Goal: Task Accomplishment & Management: Manage account settings

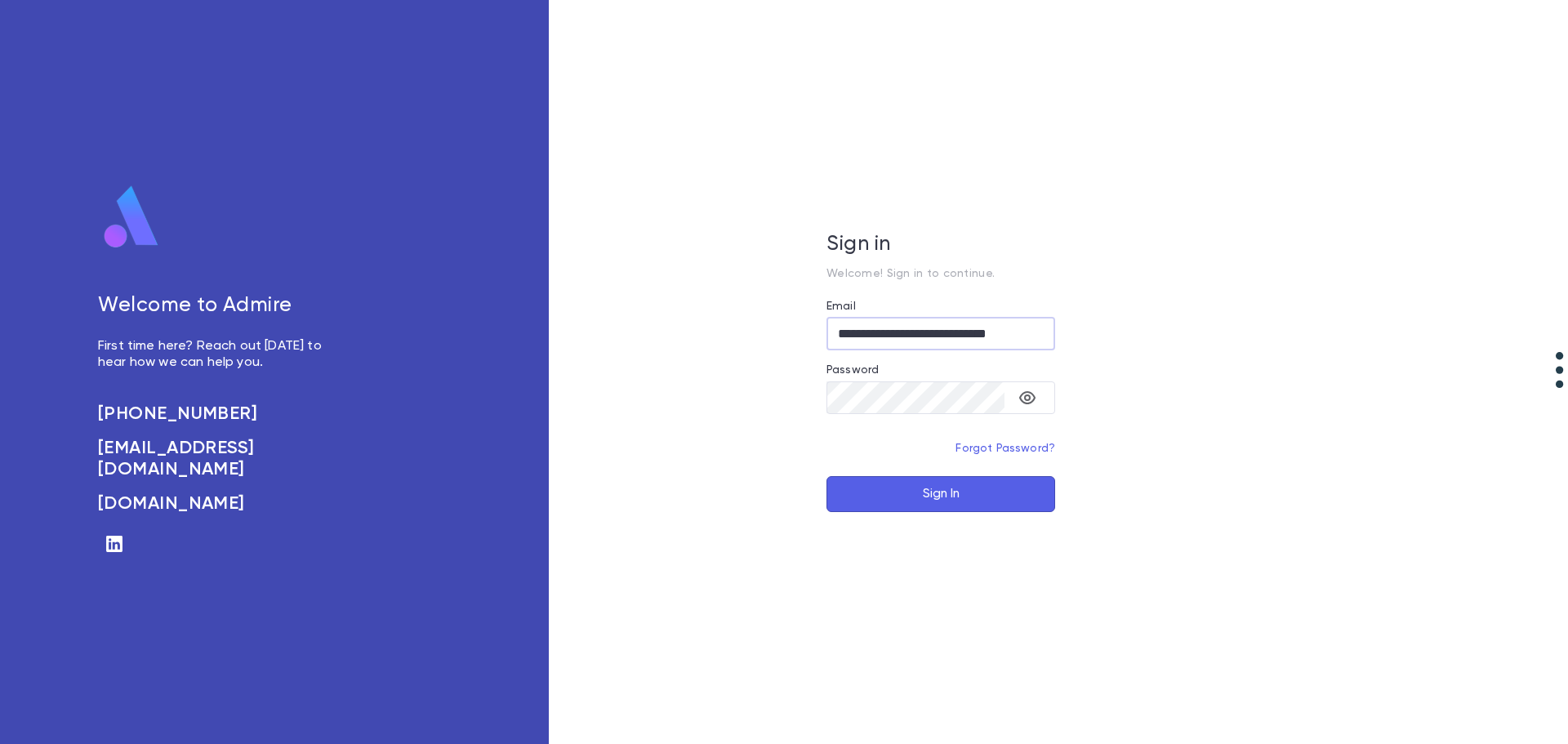
type input "**********"
click at [826, 476] on button "Sign In" at bounding box center [940, 494] width 229 height 36
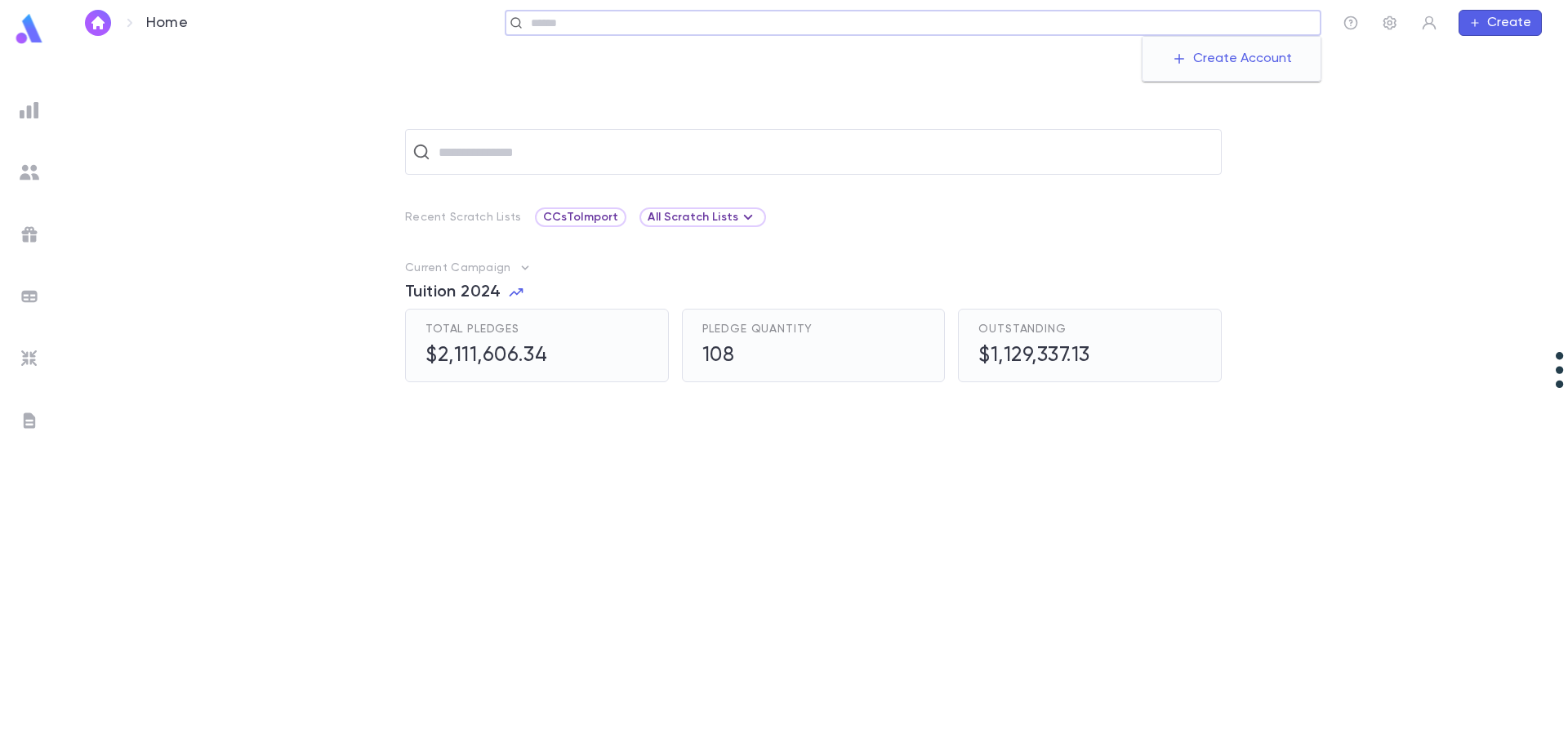
click at [1189, 24] on input "text" at bounding box center [920, 23] width 788 height 15
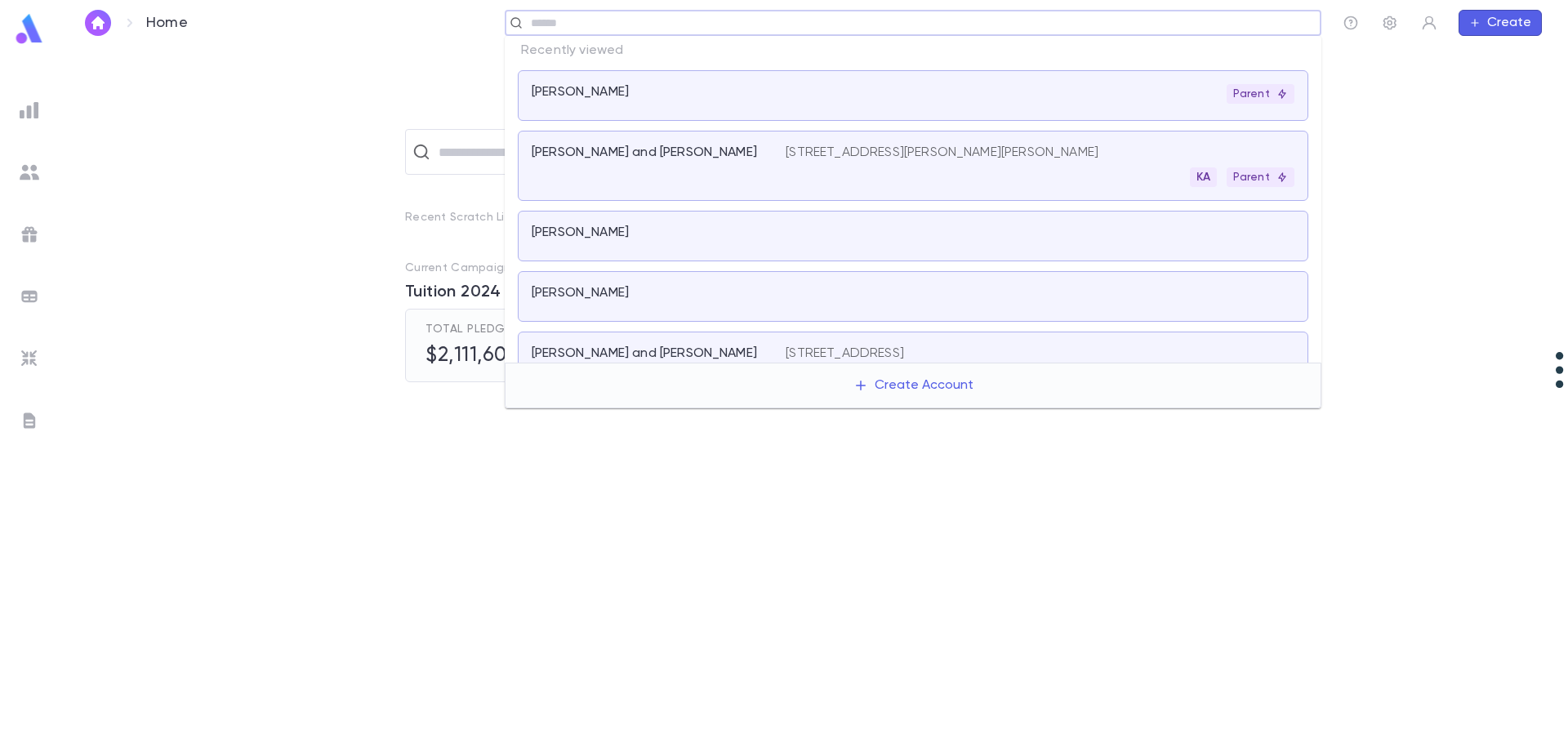
type input "*"
type input "********"
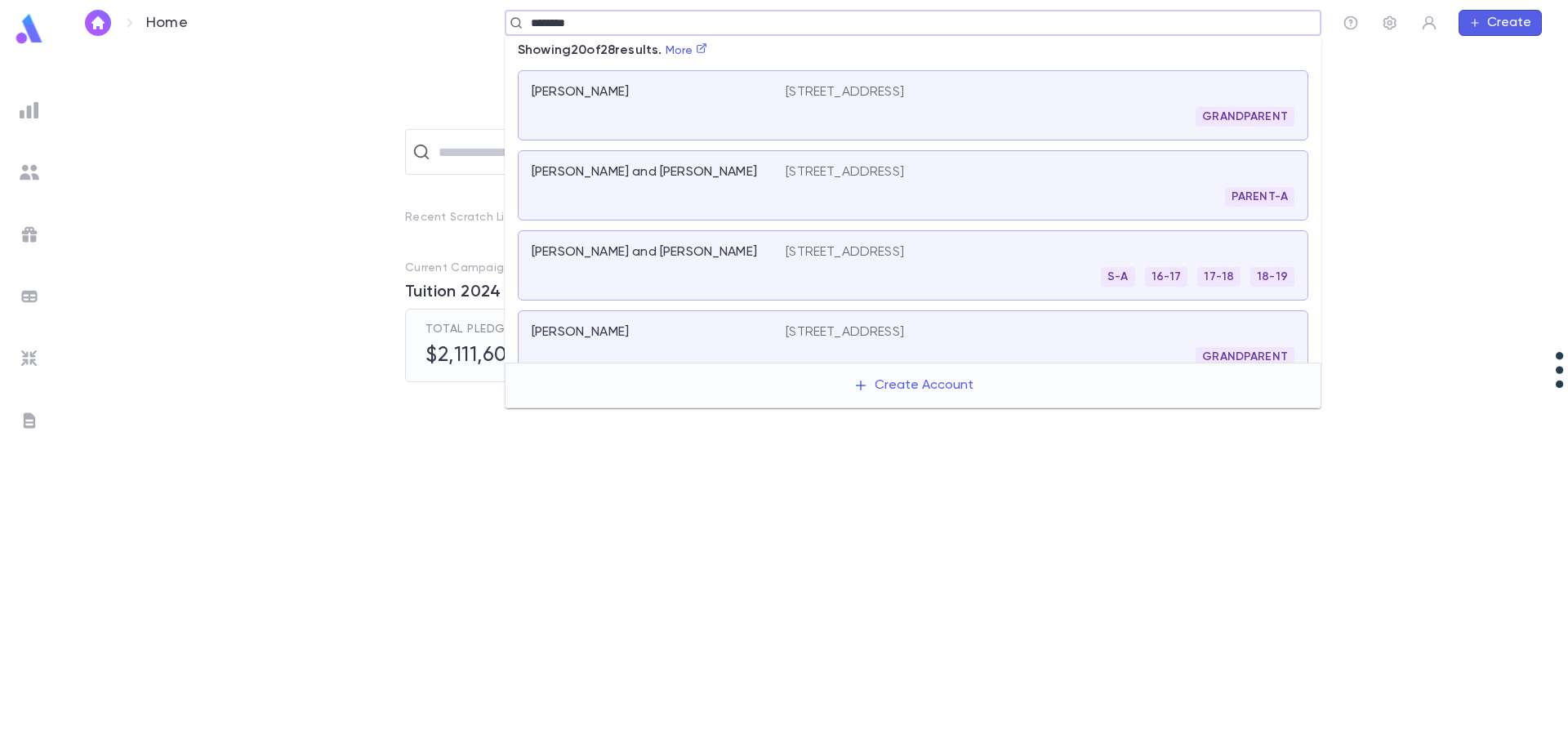
click at [717, 182] on div "[PERSON_NAME] and [PERSON_NAME]" at bounding box center [658, 186] width 254 height 43
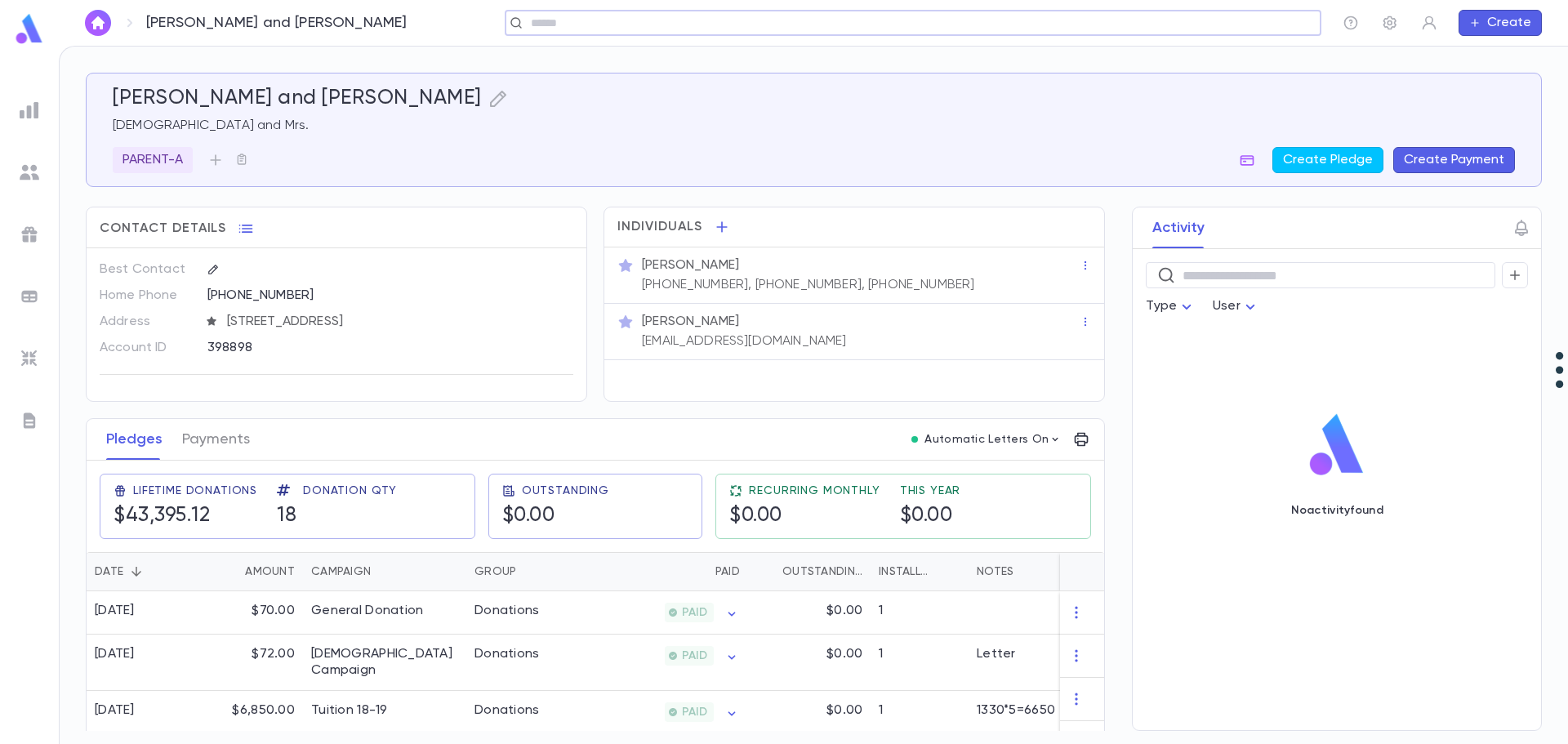
click at [641, 20] on input "text" at bounding box center [907, 23] width 763 height 15
type input "**********"
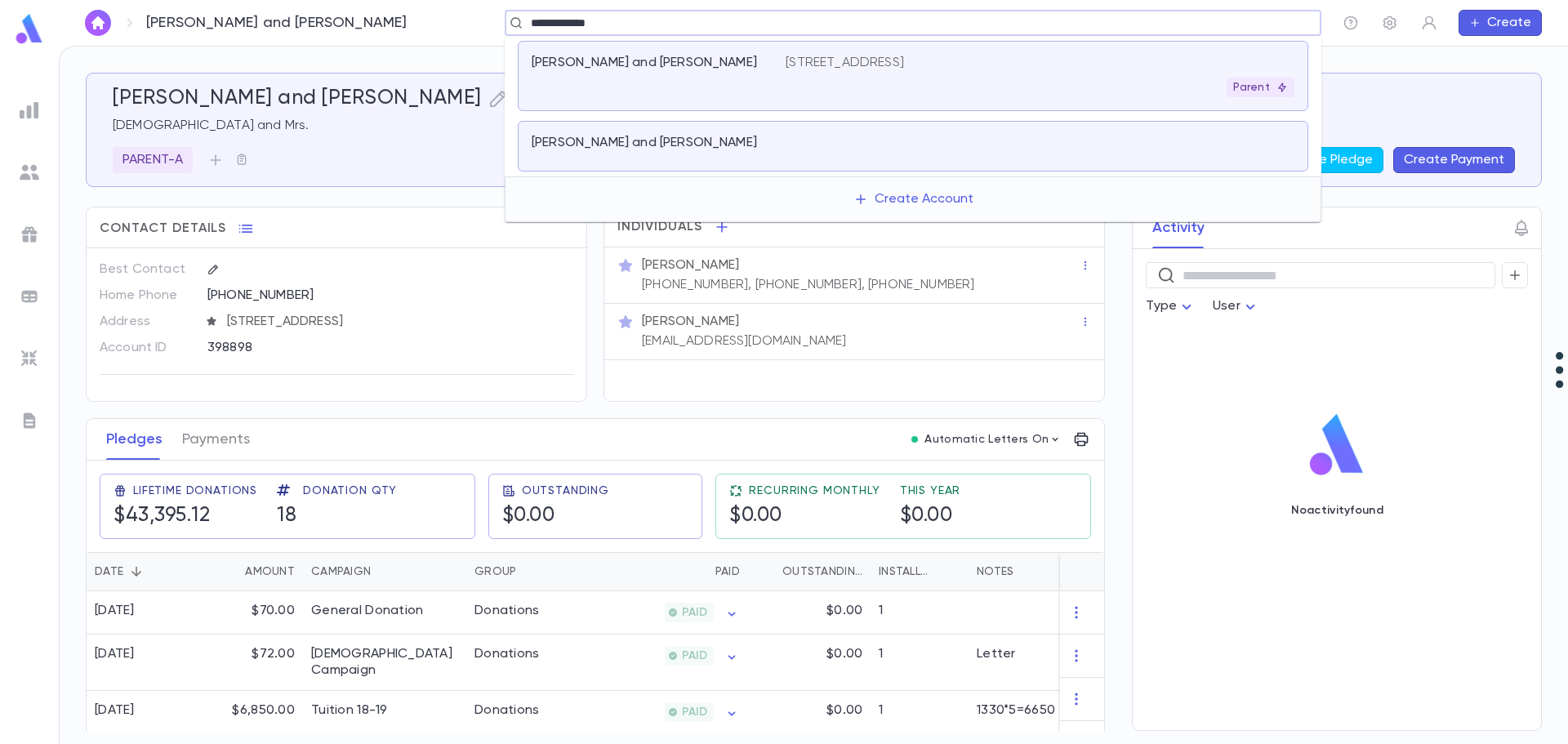
click at [641, 77] on div "[PERSON_NAME] and [PERSON_NAME]" at bounding box center [658, 76] width 254 height 43
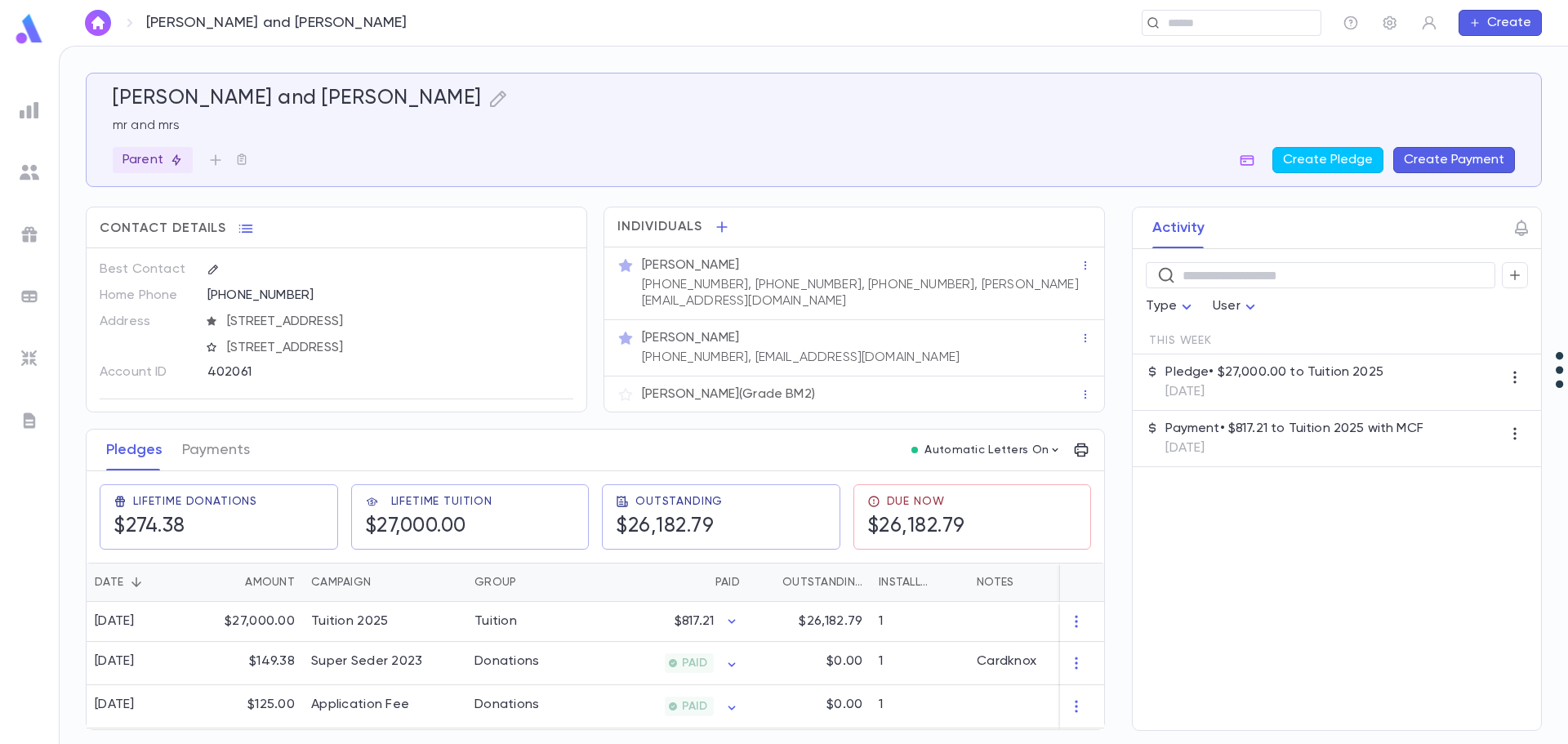
click at [1487, 154] on button "Create Payment" at bounding box center [1454, 159] width 122 height 26
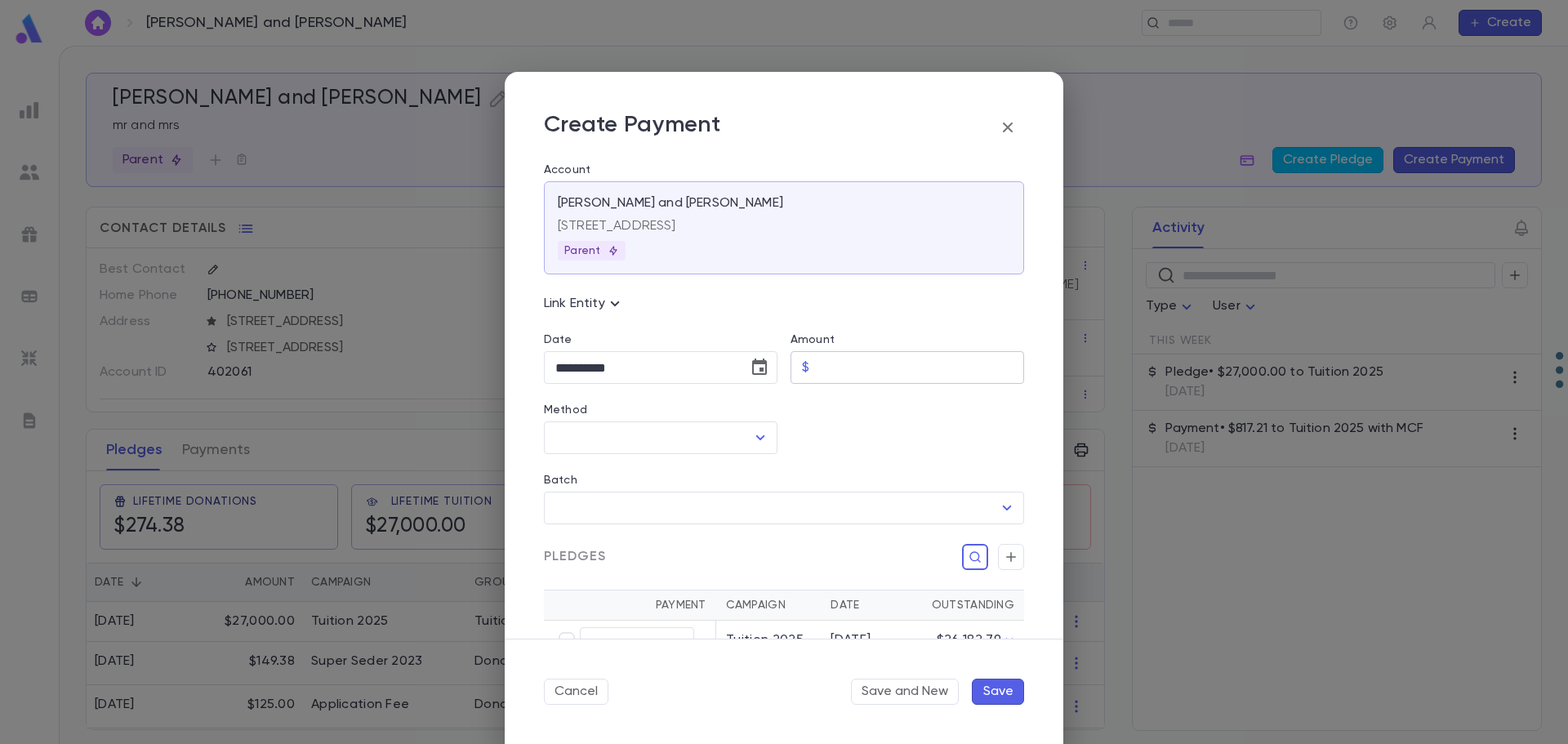
click at [876, 370] on input "Amount" at bounding box center [920, 367] width 209 height 32
type input "********"
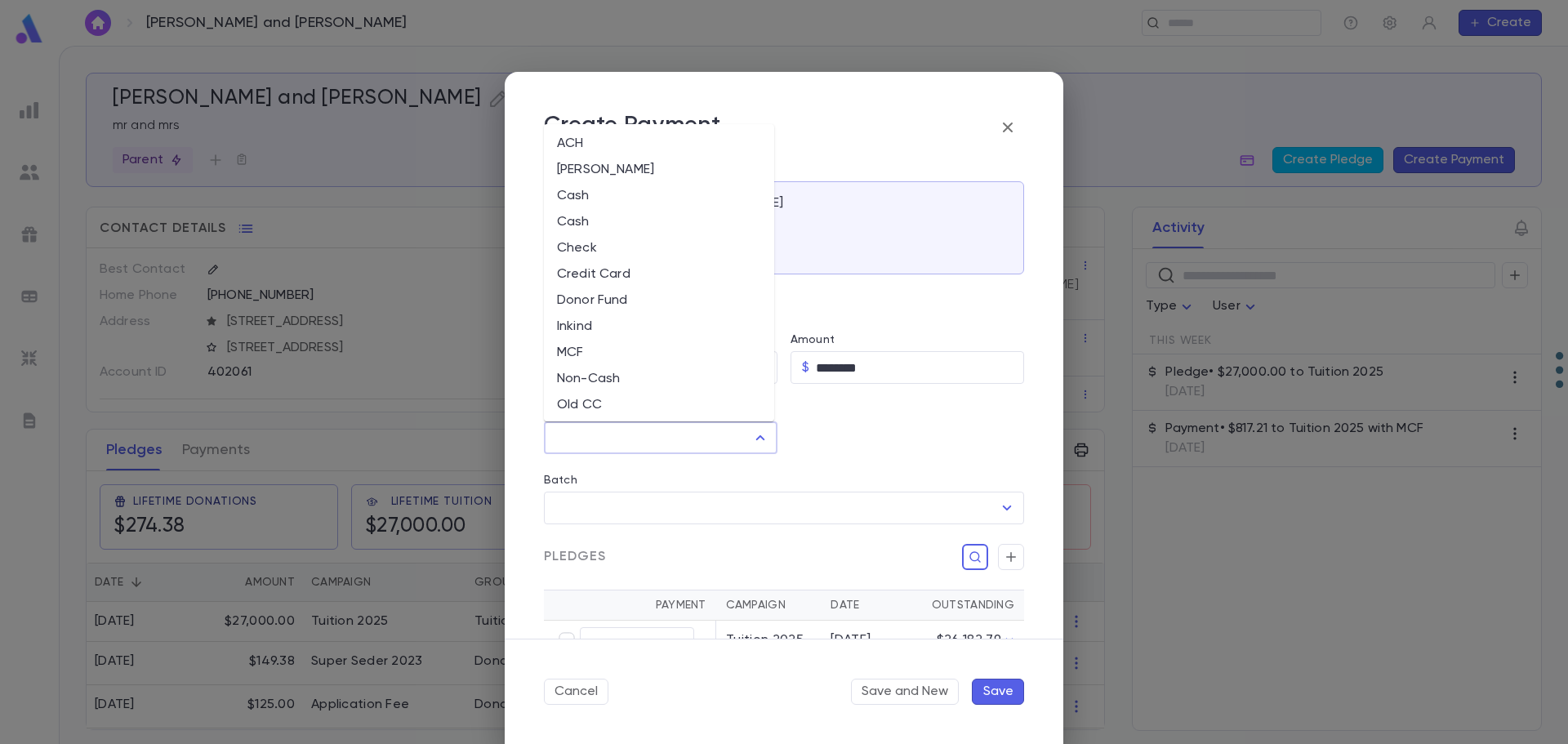
click at [613, 443] on input "Method" at bounding box center [647, 438] width 194 height 31
click at [614, 357] on li "MCF" at bounding box center [659, 353] width 230 height 26
type input "***"
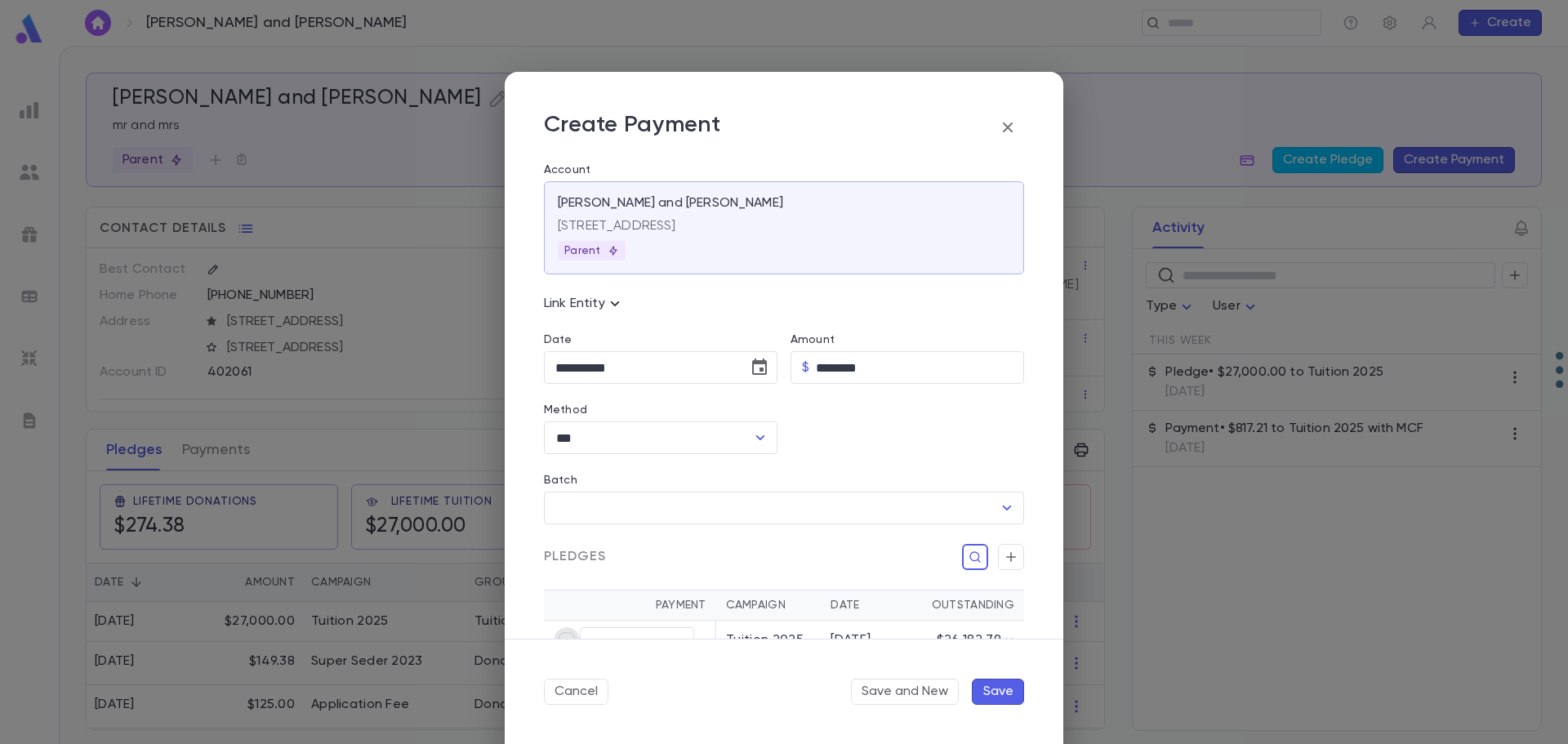
type input "********"
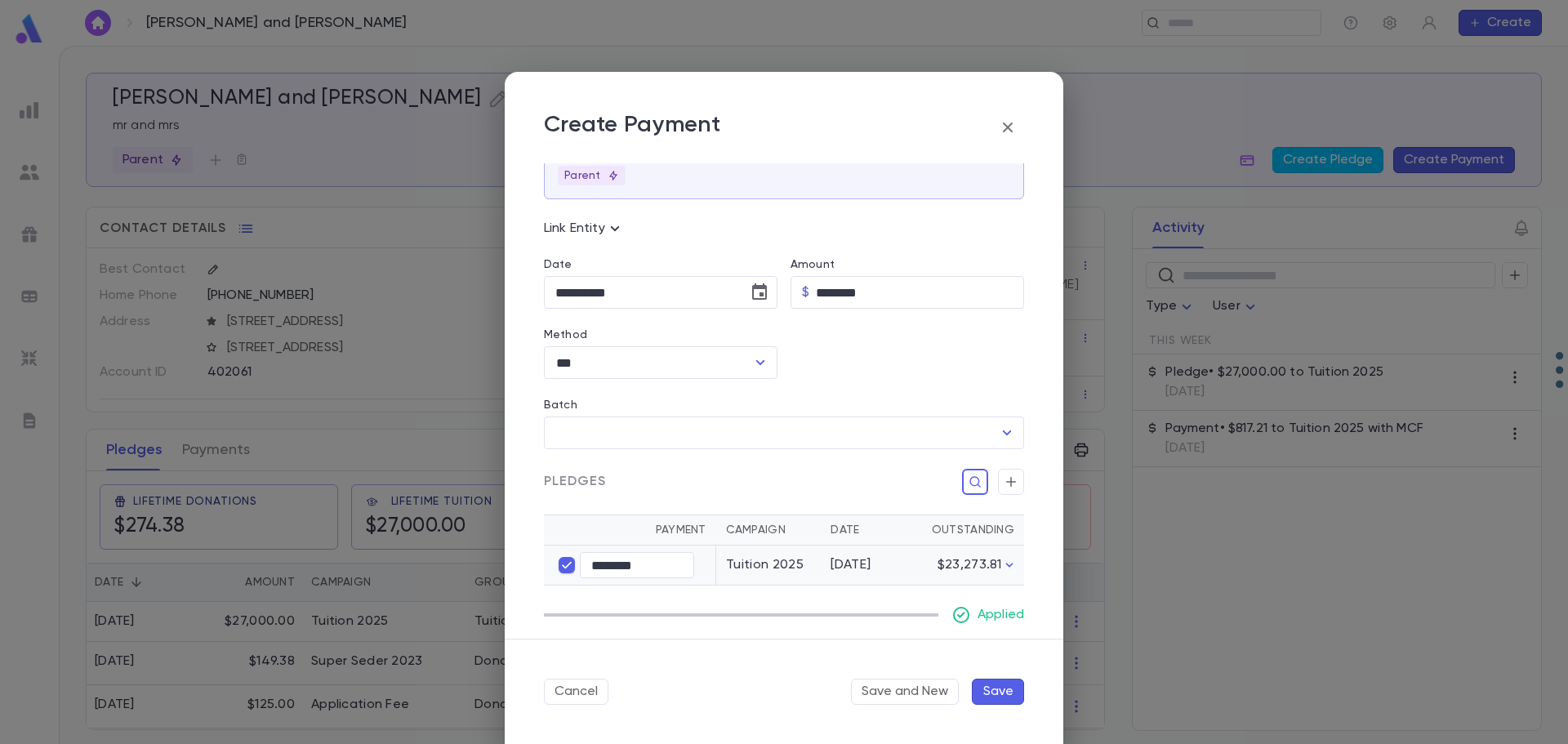
scroll to position [163, 0]
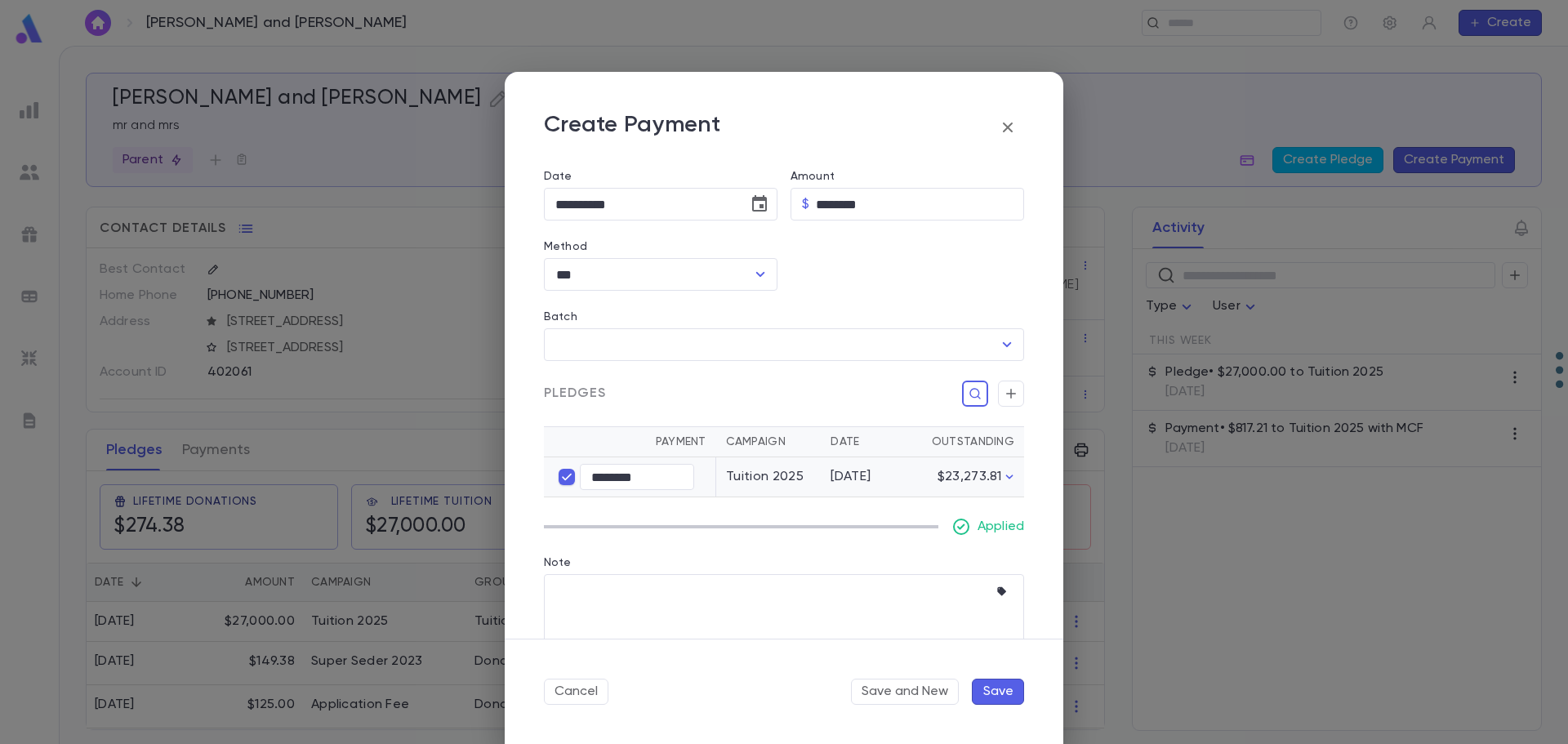
click at [1003, 694] on button "Save" at bounding box center [998, 691] width 52 height 26
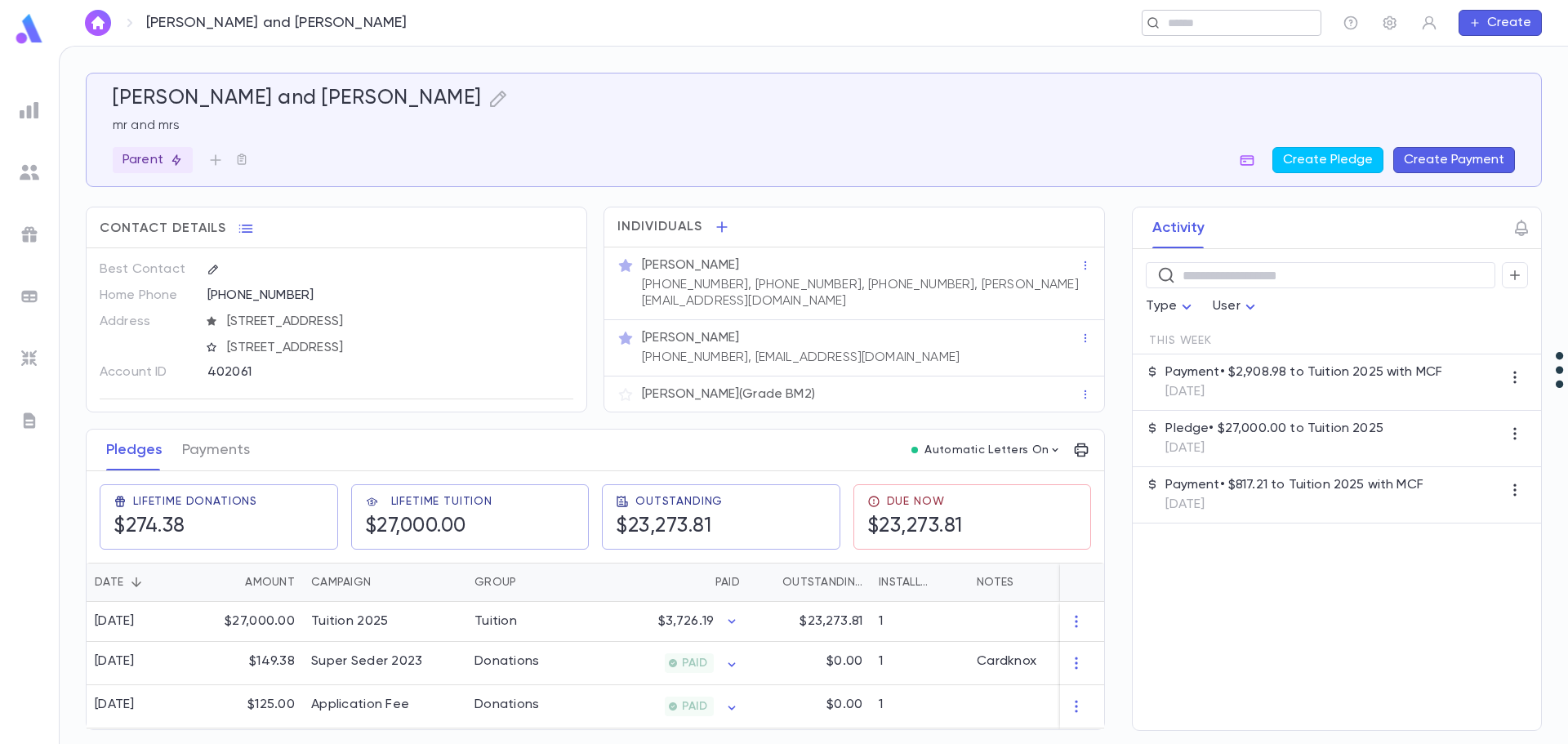
click at [1207, 35] on div "​" at bounding box center [1232, 22] width 180 height 26
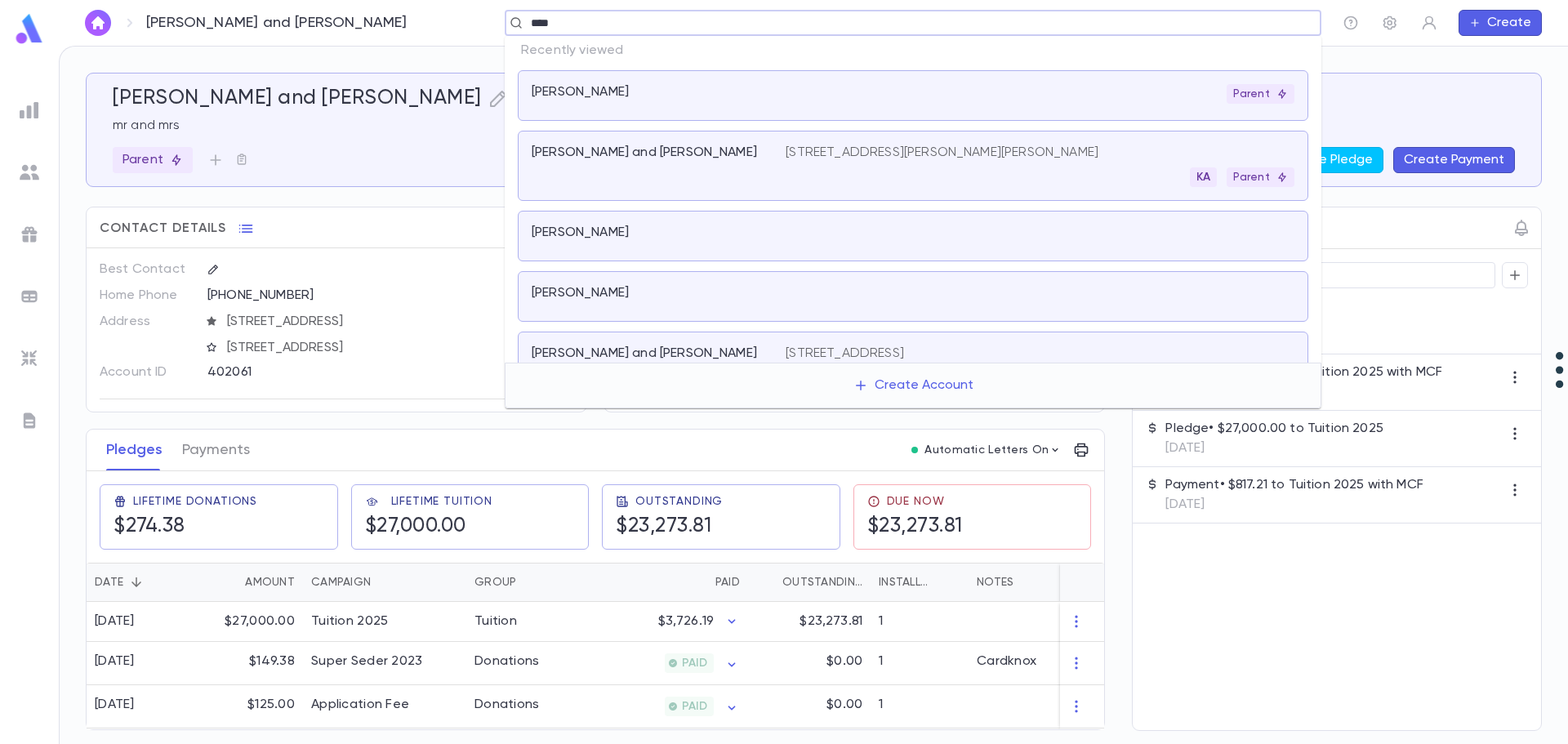
type input "*****"
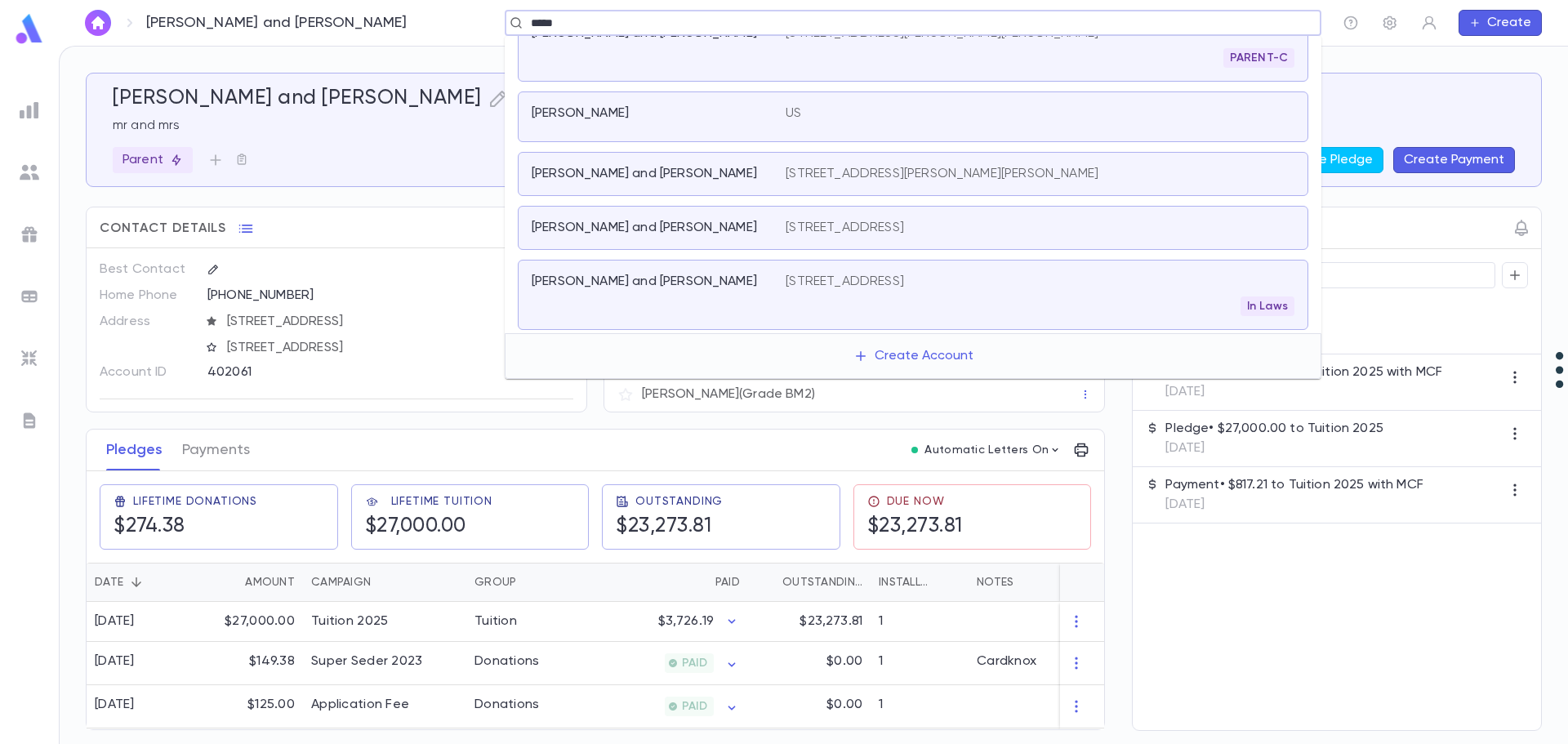
scroll to position [305, 0]
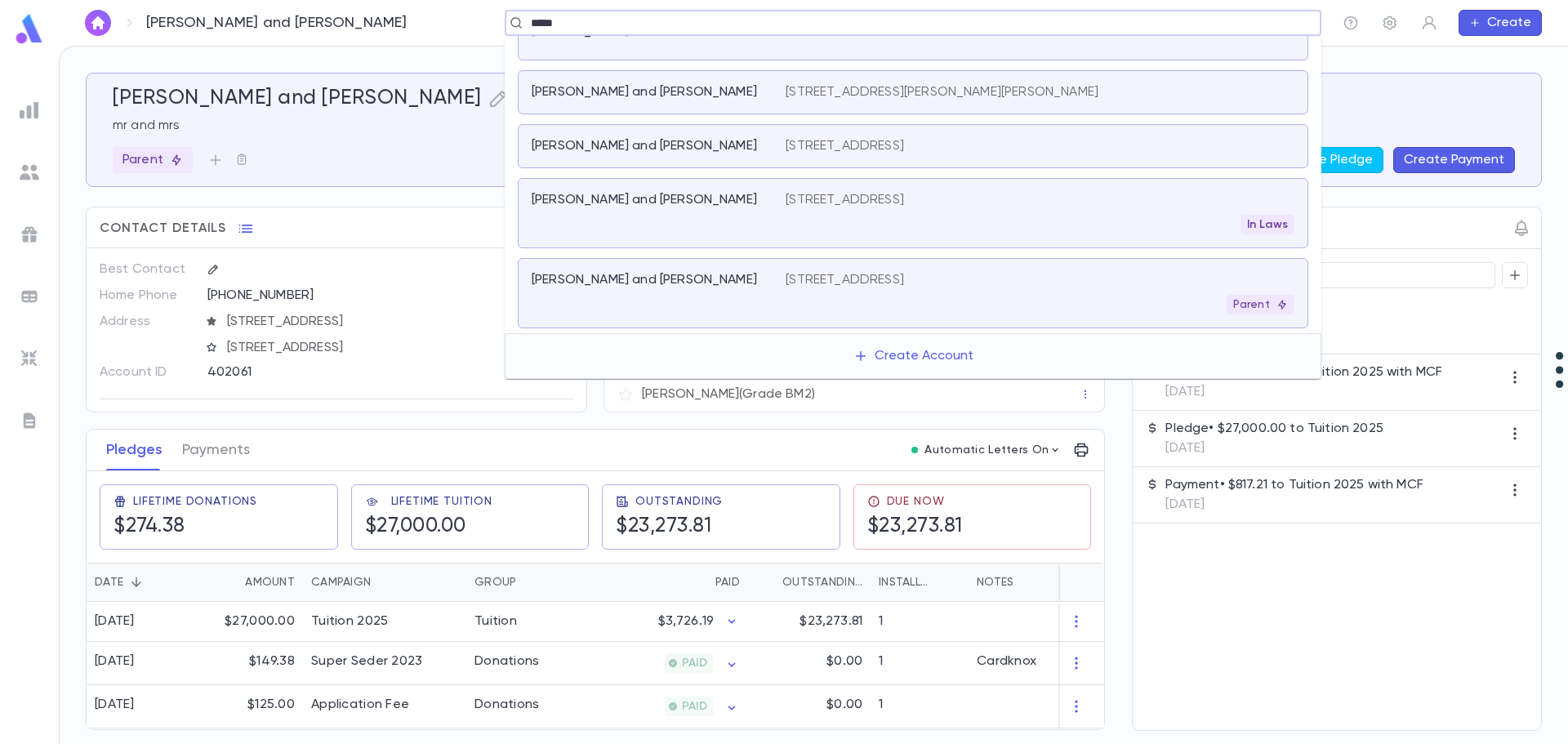
click at [712, 296] on div "[PERSON_NAME] and [PERSON_NAME]" at bounding box center [658, 293] width 254 height 43
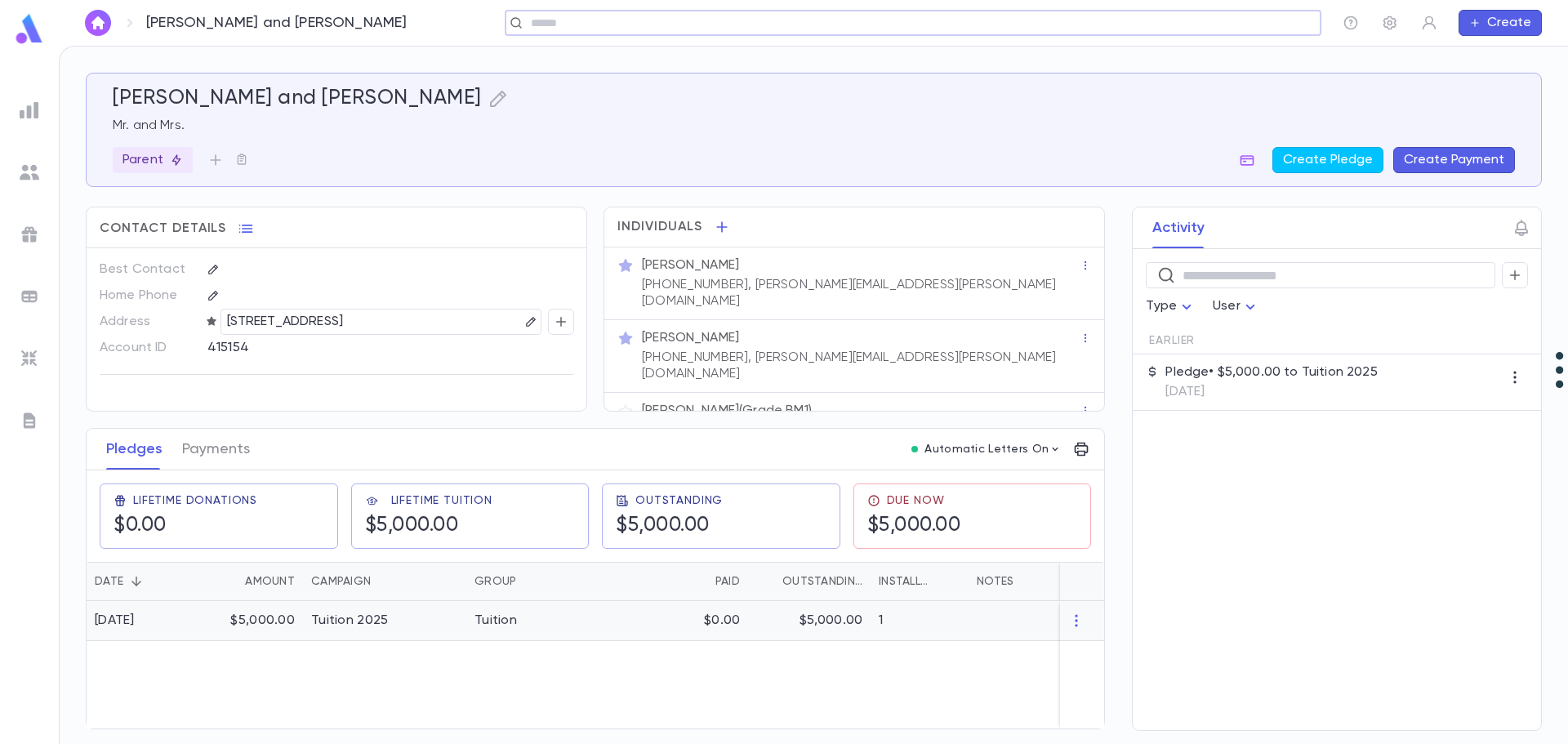
click at [430, 615] on div "Tuition 2025" at bounding box center [385, 620] width 163 height 40
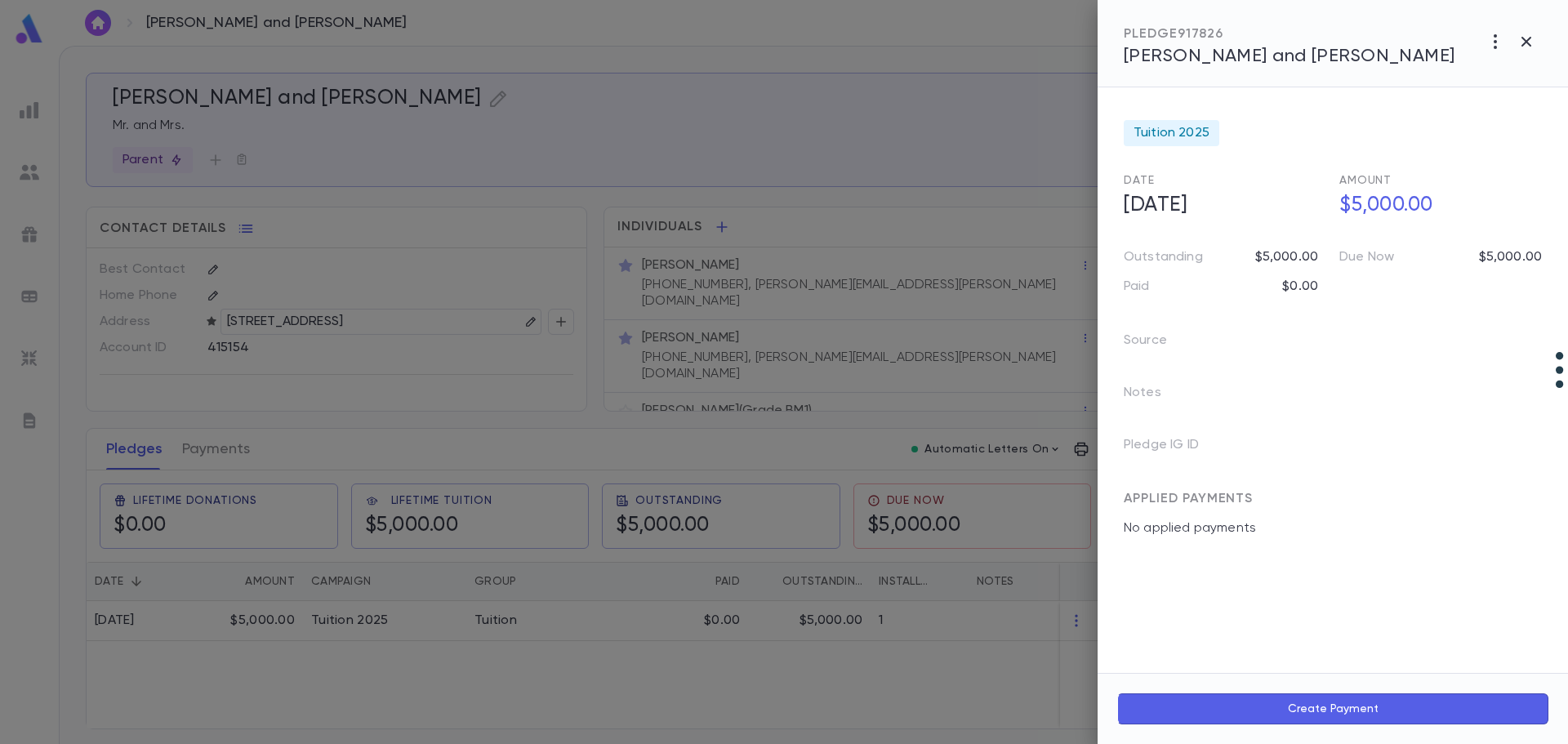
click at [210, 441] on div at bounding box center [784, 372] width 1568 height 744
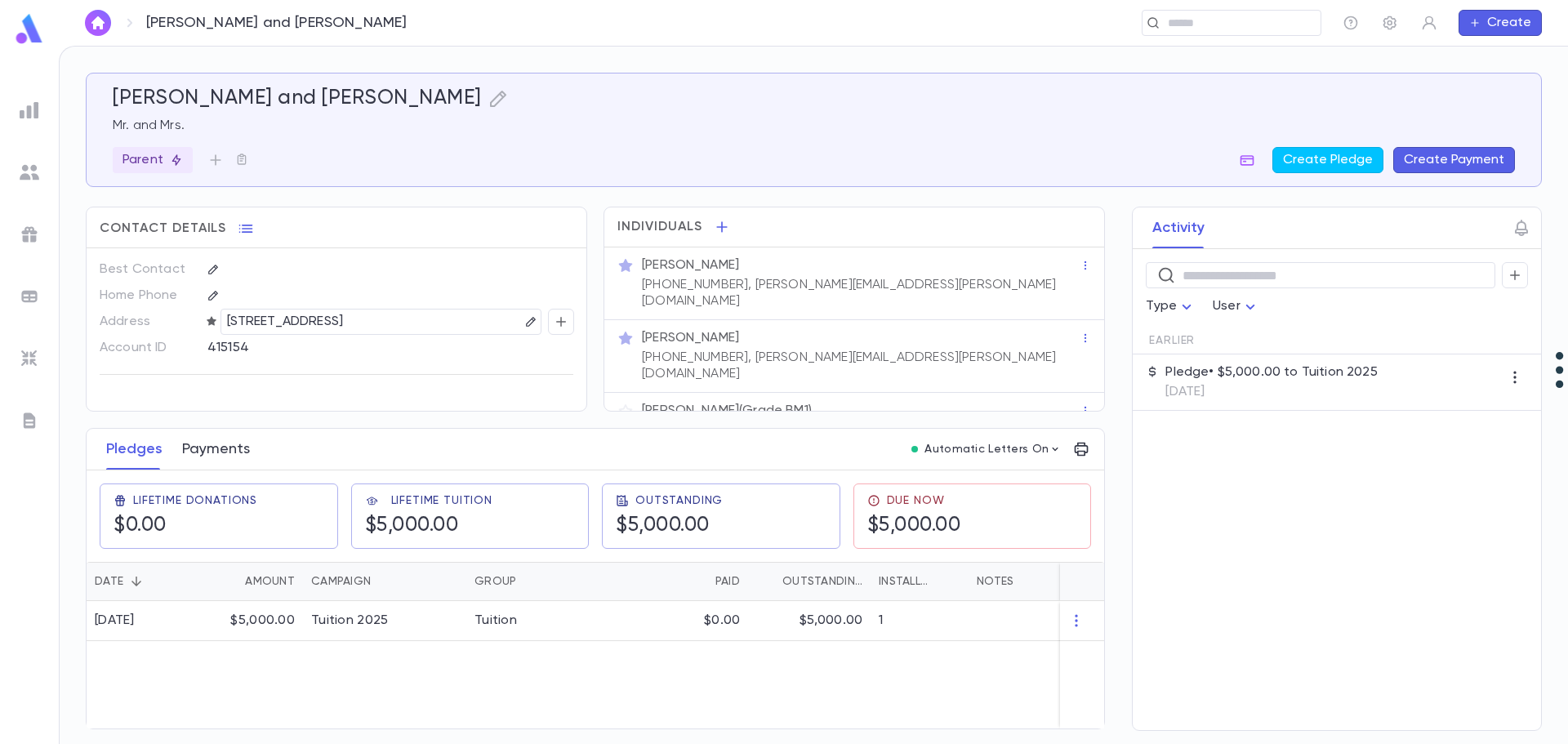
click at [225, 439] on button "Payments" at bounding box center [215, 449] width 68 height 41
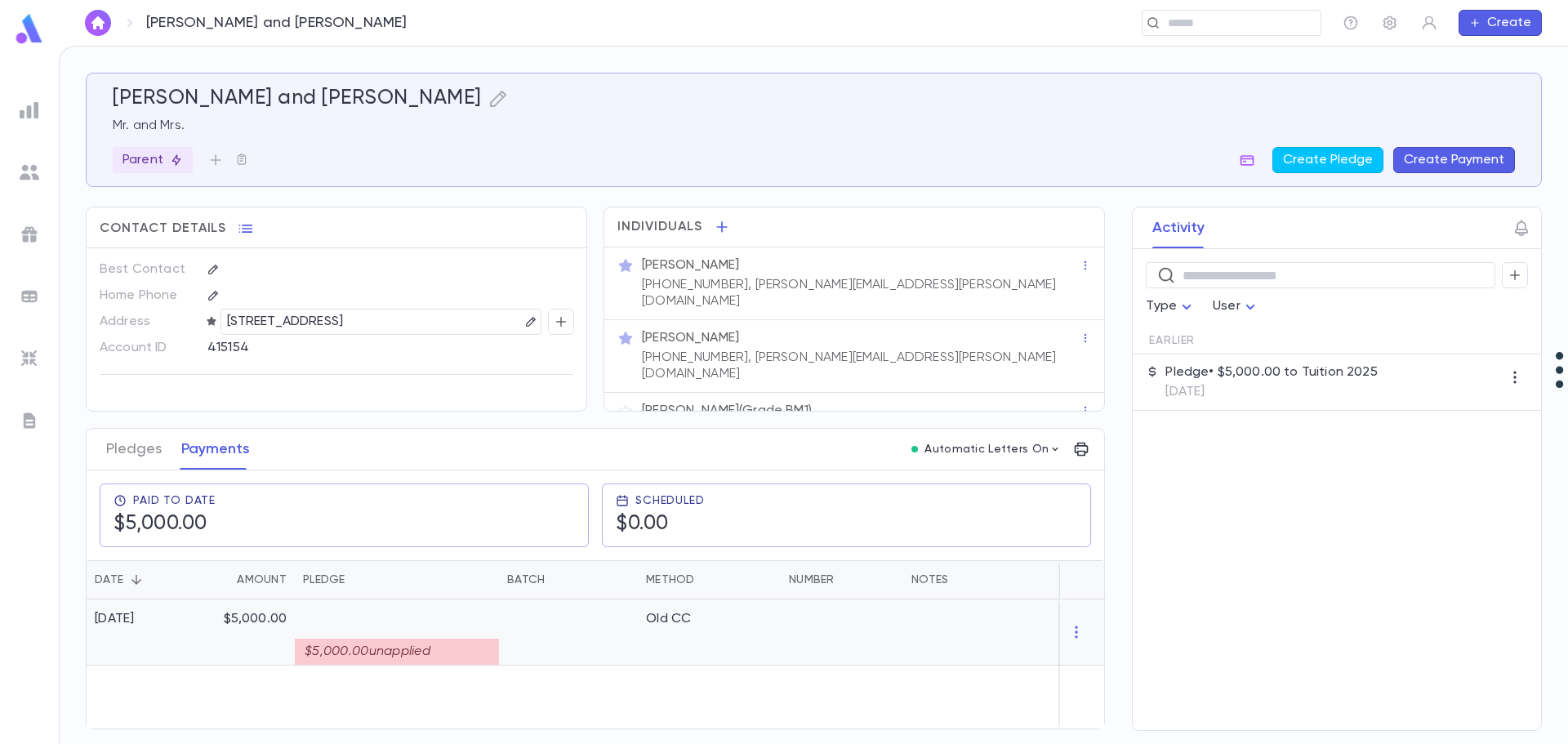
click at [287, 611] on div "$5,000.00" at bounding box center [245, 632] width 98 height 66
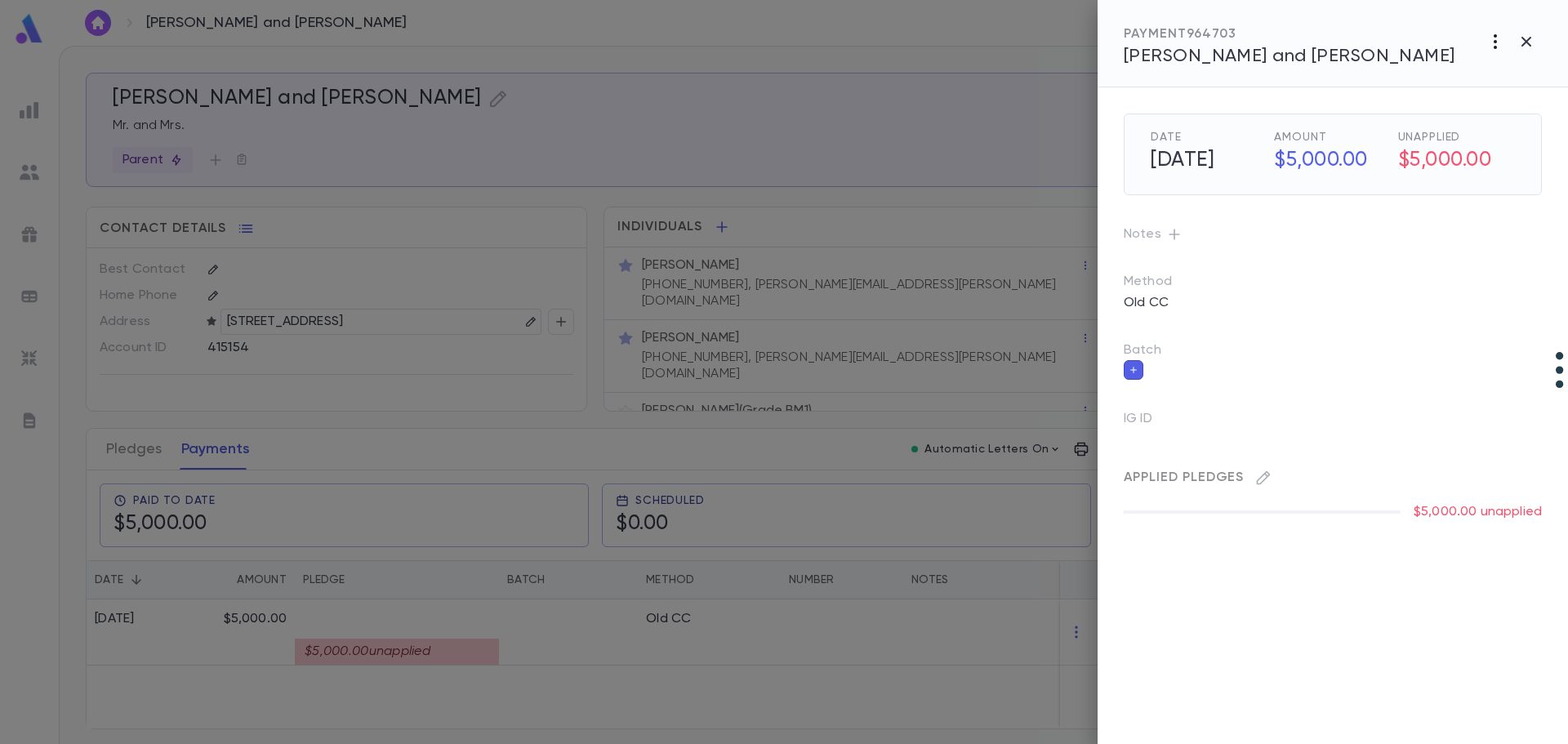
click at [1495, 44] on icon "button" at bounding box center [1495, 42] width 19 height 19
click at [1464, 76] on li "Cancel" at bounding box center [1493, 75] width 131 height 26
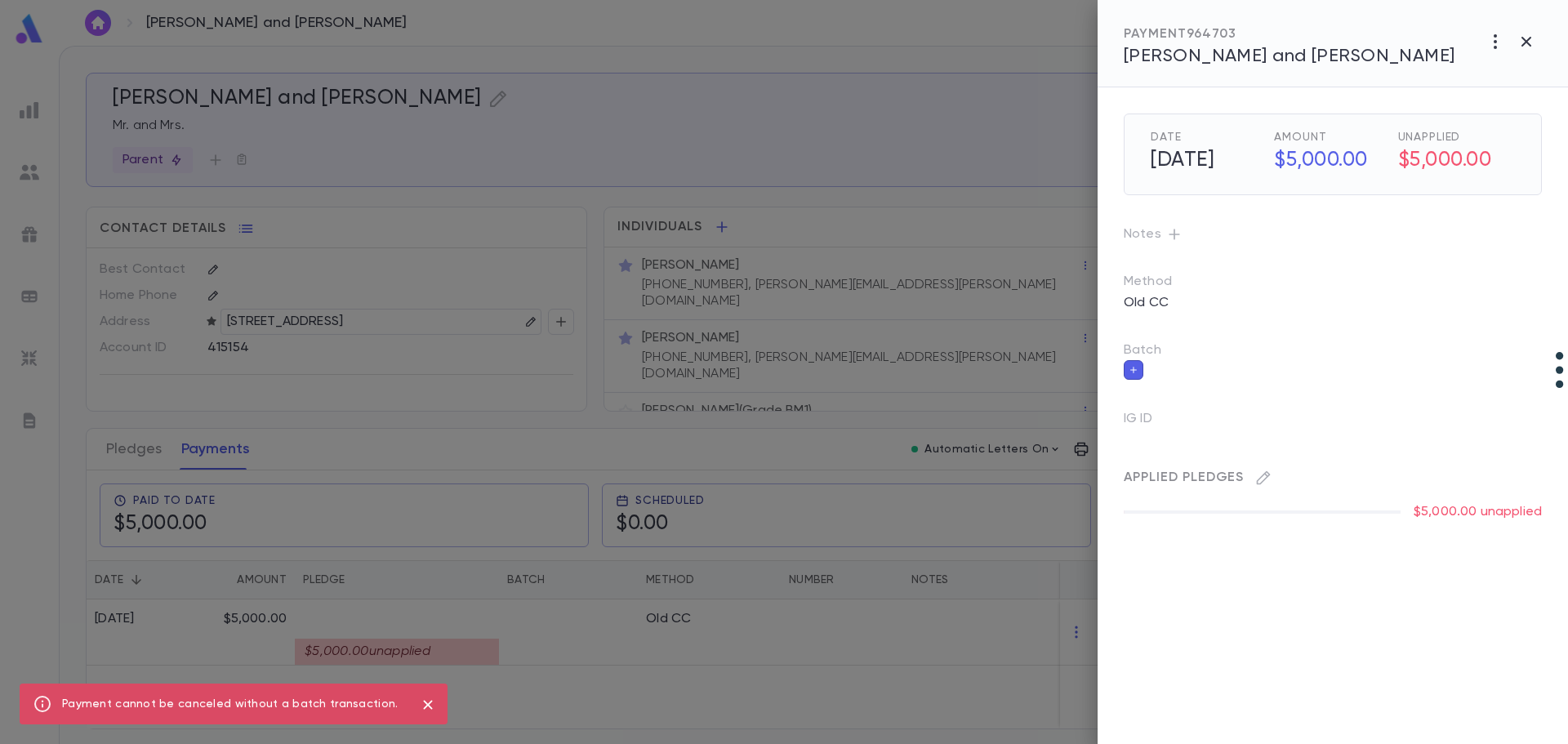
click at [429, 704] on icon "close" at bounding box center [427, 703] width 9 height 9
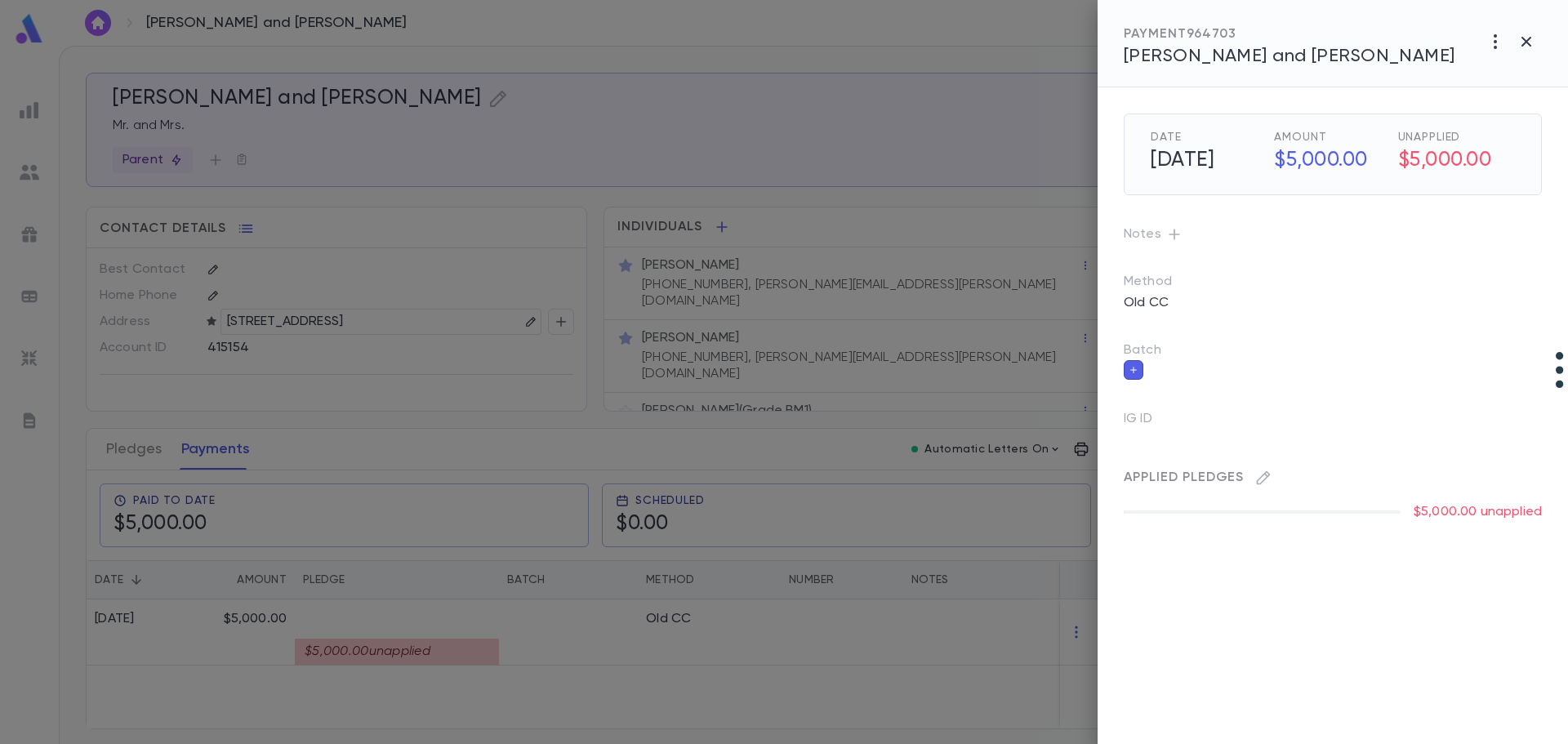
click at [134, 611] on div at bounding box center [784, 372] width 1568 height 744
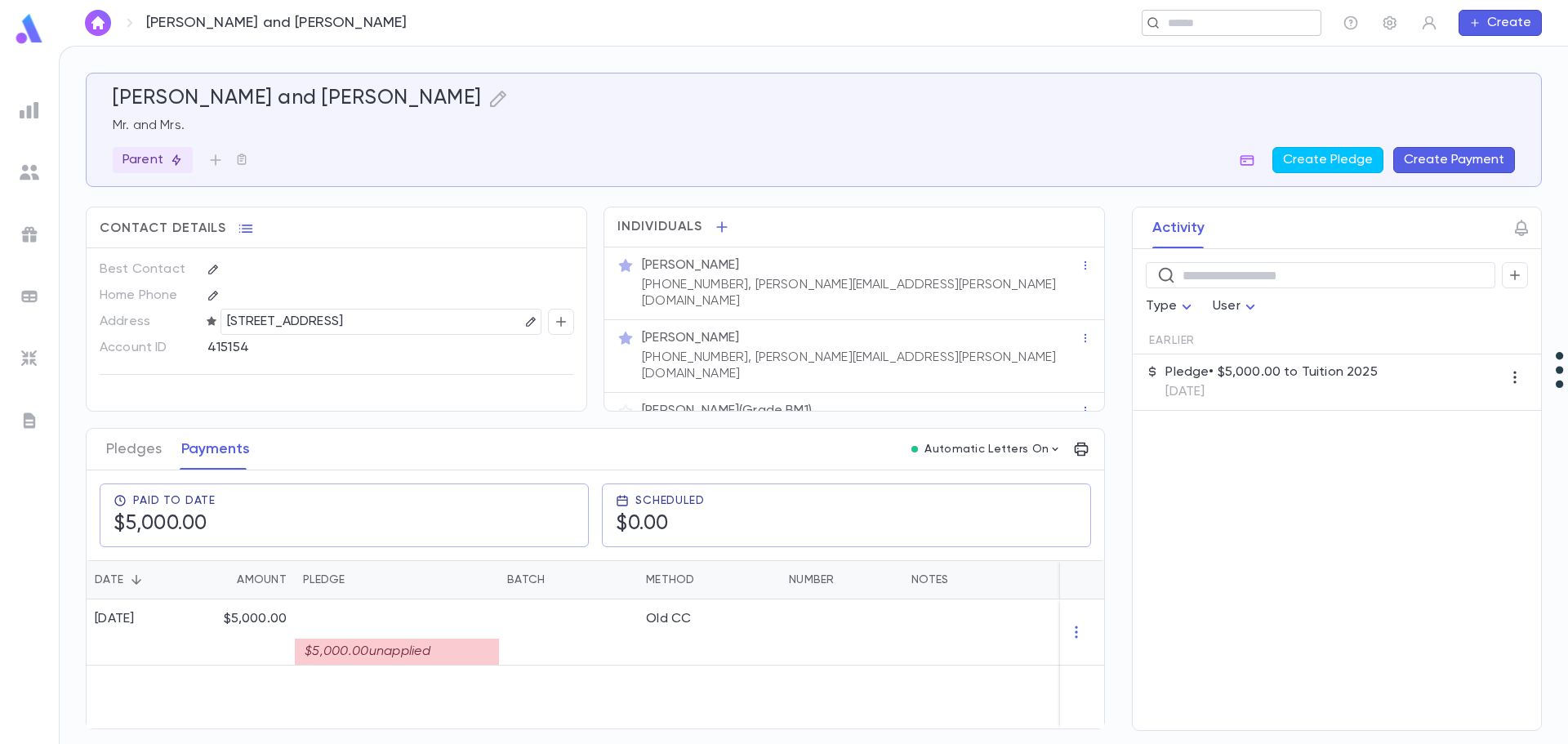
click at [1229, 18] on input "text" at bounding box center [1226, 23] width 127 height 15
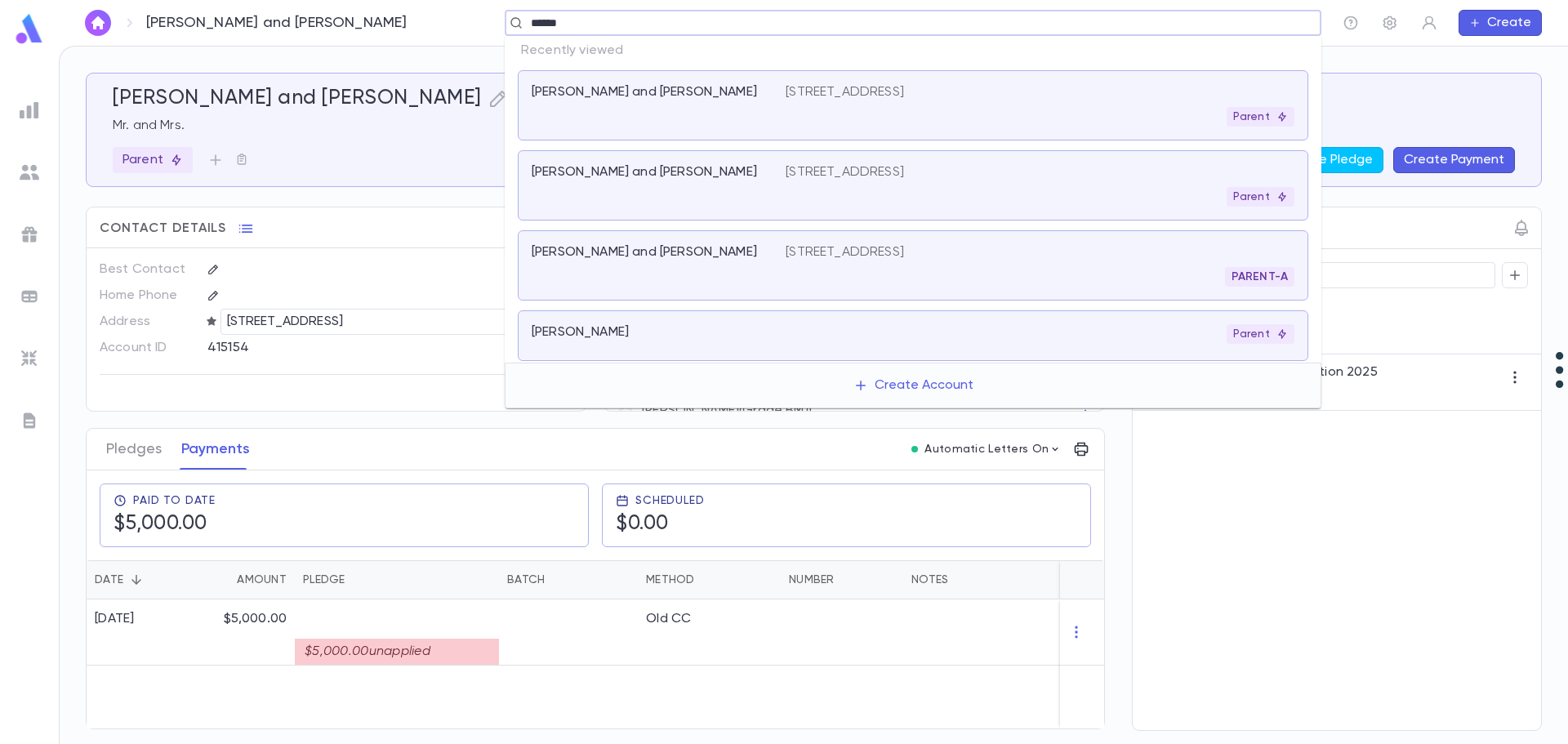
type input "*****"
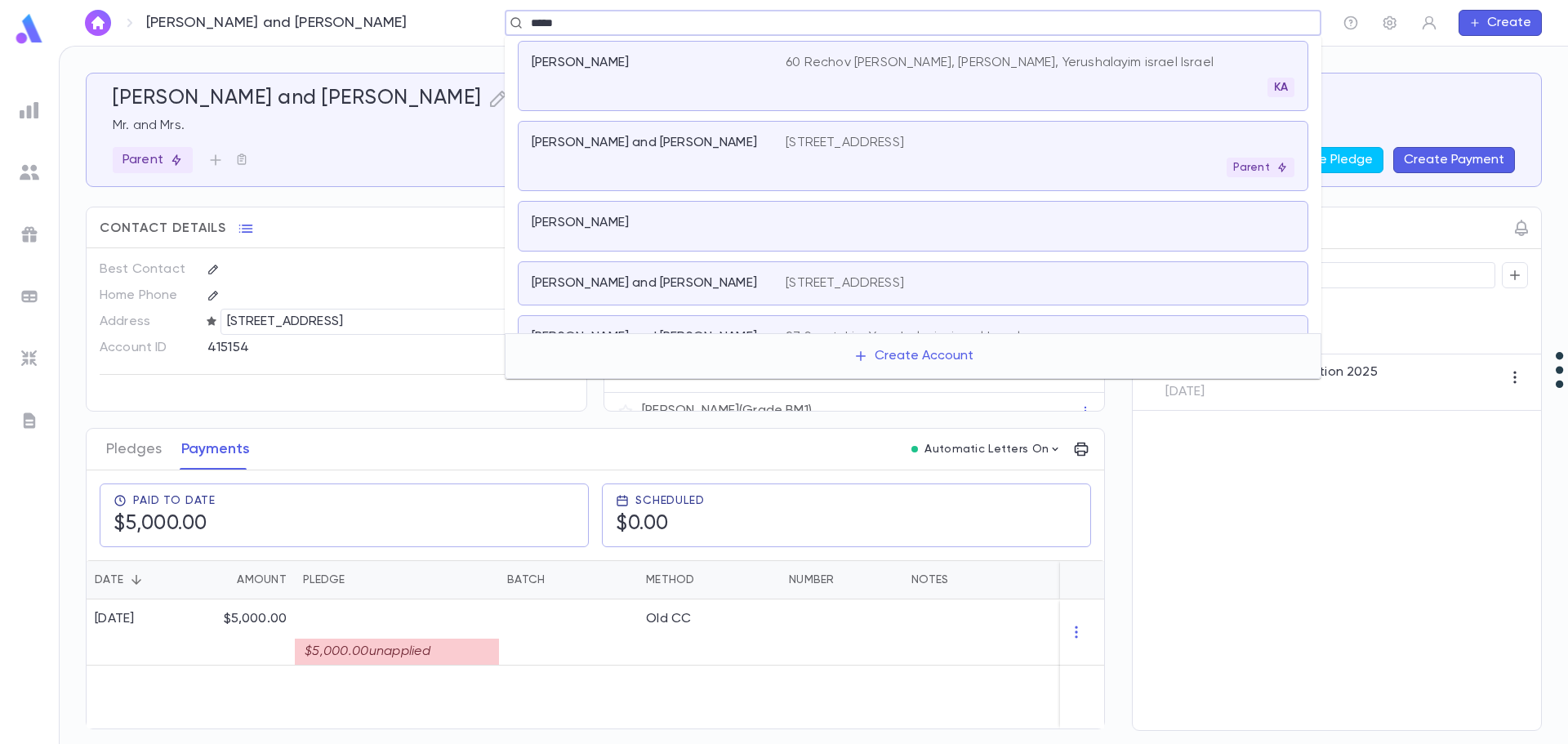
click at [757, 151] on div "[PERSON_NAME] and [PERSON_NAME]" at bounding box center [658, 156] width 254 height 43
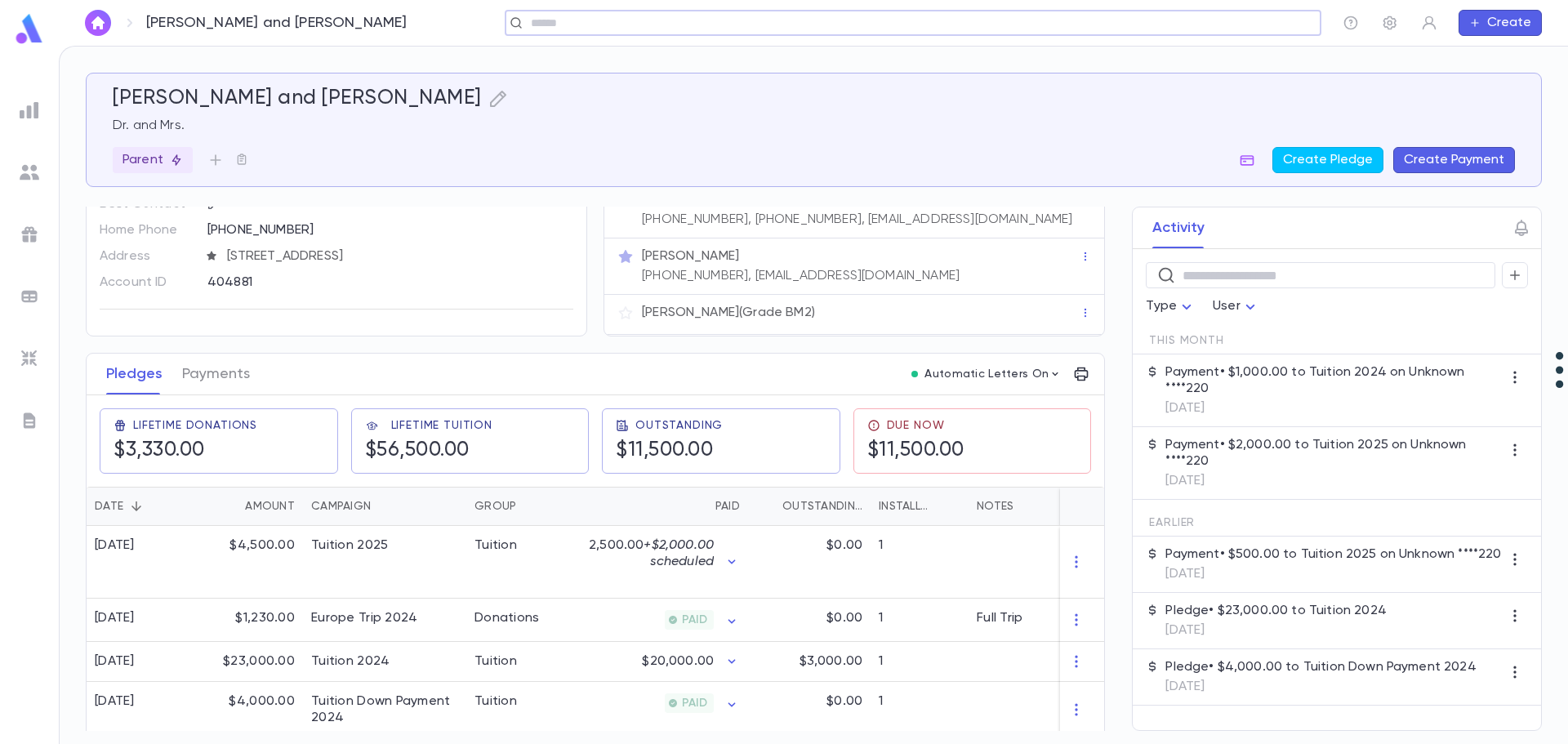
scroll to position [163, 0]
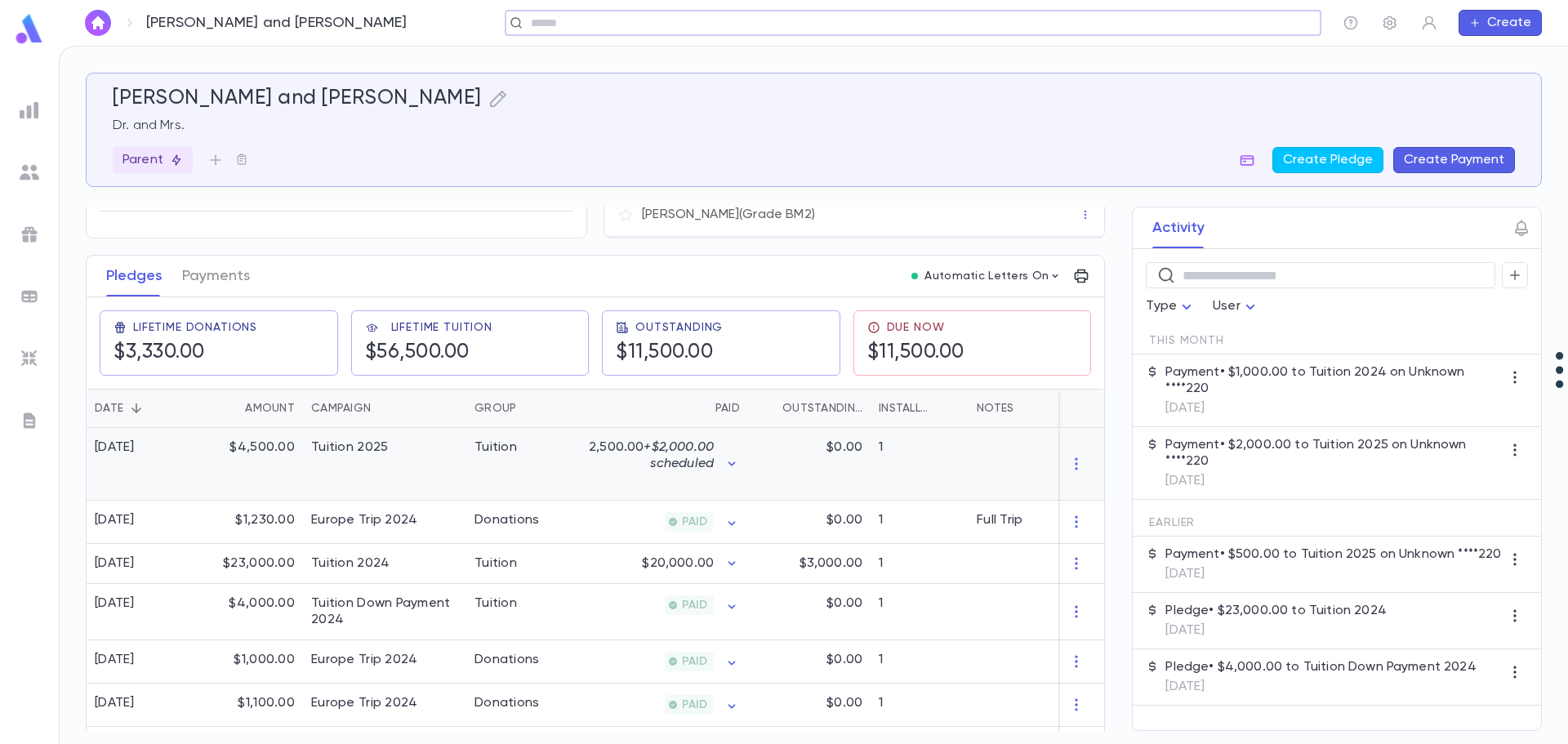
click at [356, 456] on div "Tuition 2025" at bounding box center [385, 464] width 163 height 72
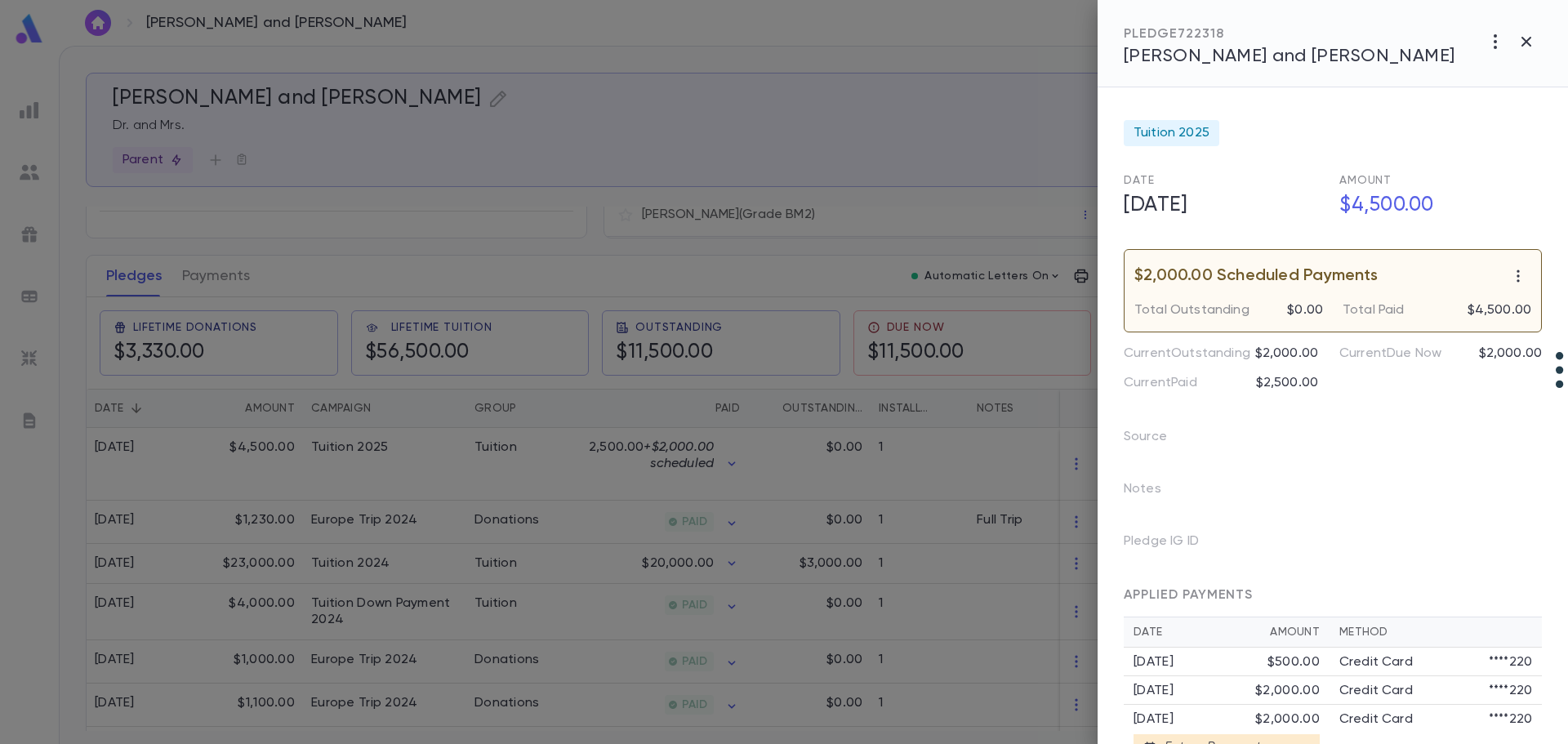
scroll to position [44, 0]
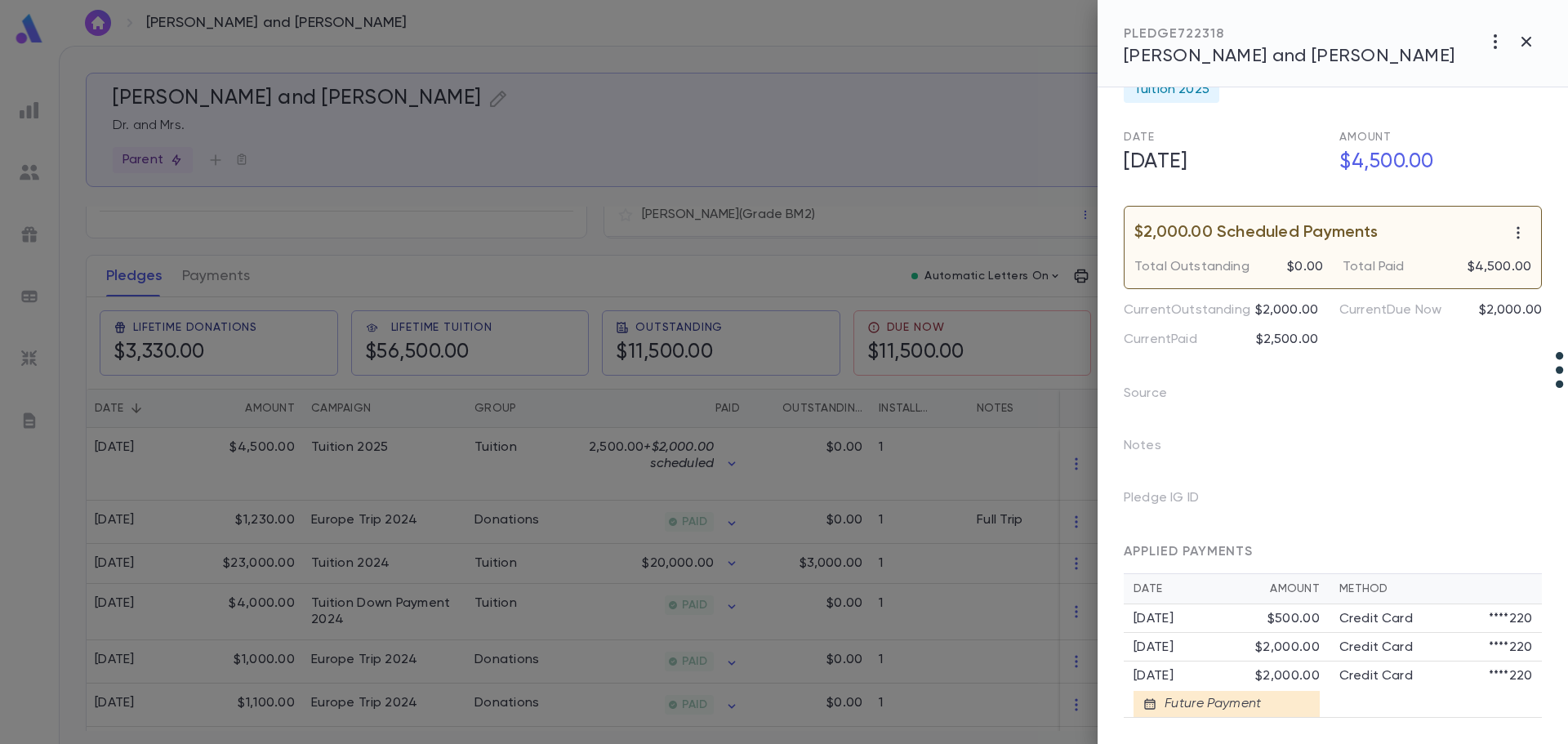
click at [374, 565] on div at bounding box center [784, 372] width 1568 height 744
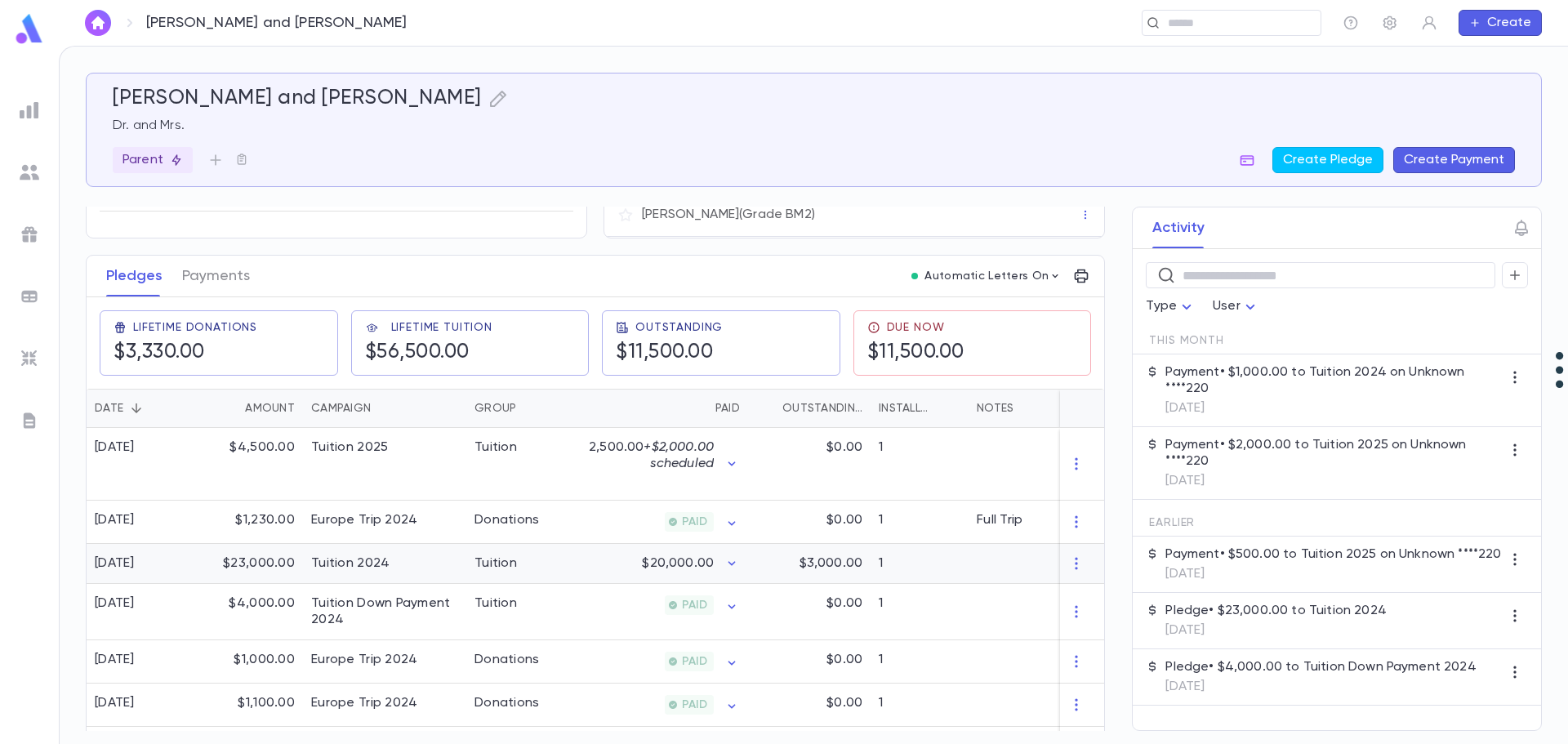
click at [374, 565] on div "Tuition 2024" at bounding box center [350, 563] width 78 height 16
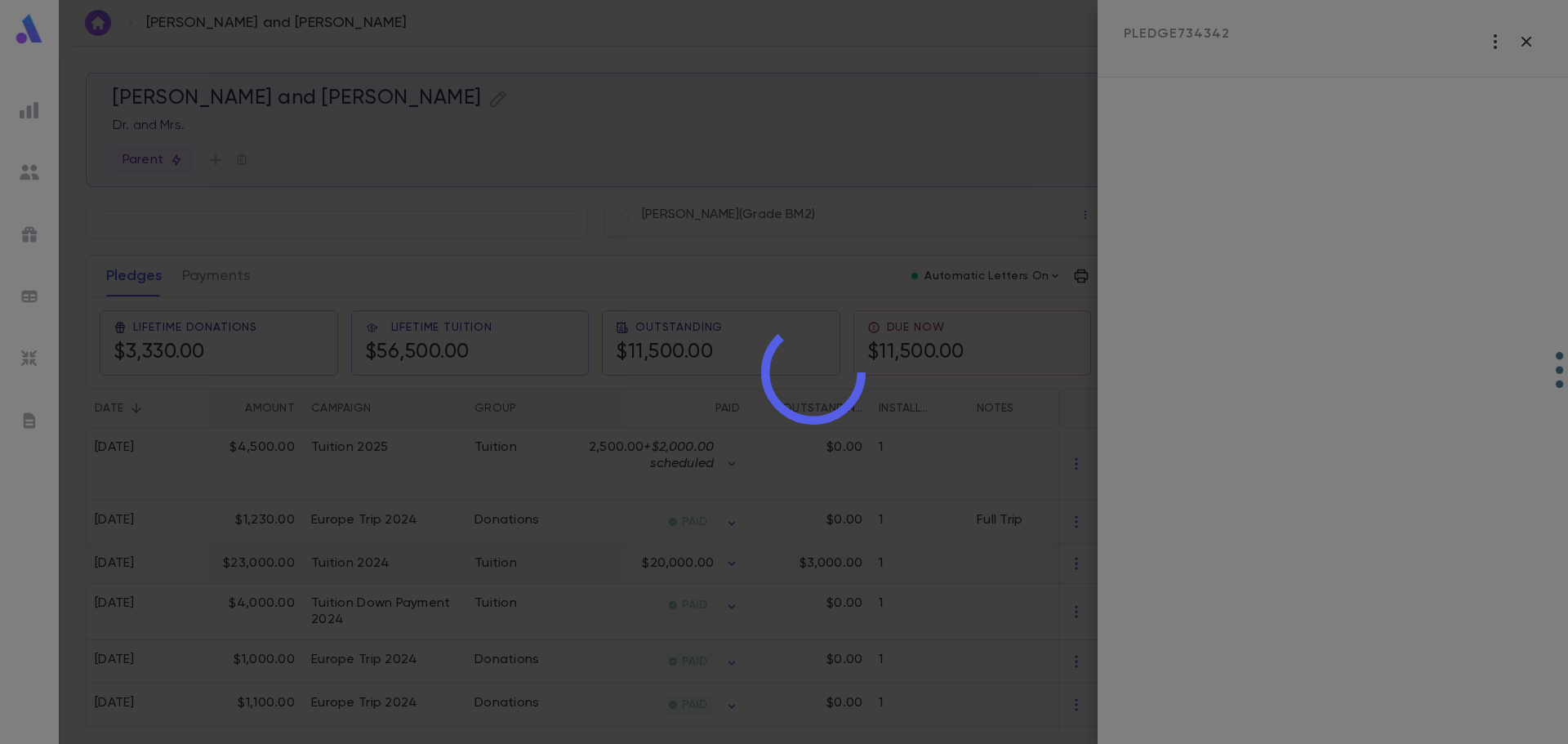
click at [374, 565] on div at bounding box center [813, 372] width 1509 height 744
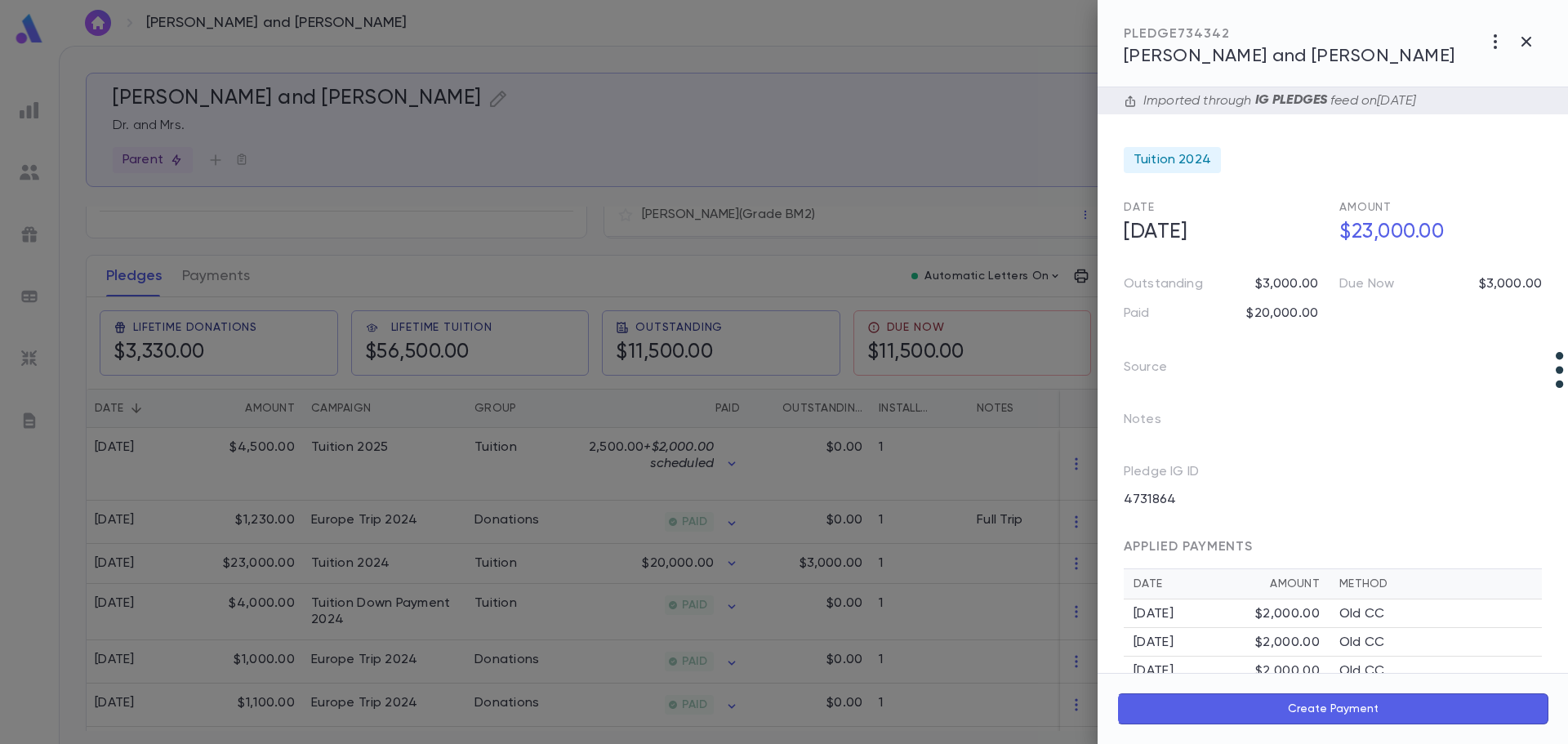
click at [194, 277] on div at bounding box center [784, 372] width 1568 height 744
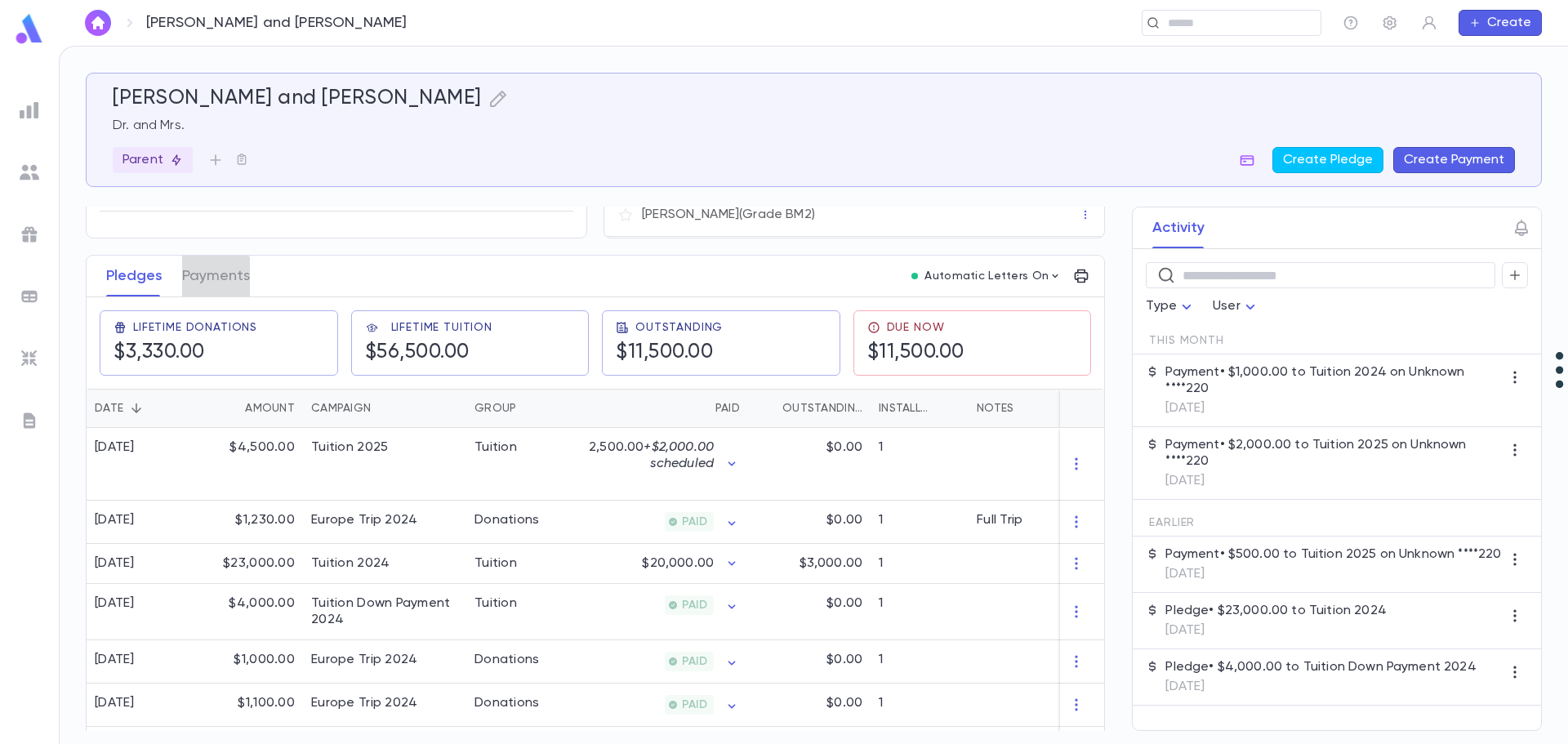
click at [194, 277] on button "Payments" at bounding box center [215, 276] width 68 height 41
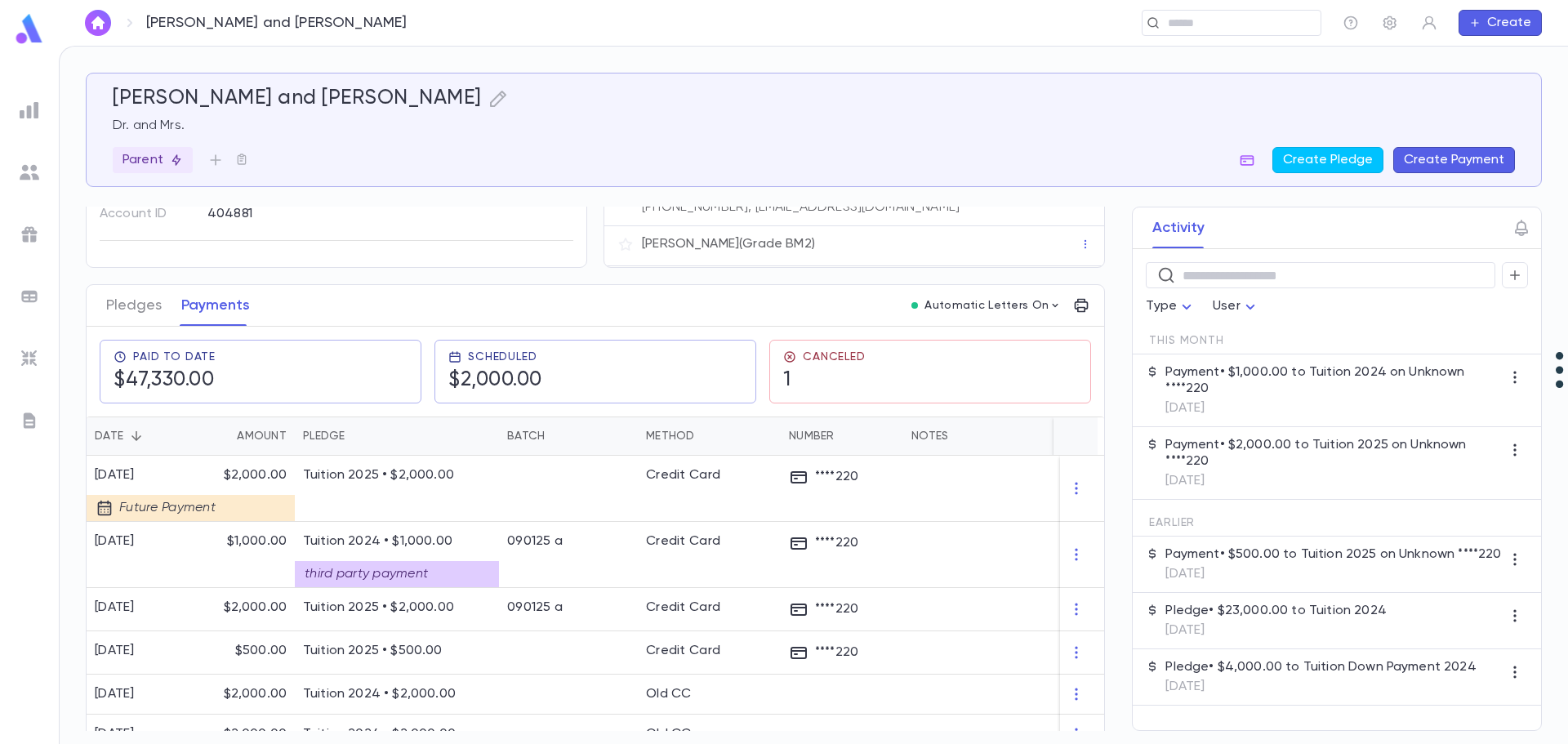
scroll to position [163, 0]
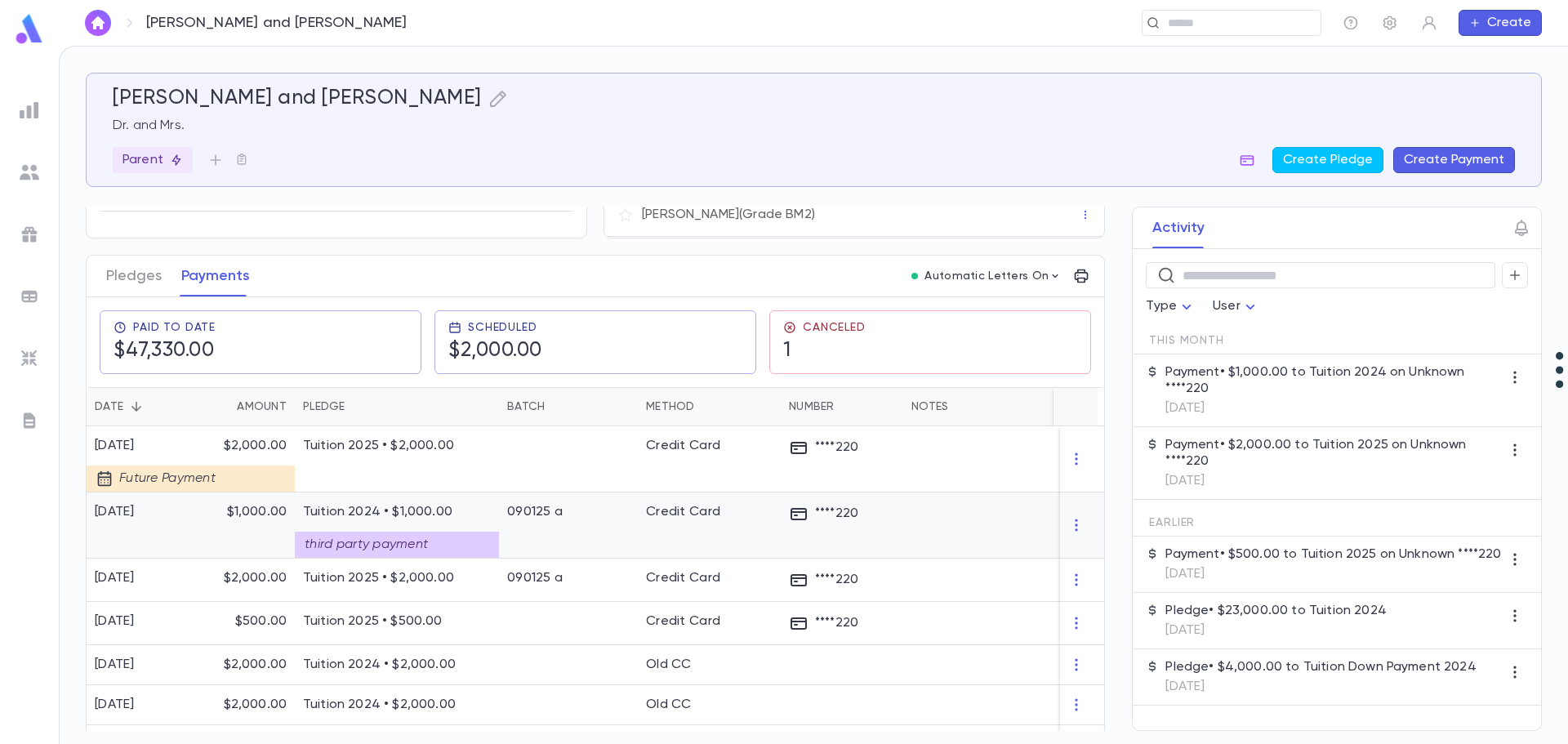
click at [441, 540] on div "third party payment" at bounding box center [396, 544] width 204 height 26
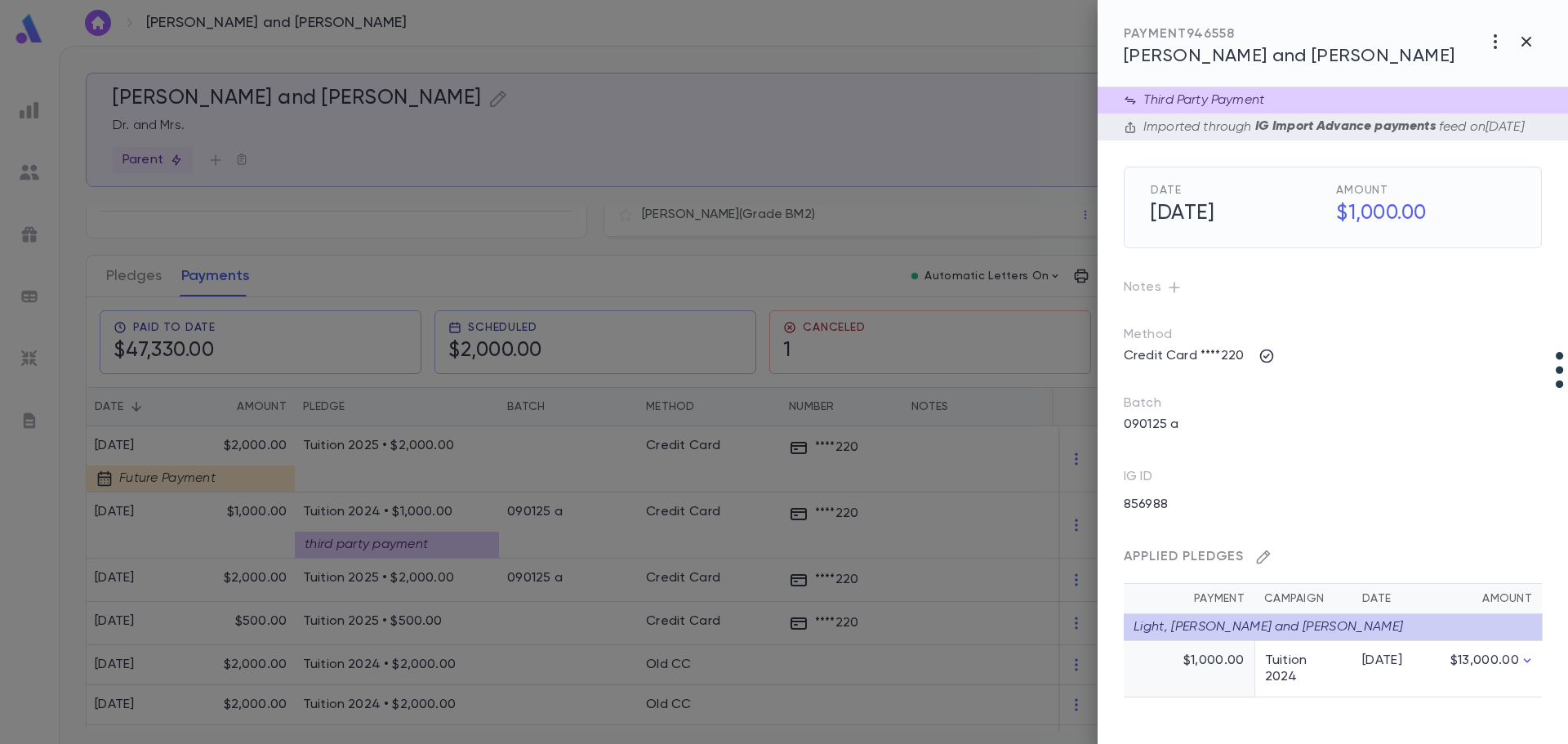
click at [1267, 564] on icon "button" at bounding box center [1264, 558] width 14 height 14
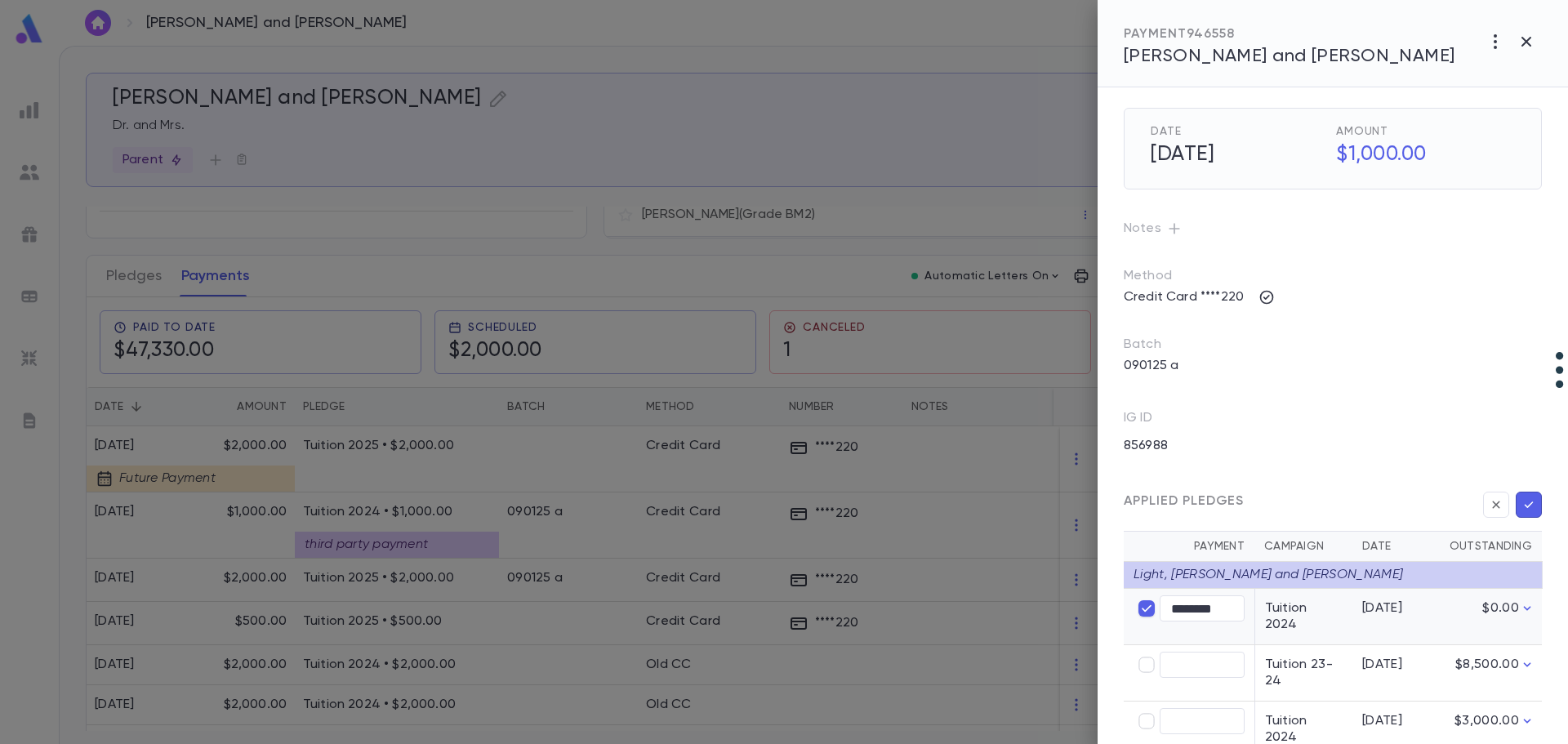
scroll to position [129, 0]
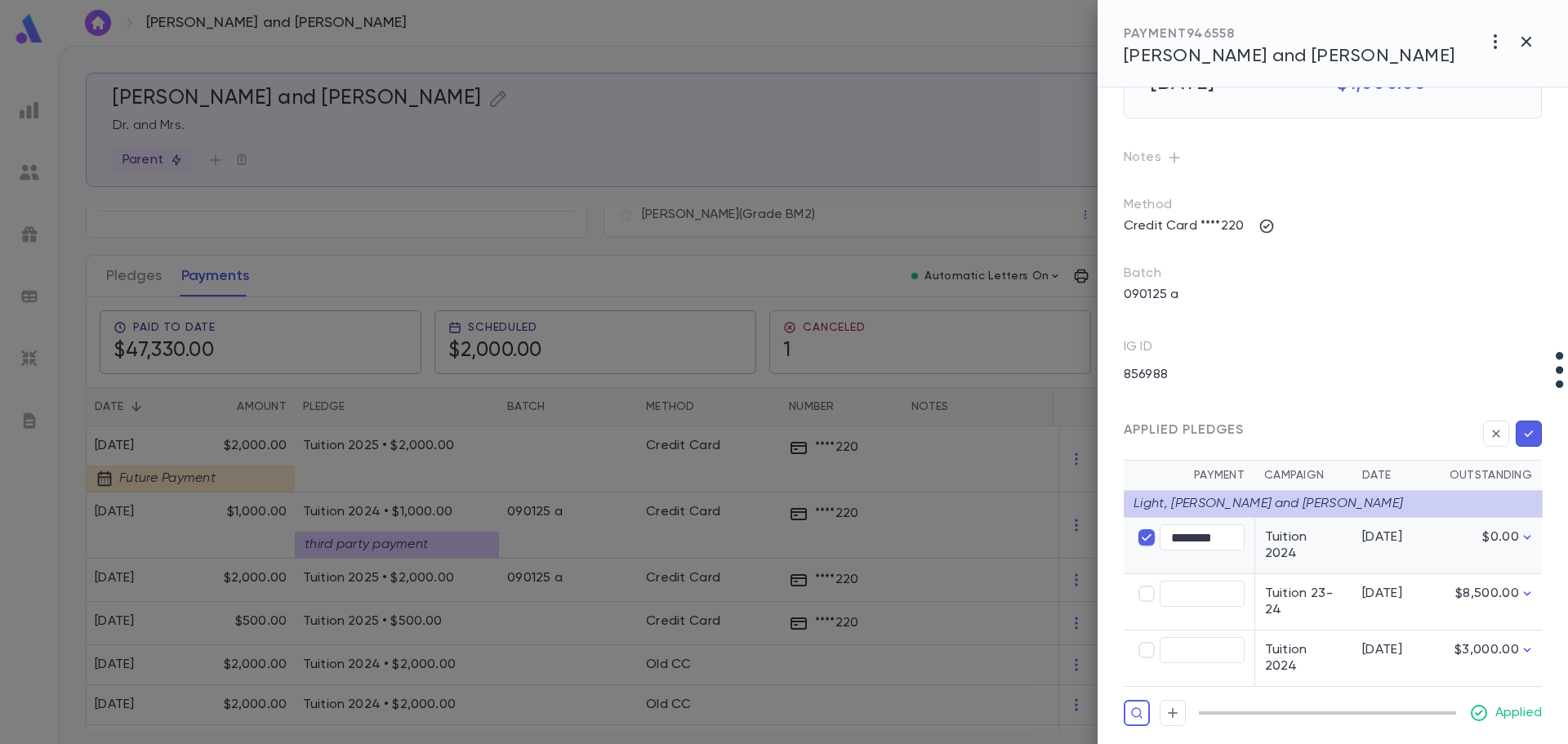
type input "****"
type input "********"
click at [1526, 442] on icon "button" at bounding box center [1528, 433] width 14 height 16
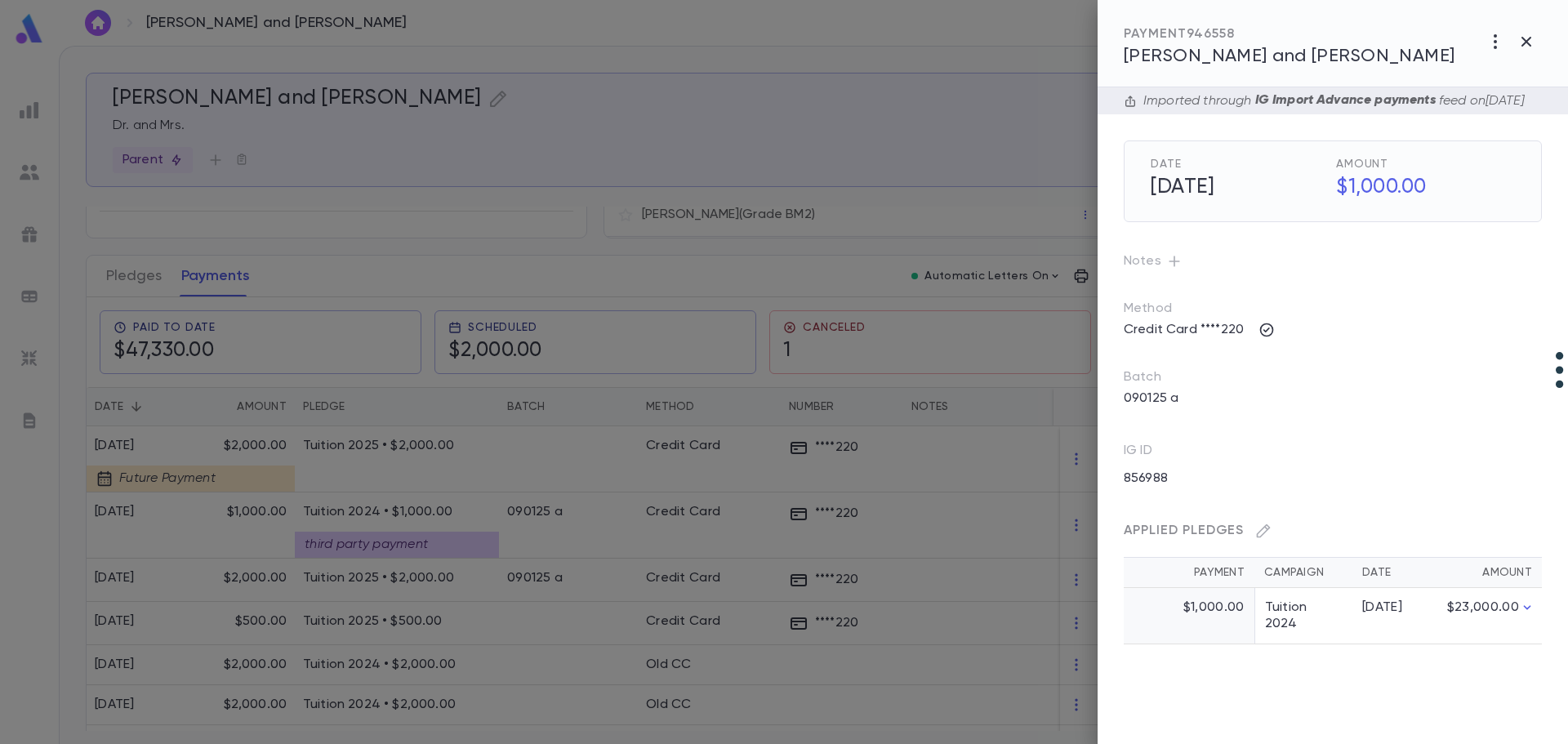
click at [617, 530] on div at bounding box center [784, 372] width 1568 height 744
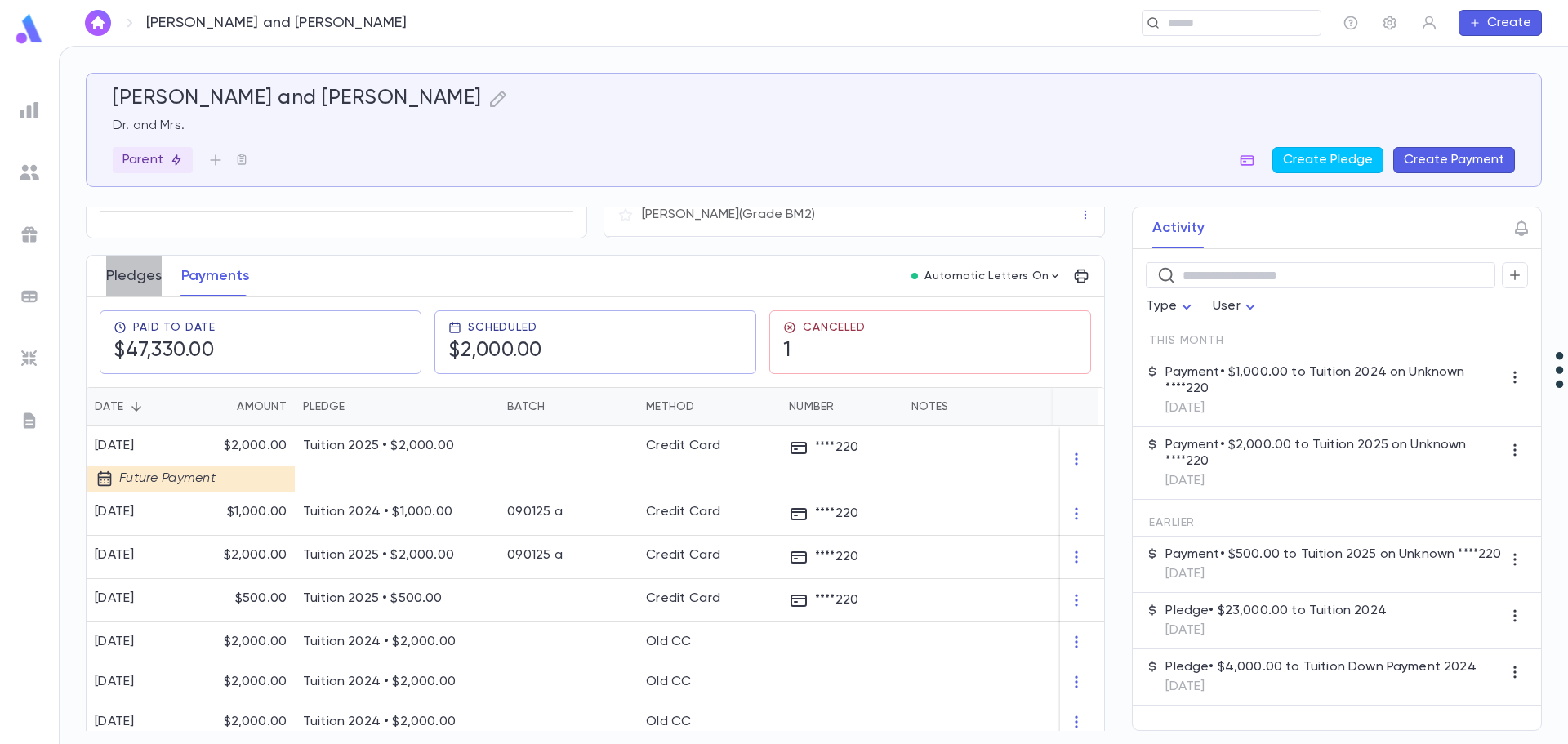
click at [140, 277] on button "Pledges" at bounding box center [133, 276] width 55 height 41
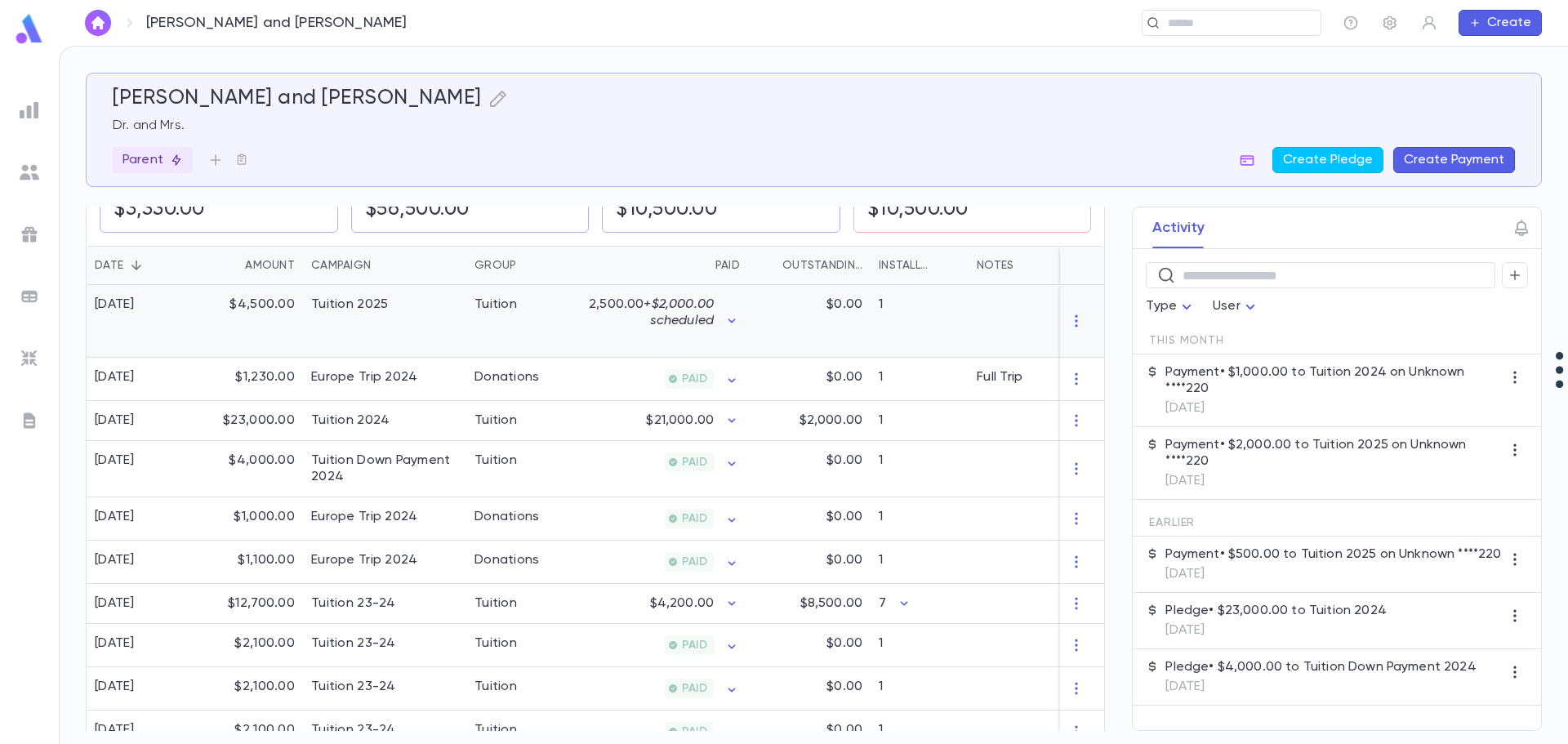
scroll to position [327, 0]
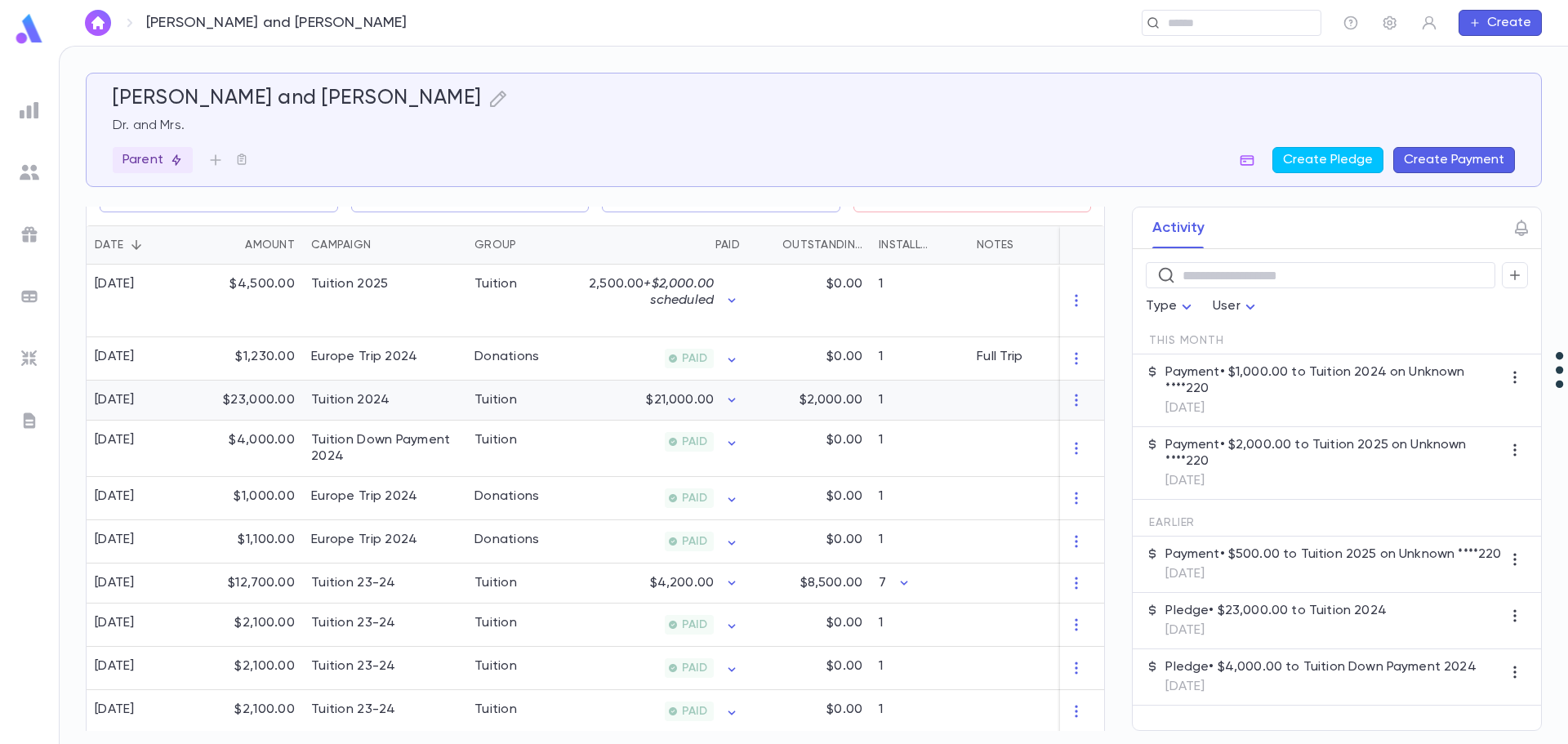
click at [583, 411] on div "Tuition" at bounding box center [527, 400] width 123 height 40
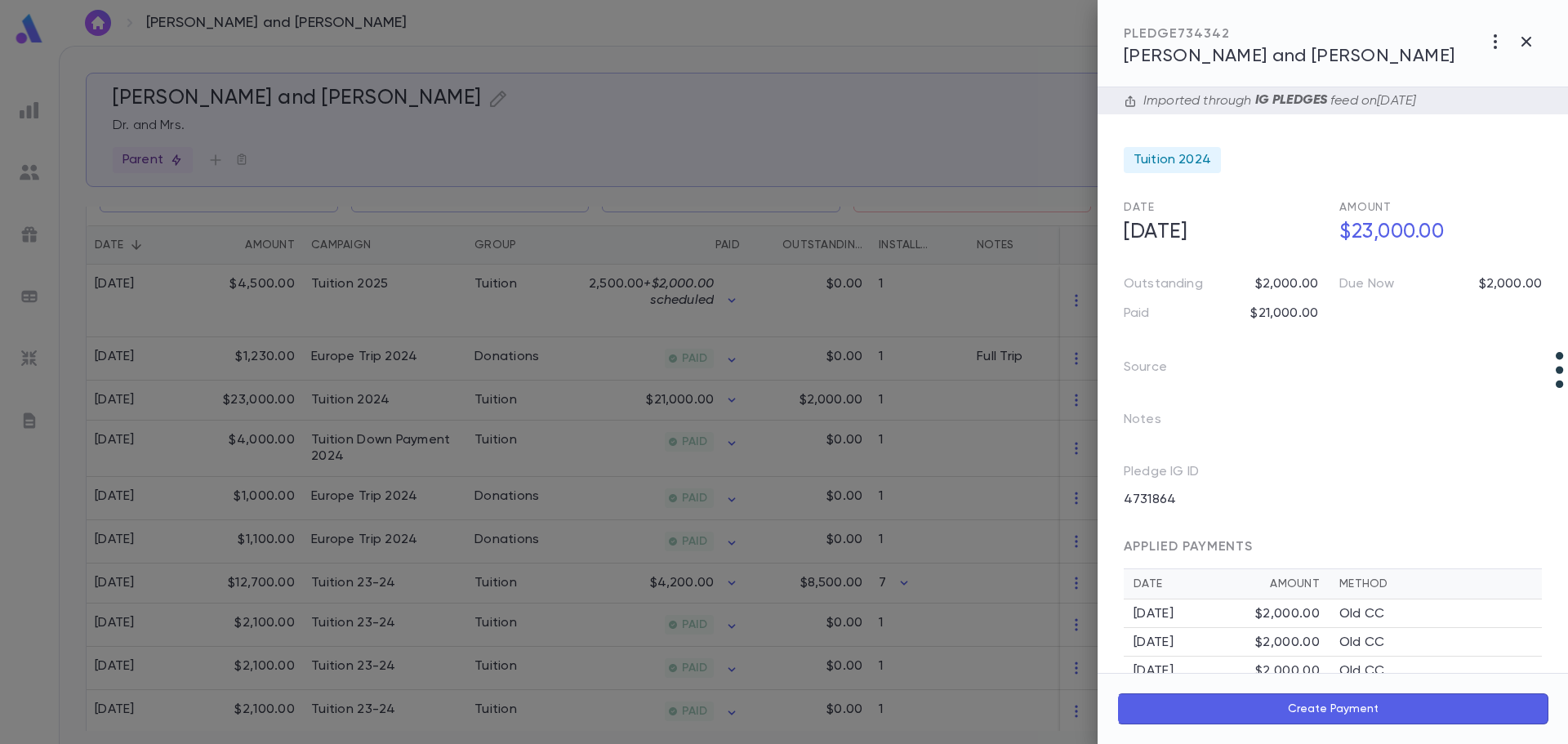
click at [553, 465] on div at bounding box center [784, 372] width 1568 height 744
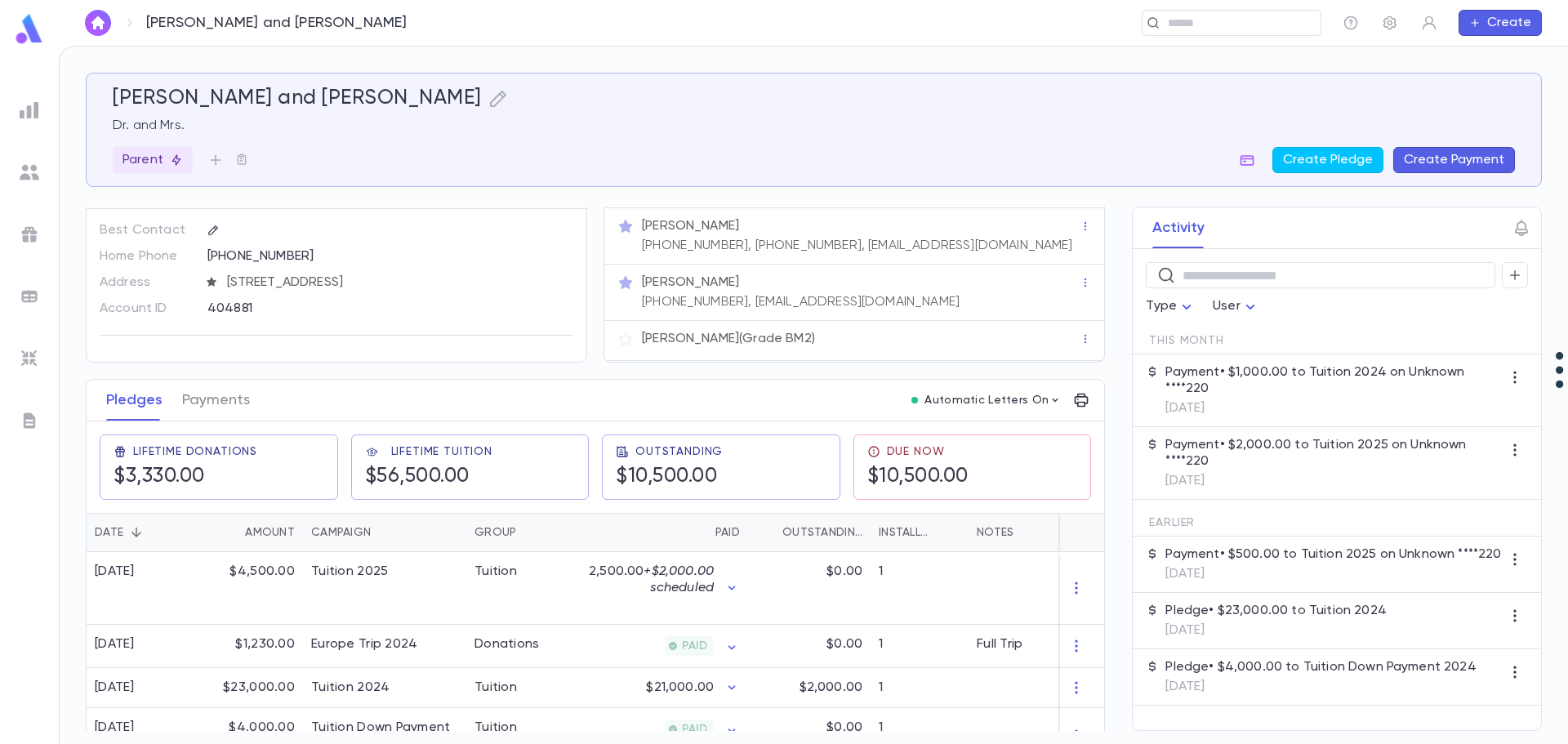
scroll to position [0, 0]
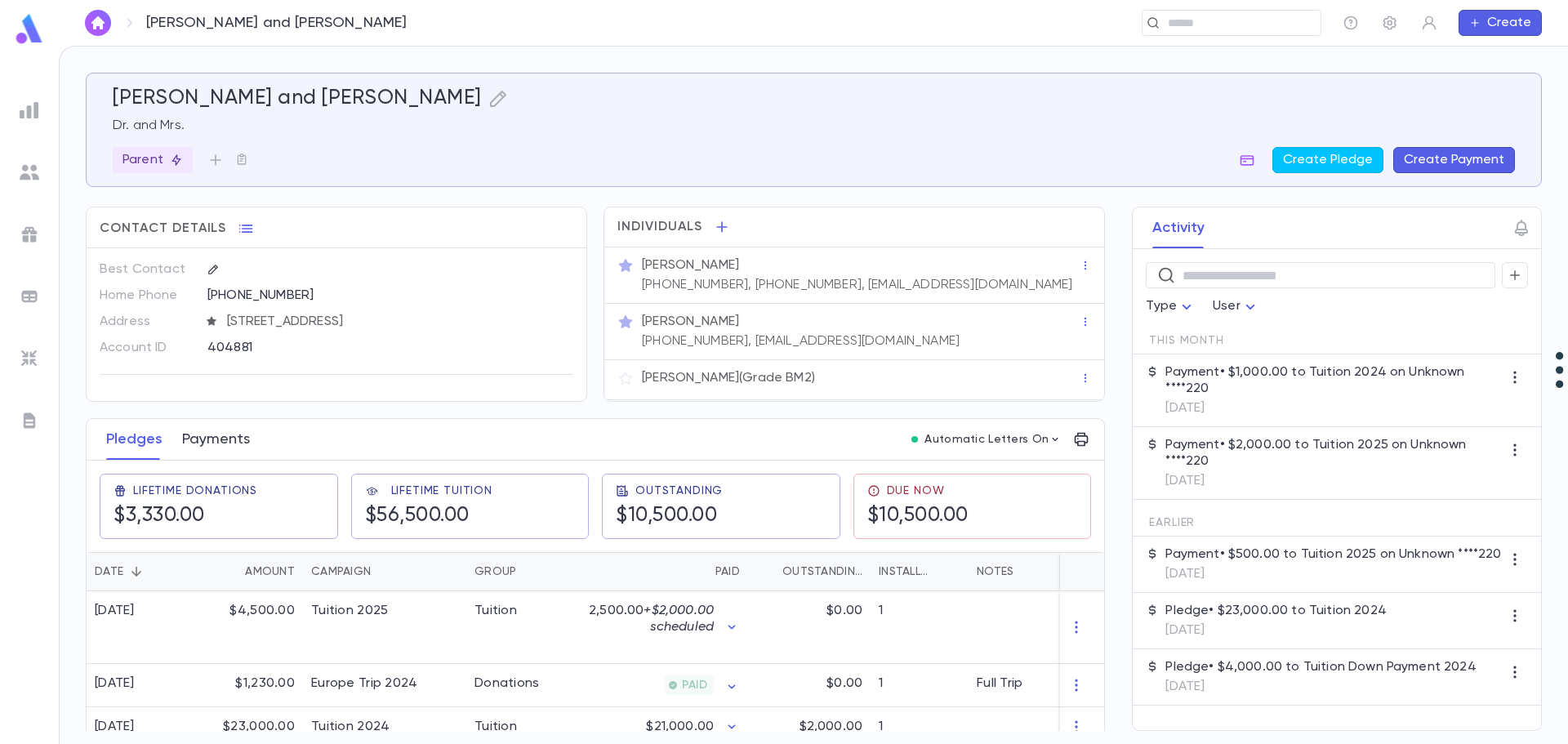
click at [214, 438] on button "Payments" at bounding box center [215, 440] width 68 height 41
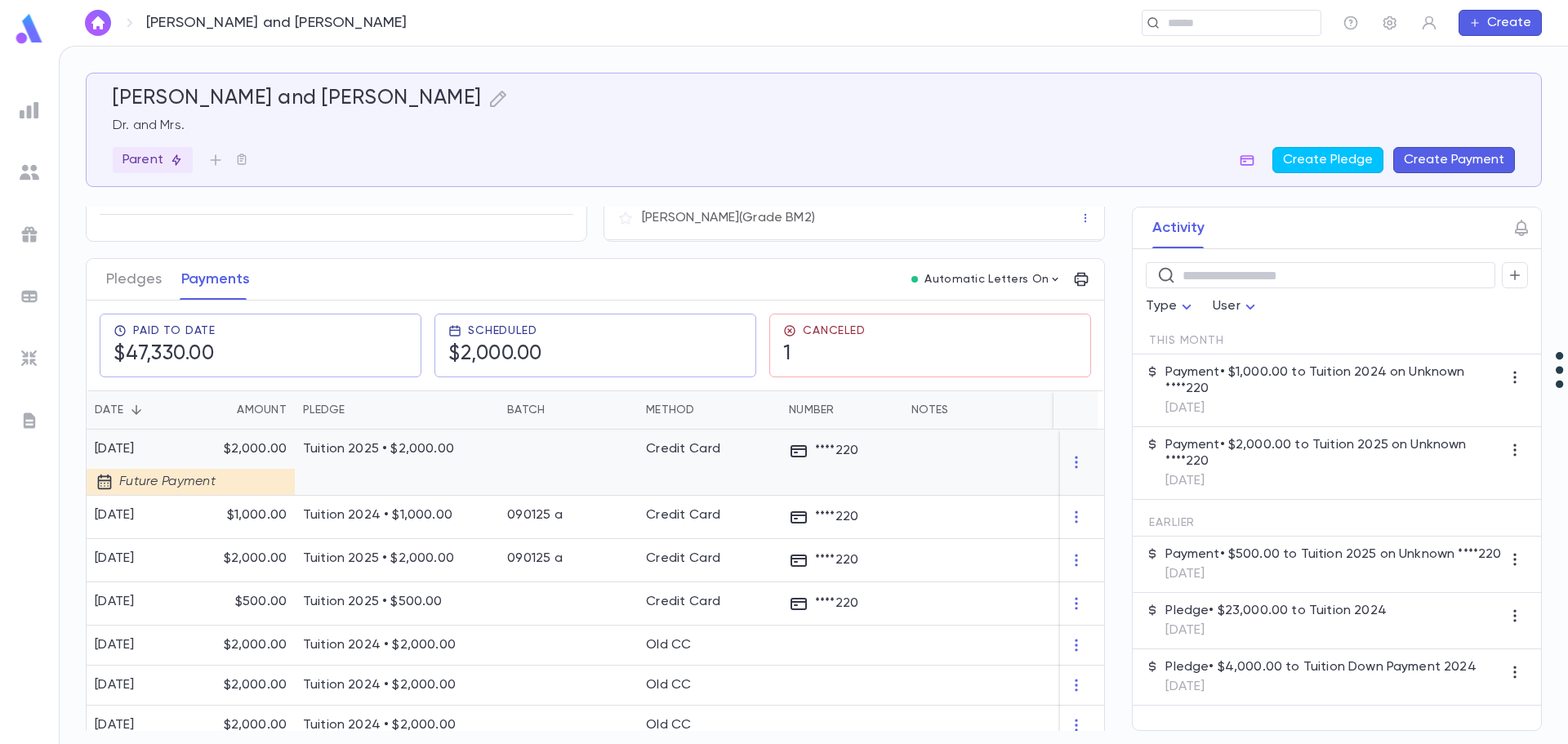
scroll to position [82, 0]
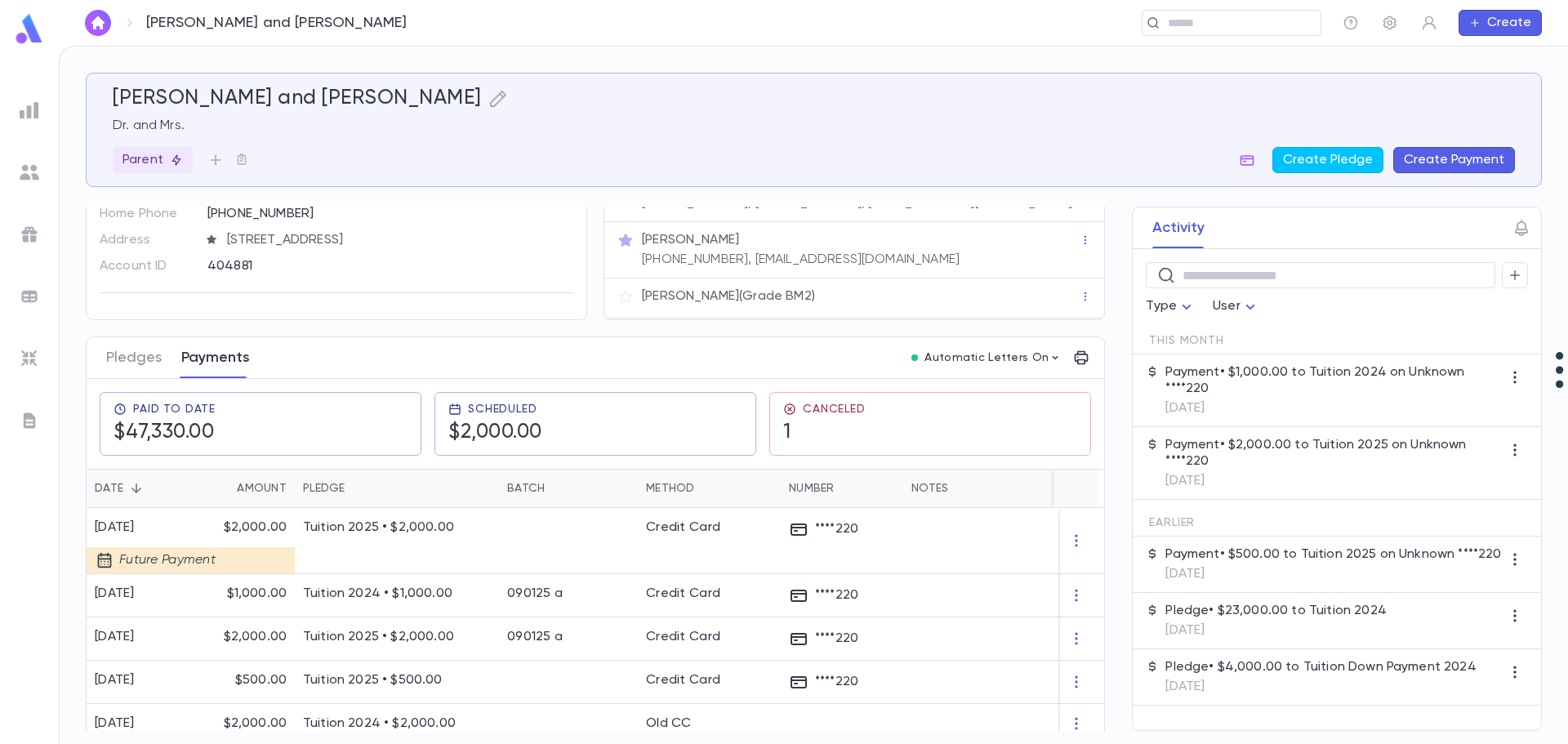
click at [216, 361] on button "Payments" at bounding box center [215, 358] width 69 height 41
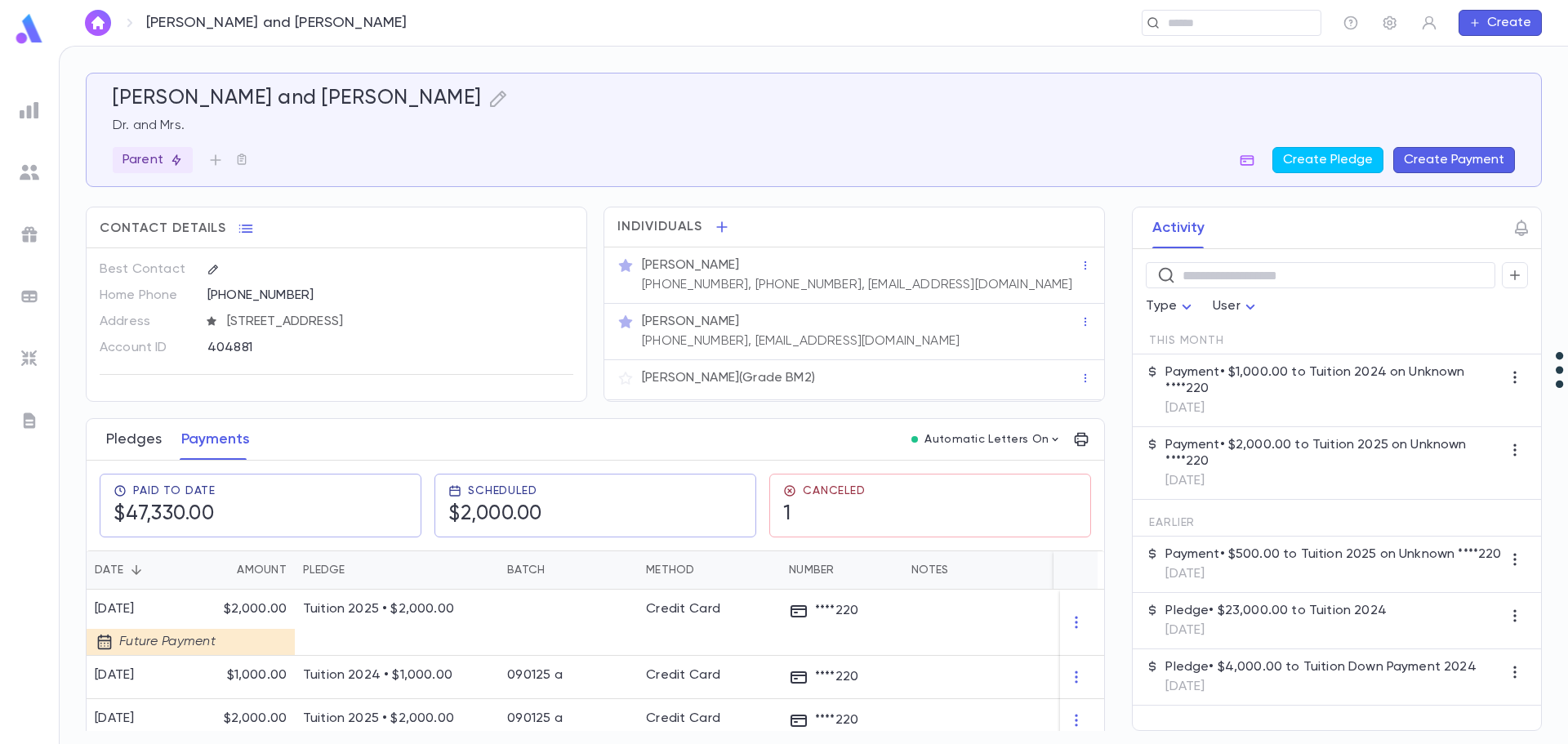
click at [146, 437] on button "Pledges" at bounding box center [133, 440] width 55 height 41
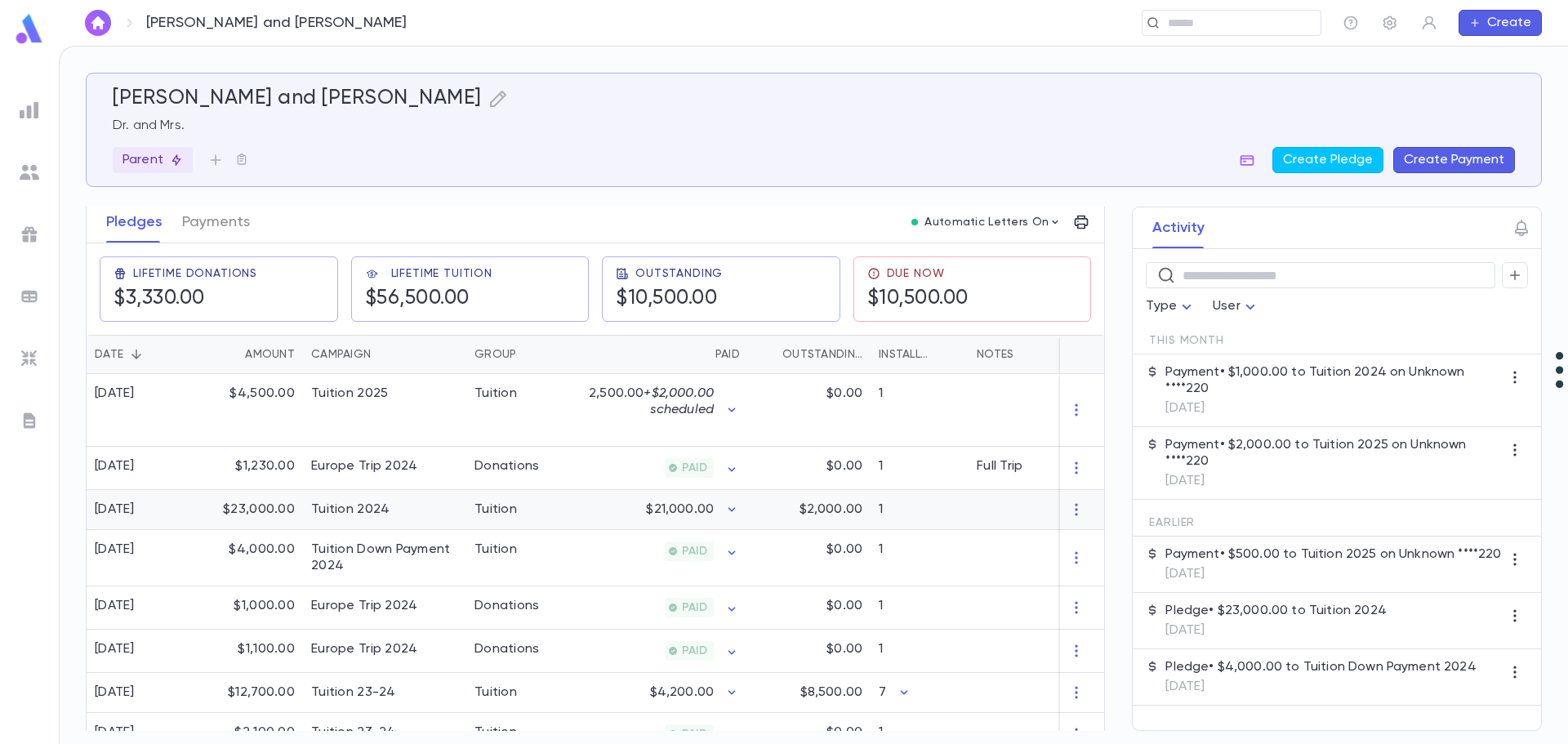
scroll to position [245, 0]
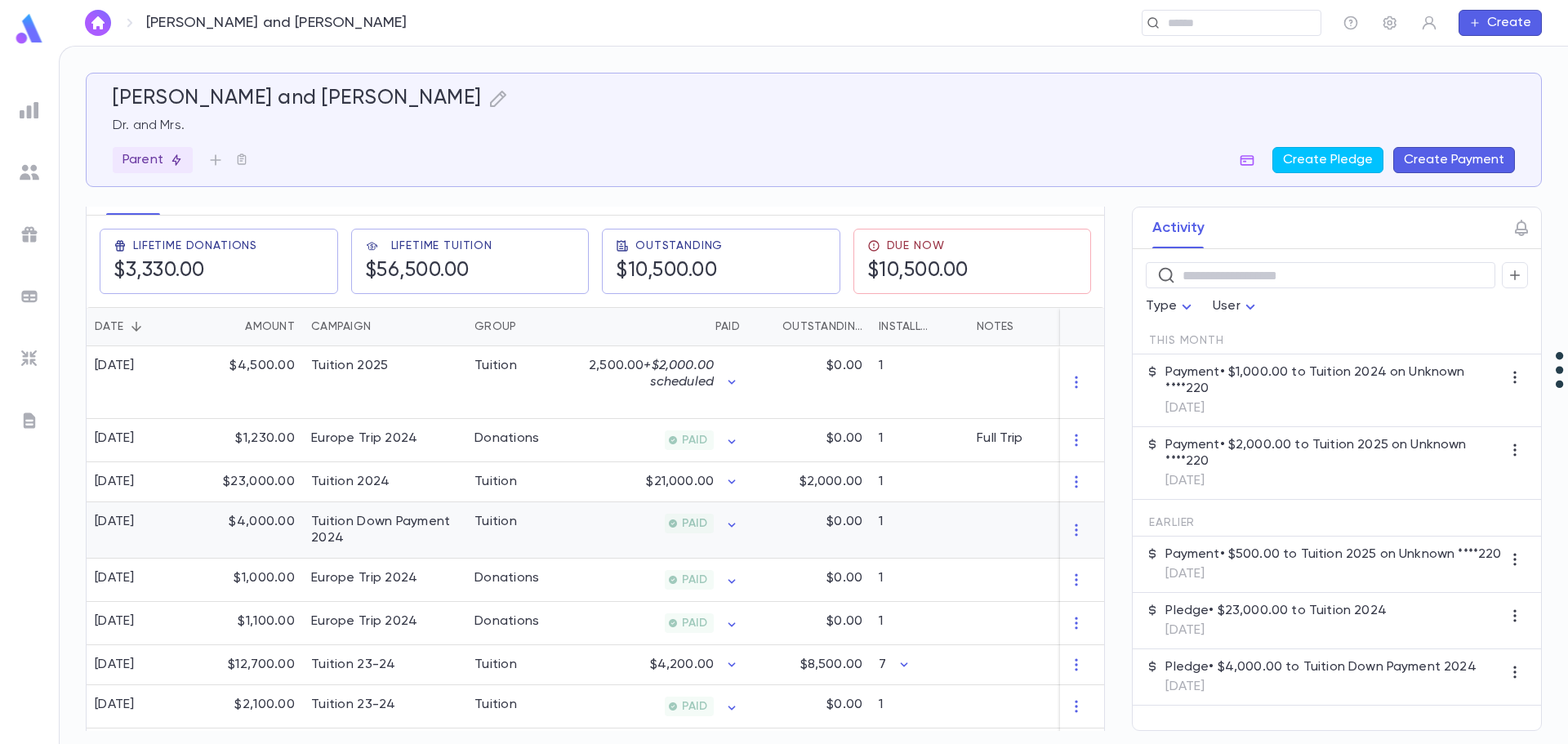
click at [783, 535] on div "$0.00" at bounding box center [809, 530] width 123 height 56
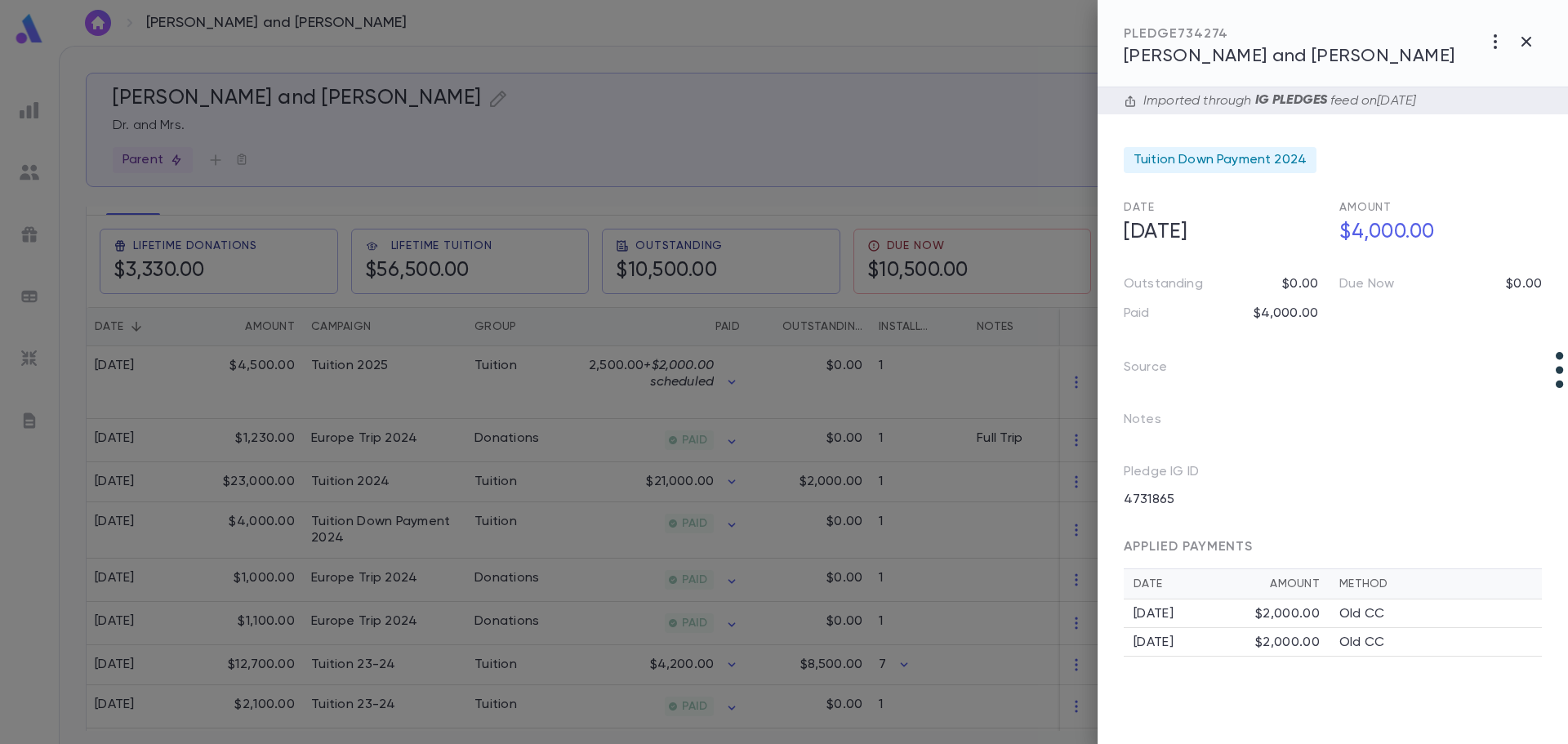
click at [453, 480] on div at bounding box center [784, 372] width 1568 height 744
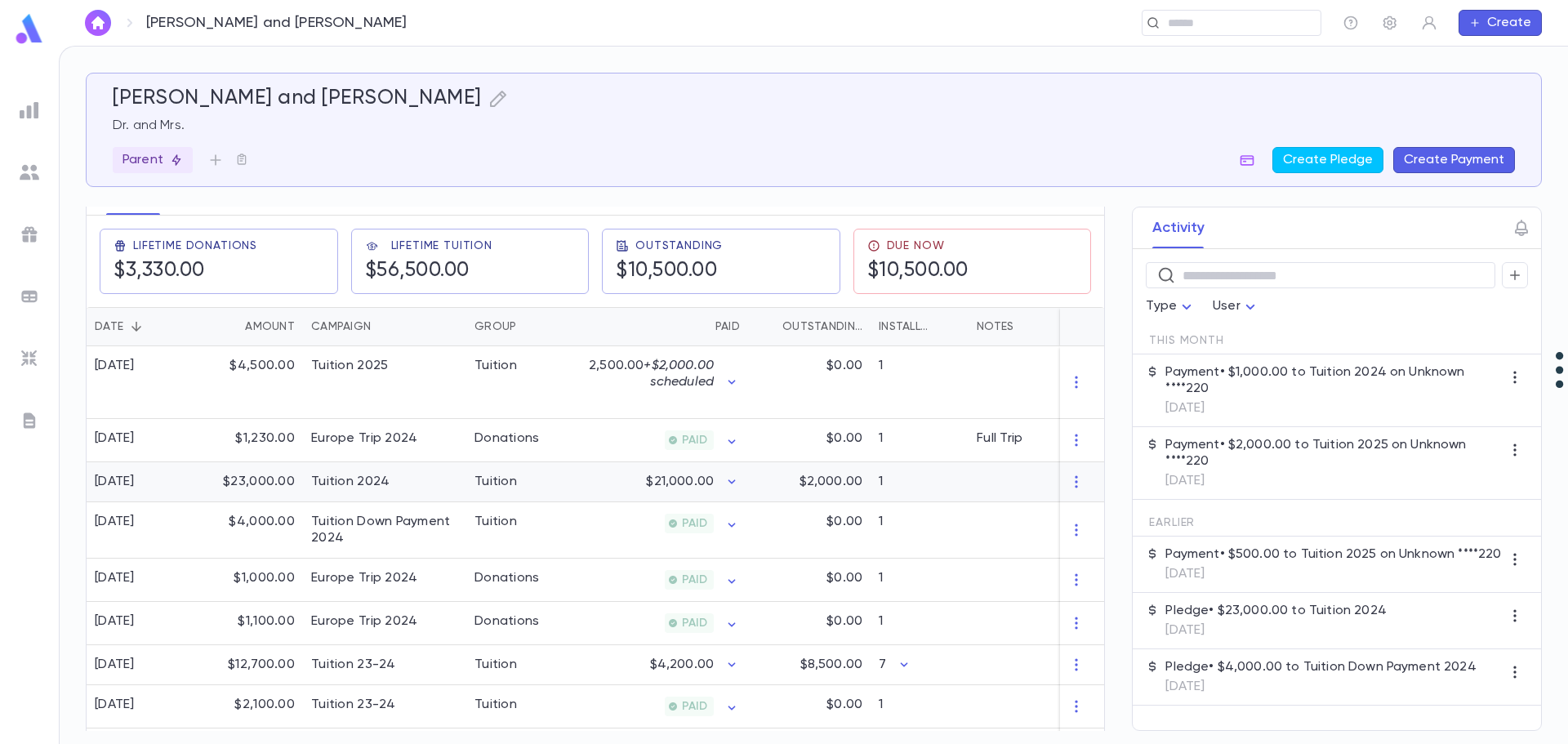
click at [453, 480] on div "Tuition 2024" at bounding box center [385, 481] width 163 height 40
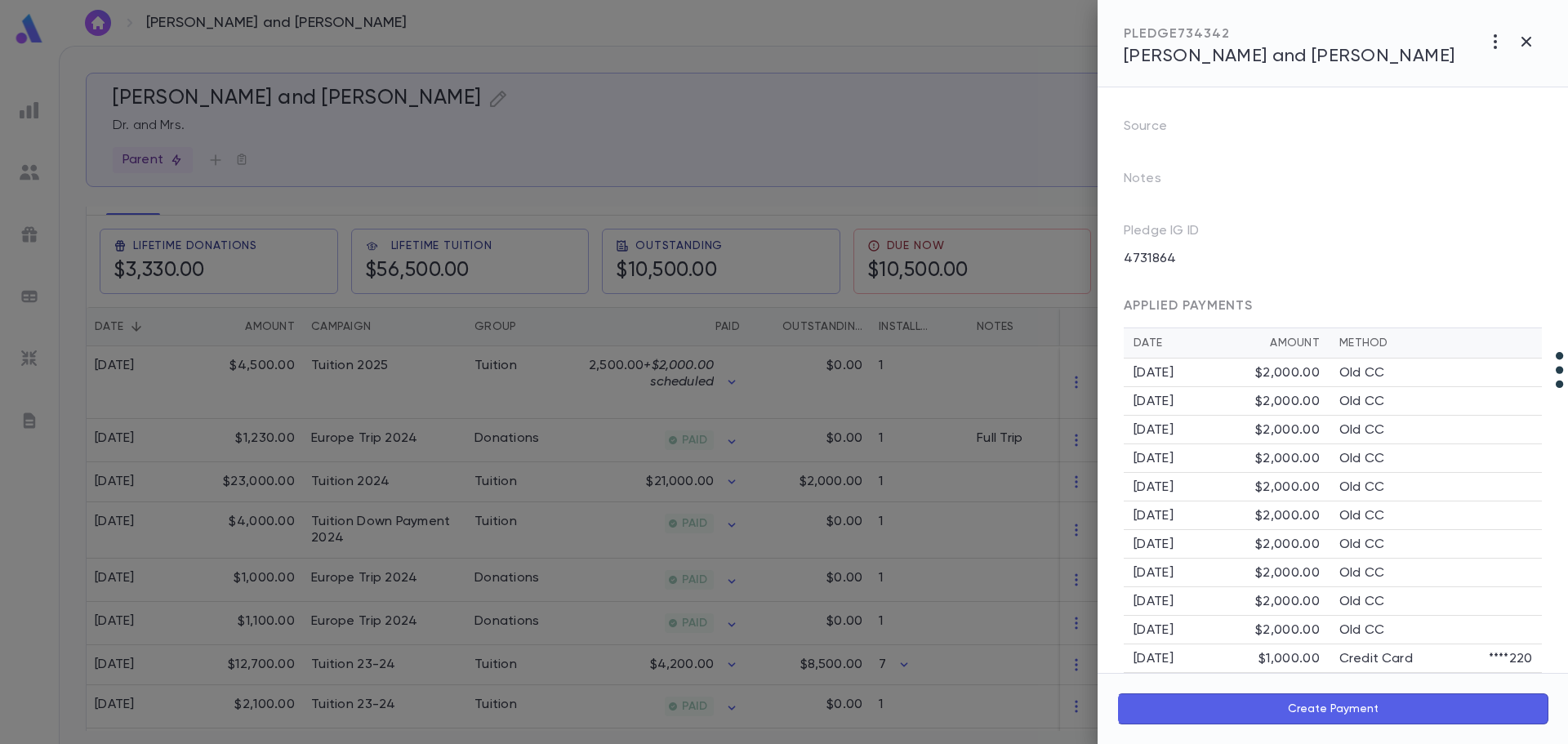
scroll to position [274, 0]
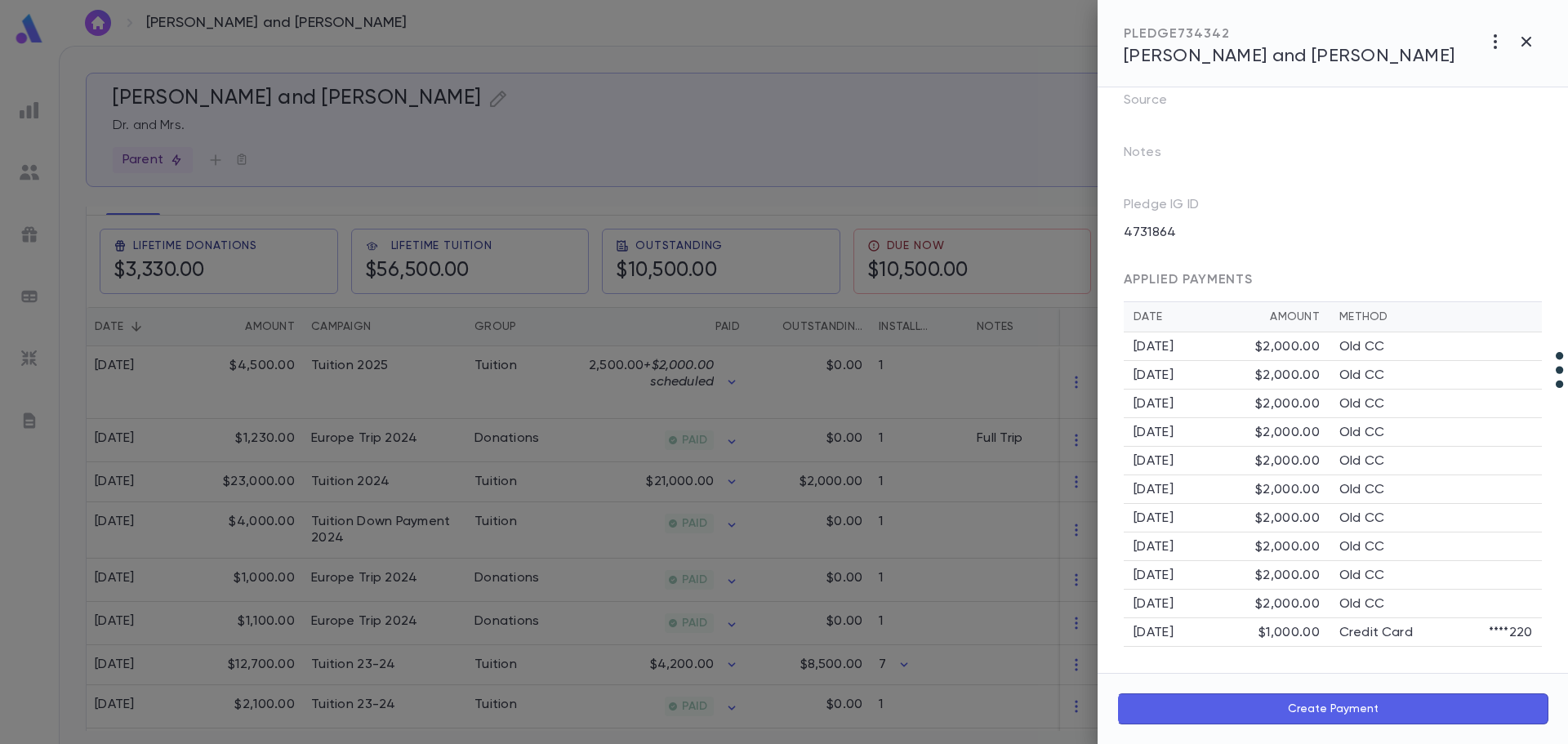
click at [588, 525] on div at bounding box center [784, 372] width 1568 height 744
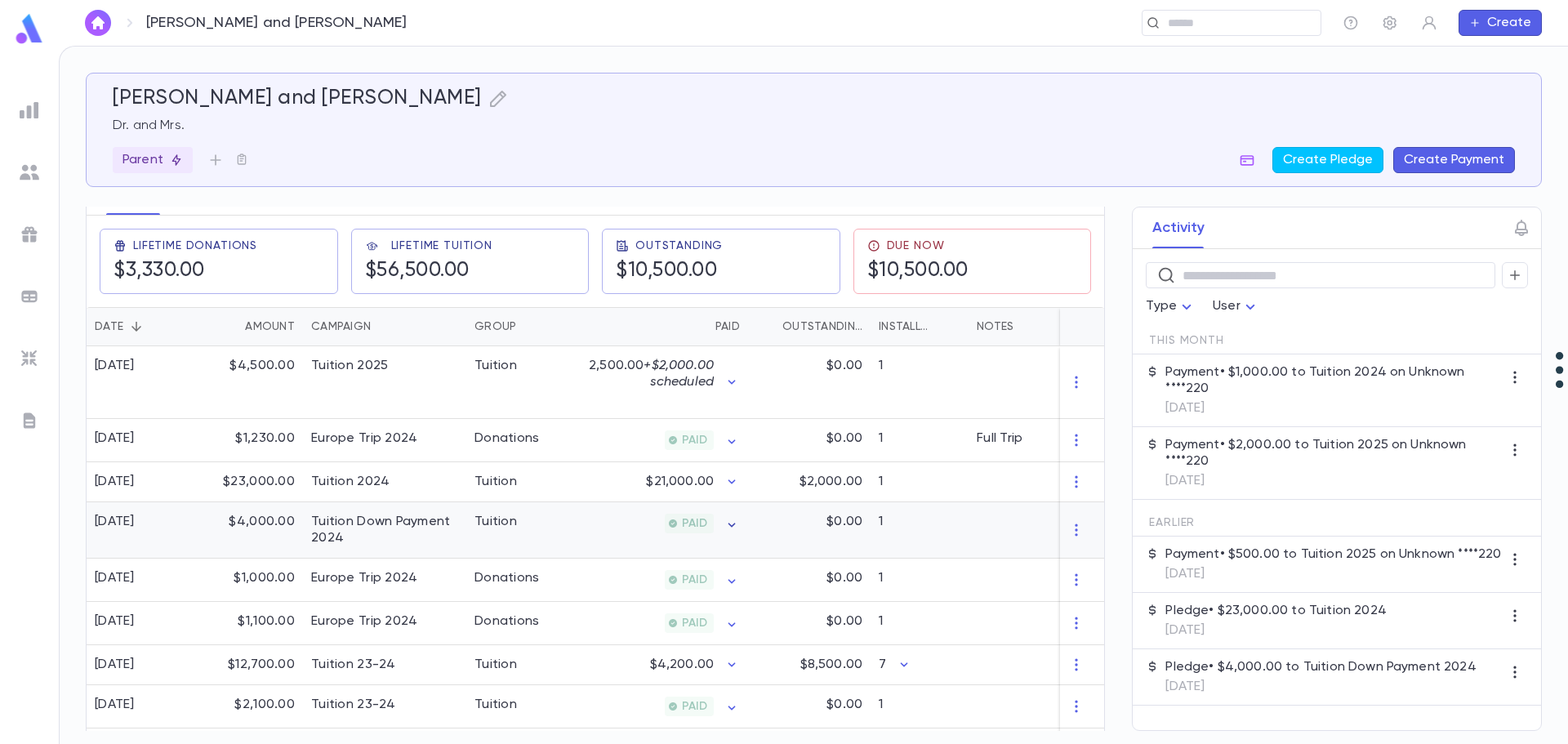
click at [727, 525] on icon "button" at bounding box center [731, 525] width 16 height 16
click at [729, 483] on div at bounding box center [784, 372] width 1568 height 744
click at [729, 482] on icon "button" at bounding box center [731, 481] width 16 height 16
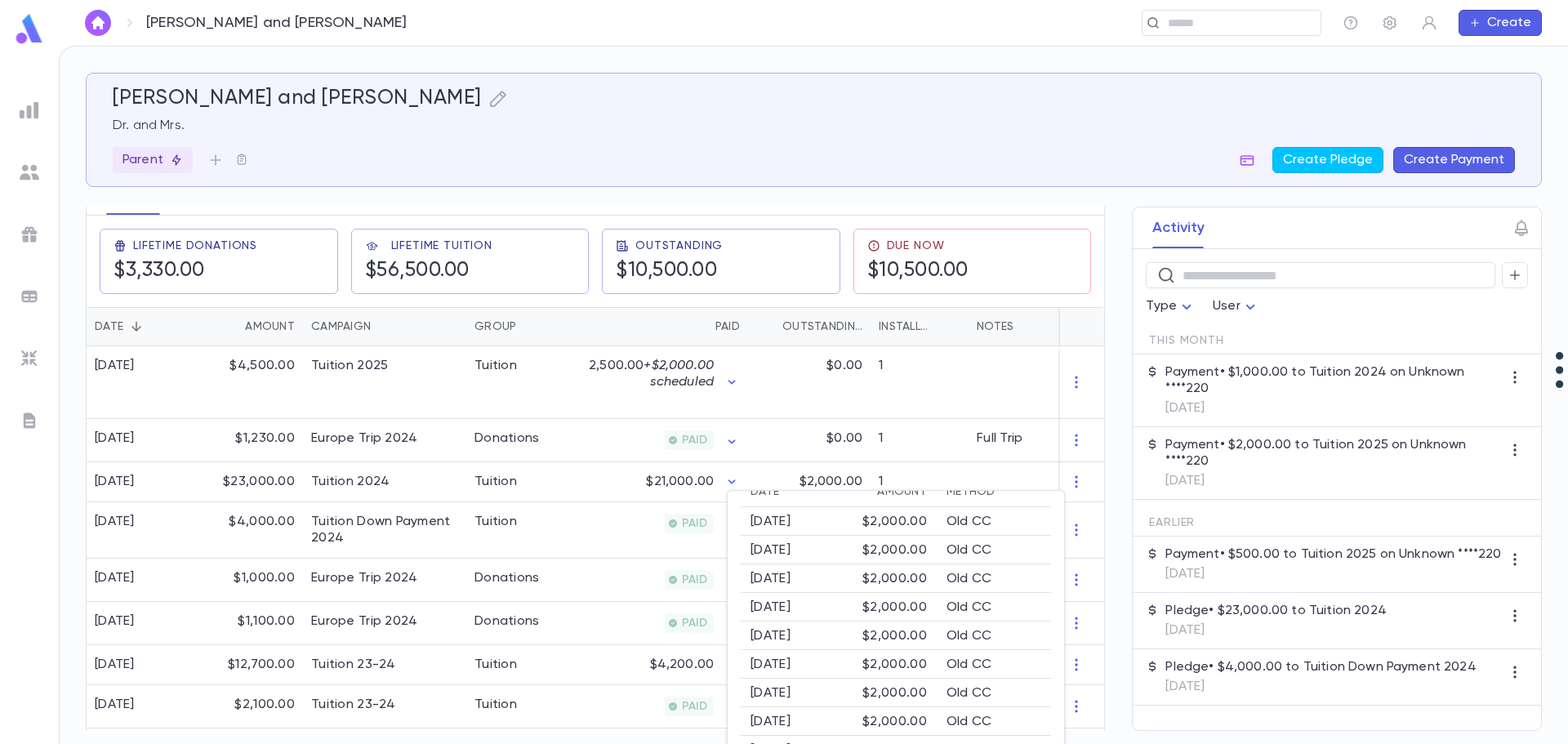
scroll to position [24, 0]
click at [575, 477] on div at bounding box center [784, 372] width 1568 height 744
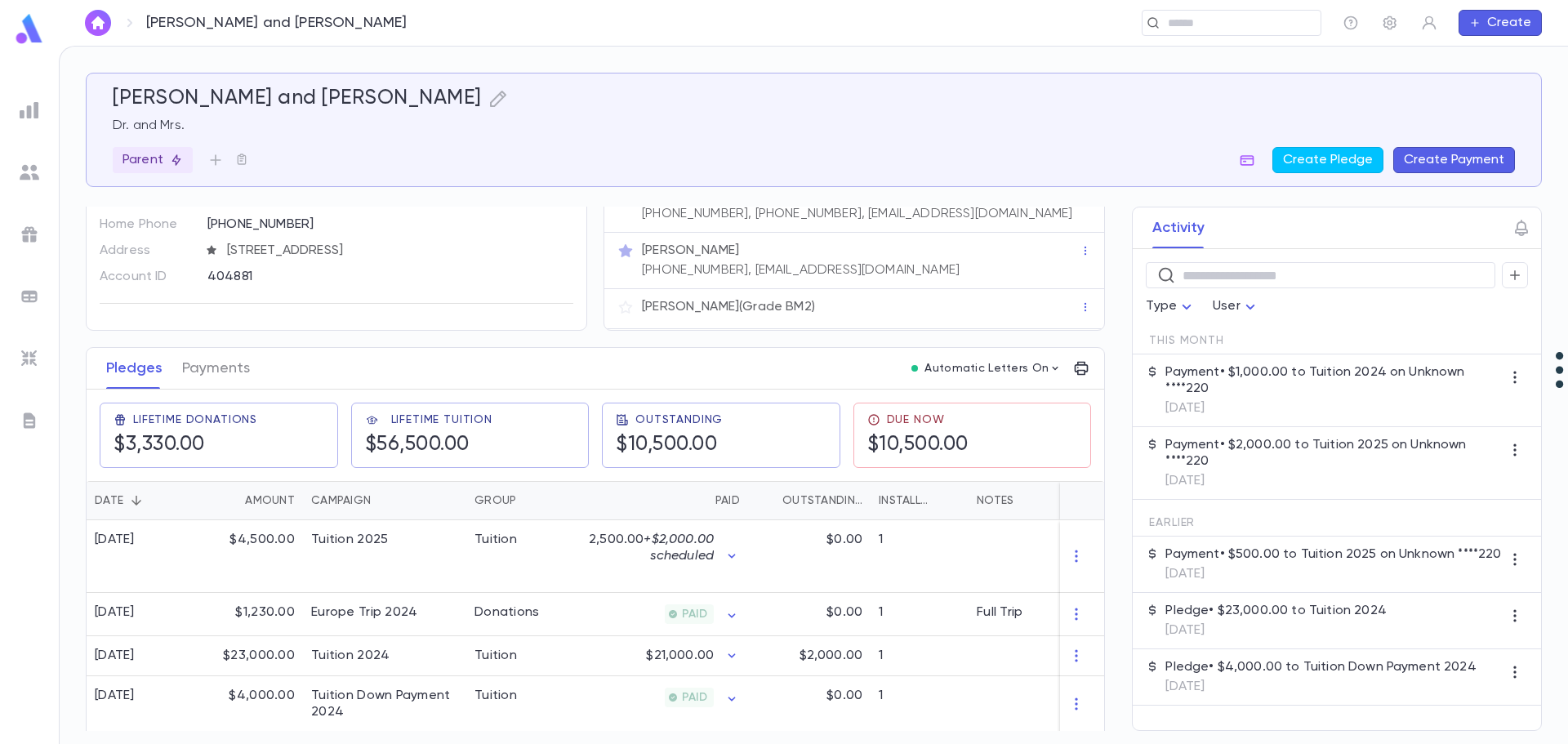
scroll to position [0, 0]
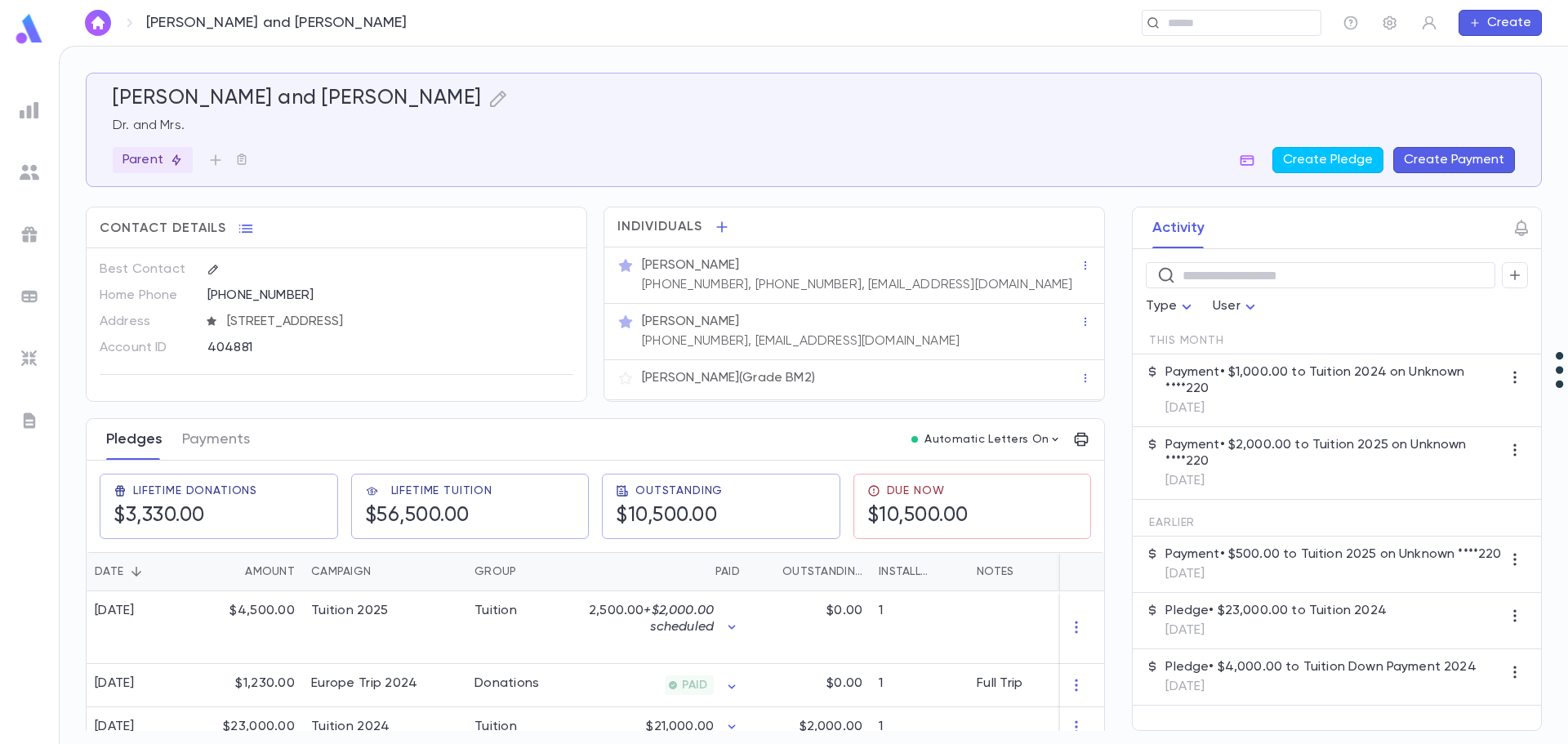
click at [129, 441] on button "Pledges" at bounding box center [134, 440] width 56 height 41
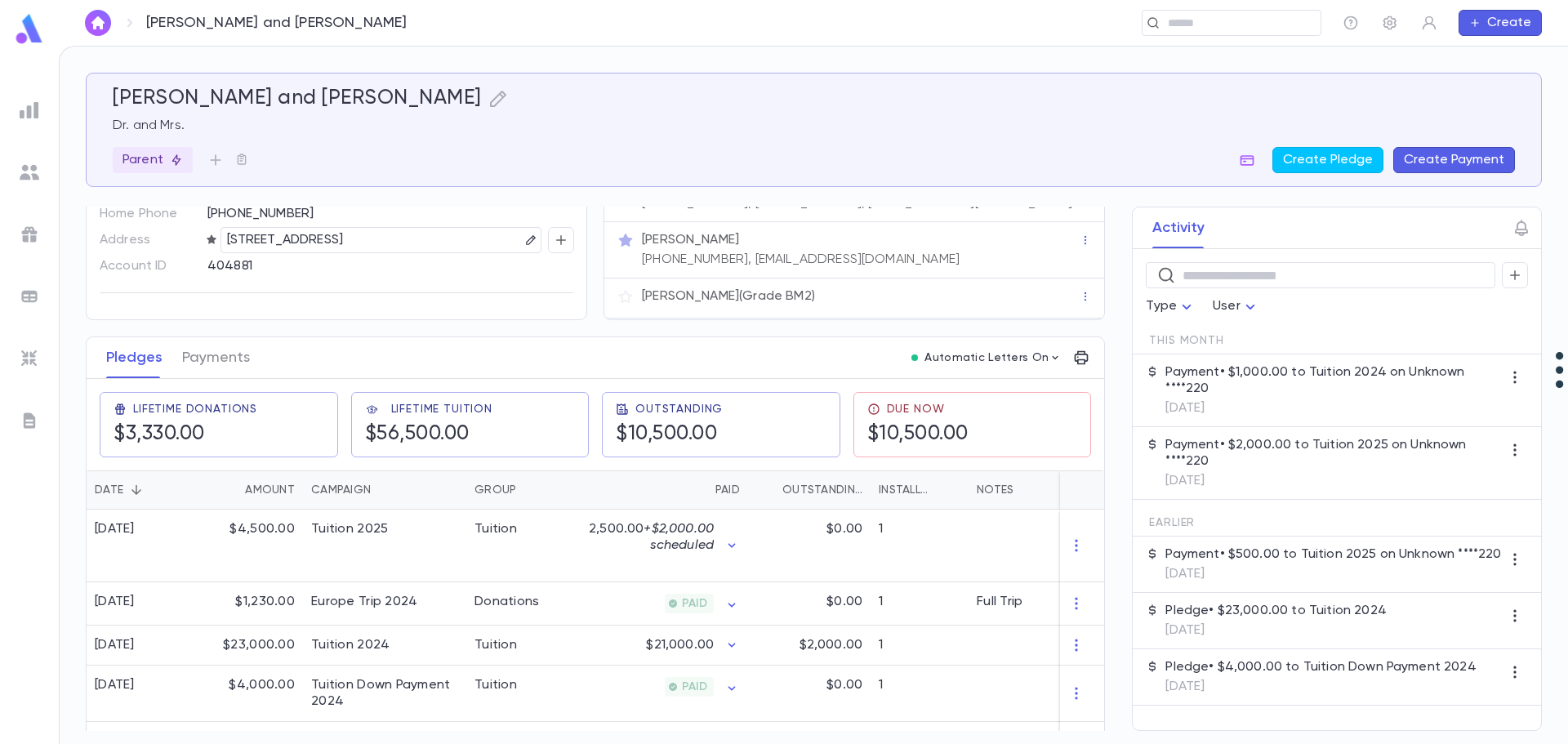
scroll to position [163, 0]
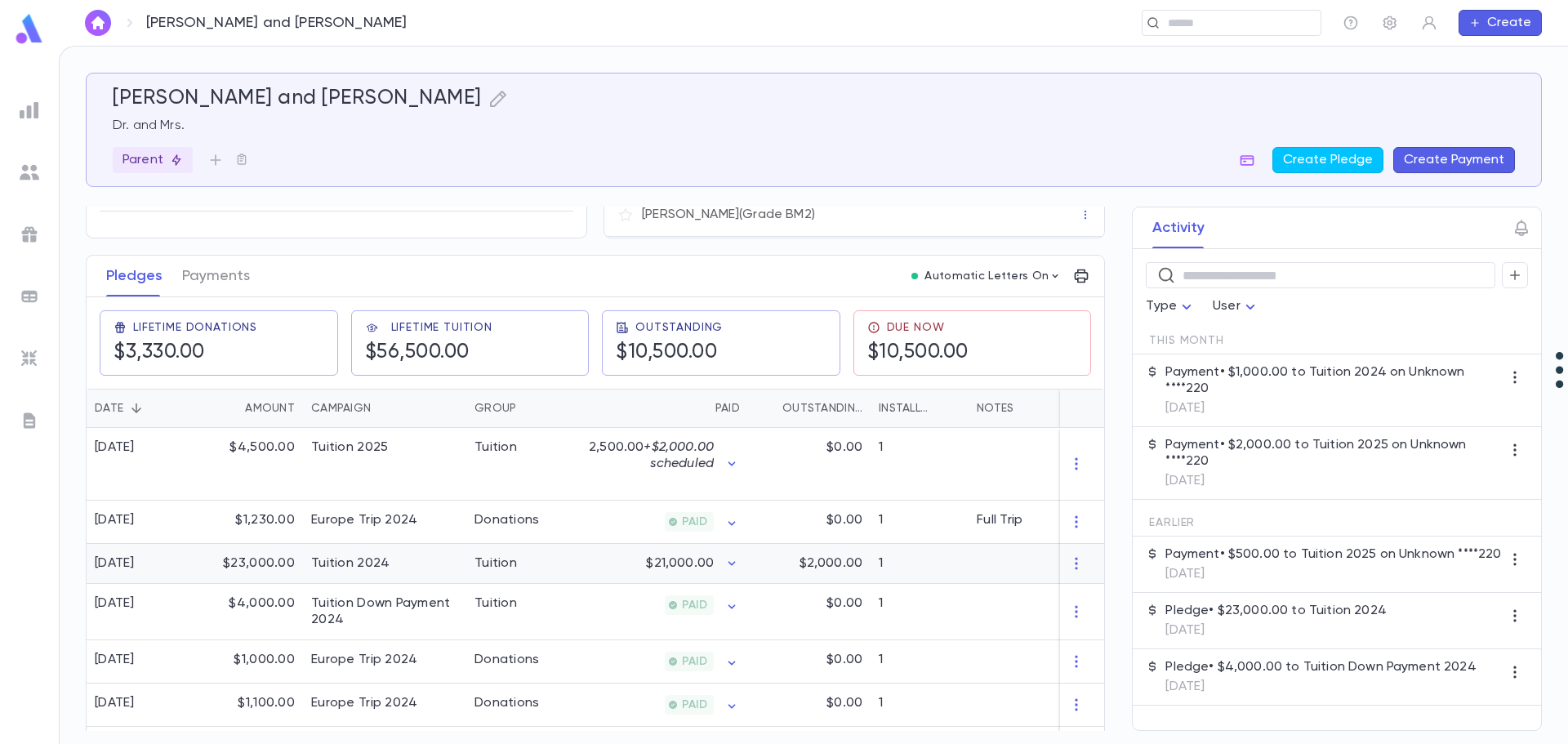
click at [371, 567] on div "Tuition 2024" at bounding box center [350, 563] width 78 height 16
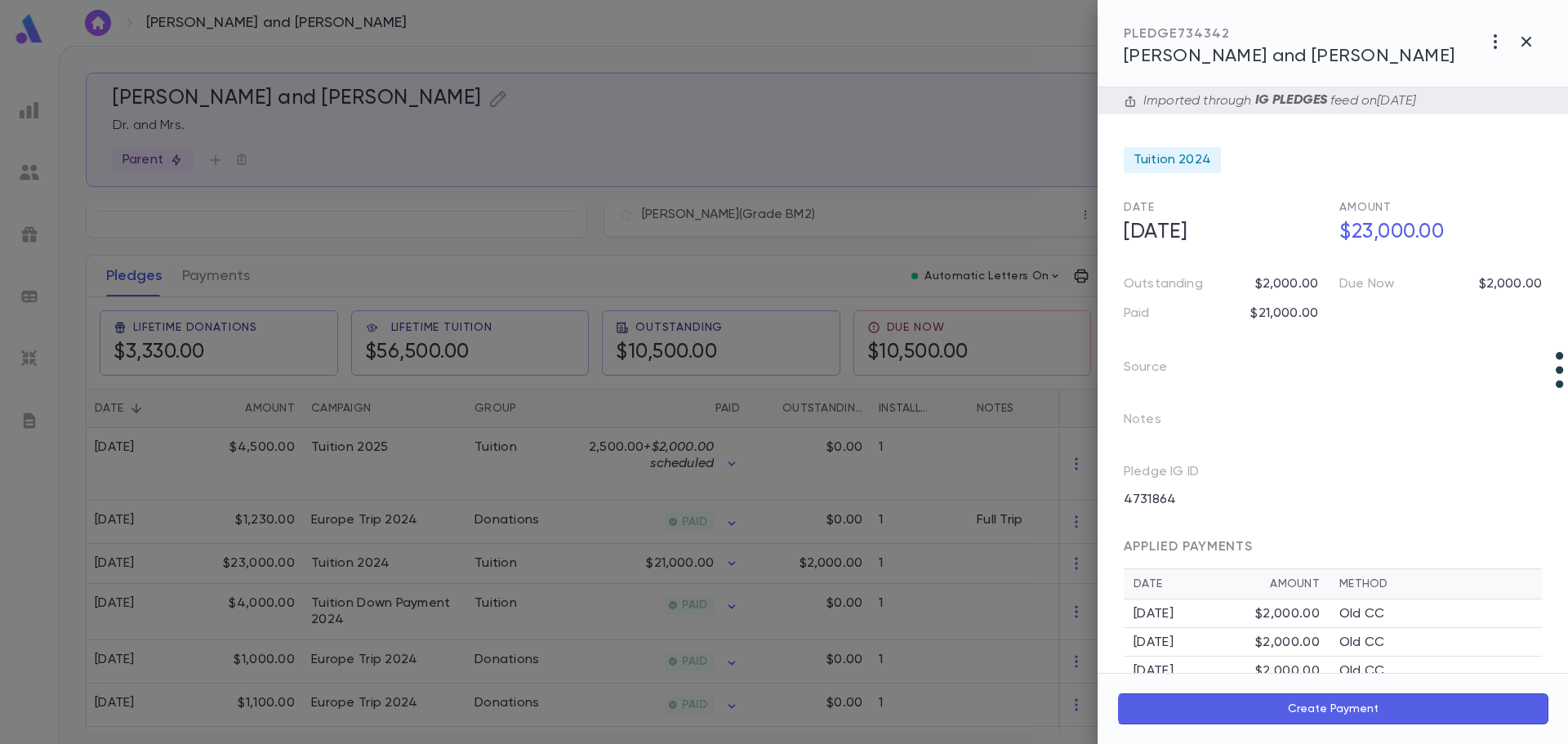
scroll to position [274, 0]
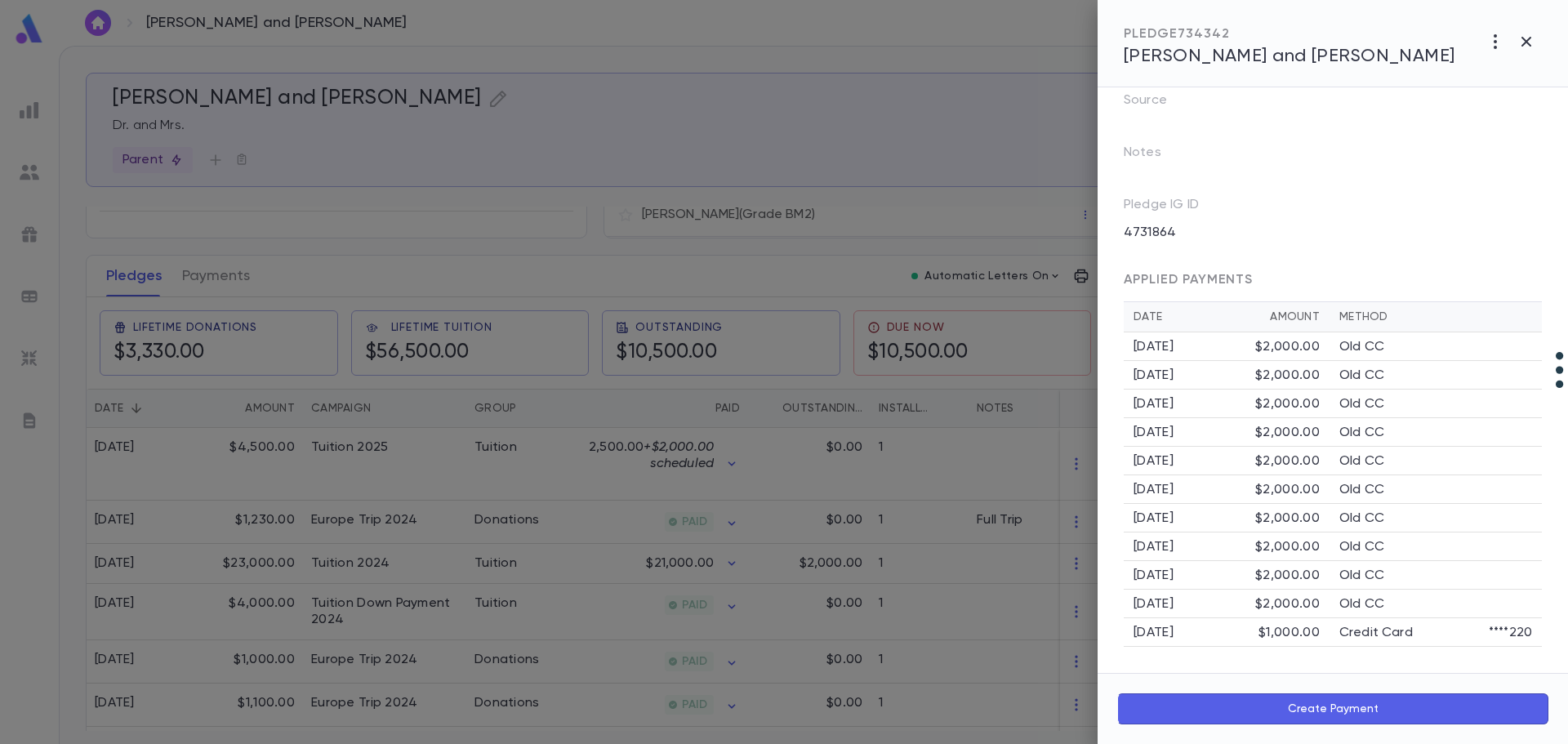
click at [356, 603] on div at bounding box center [784, 372] width 1568 height 744
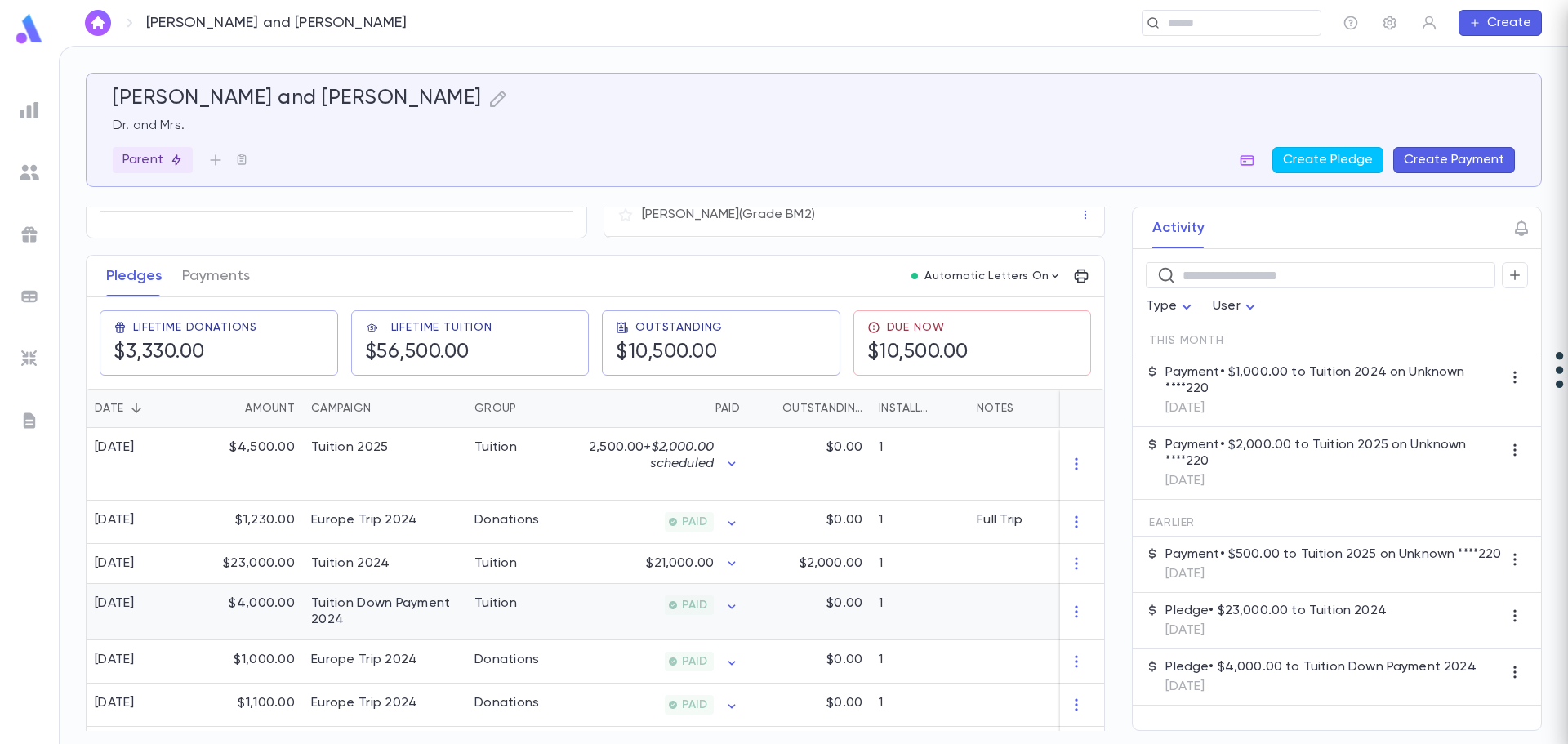
scroll to position [0, 0]
click at [1184, 14] on div "​" at bounding box center [1232, 22] width 180 height 26
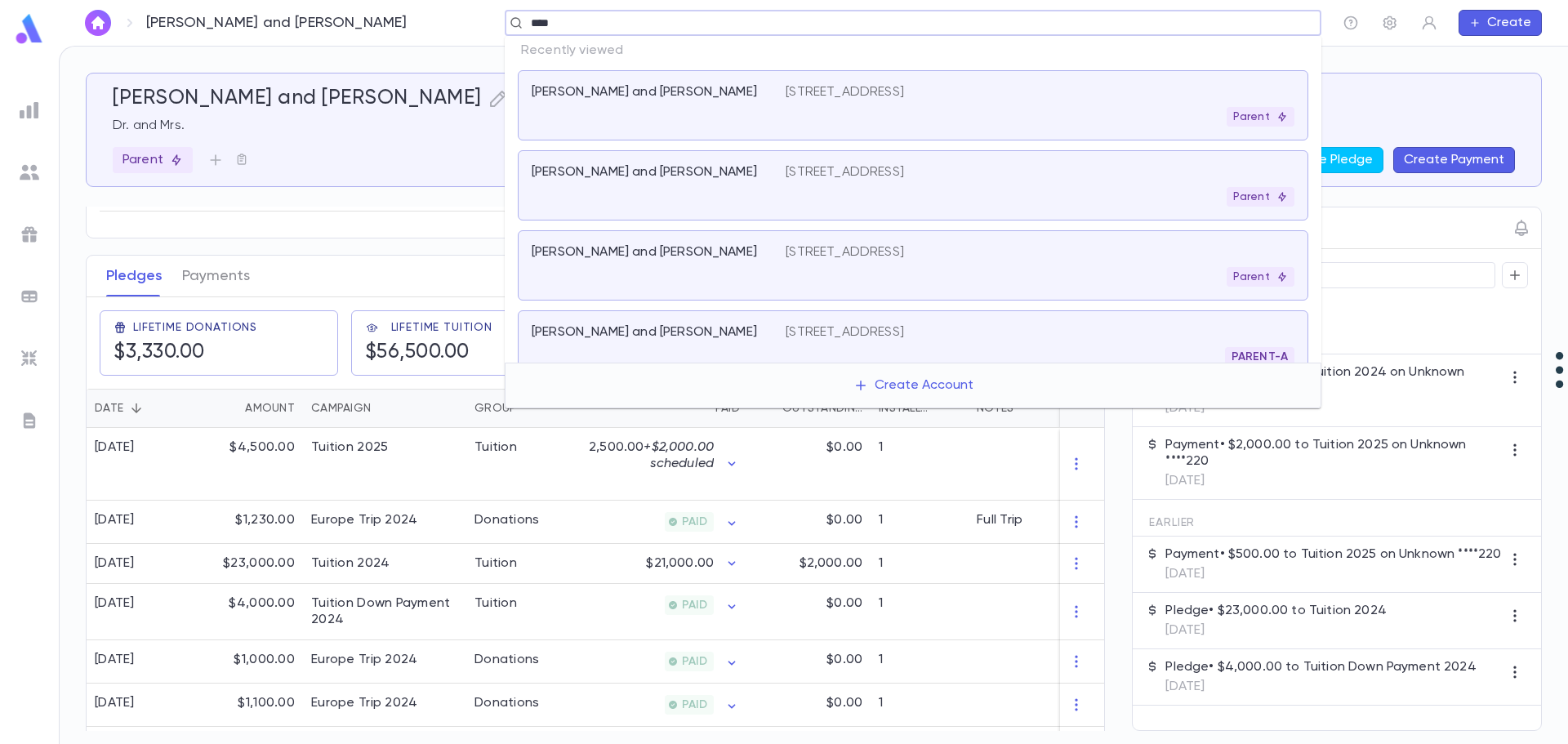
type input "*****"
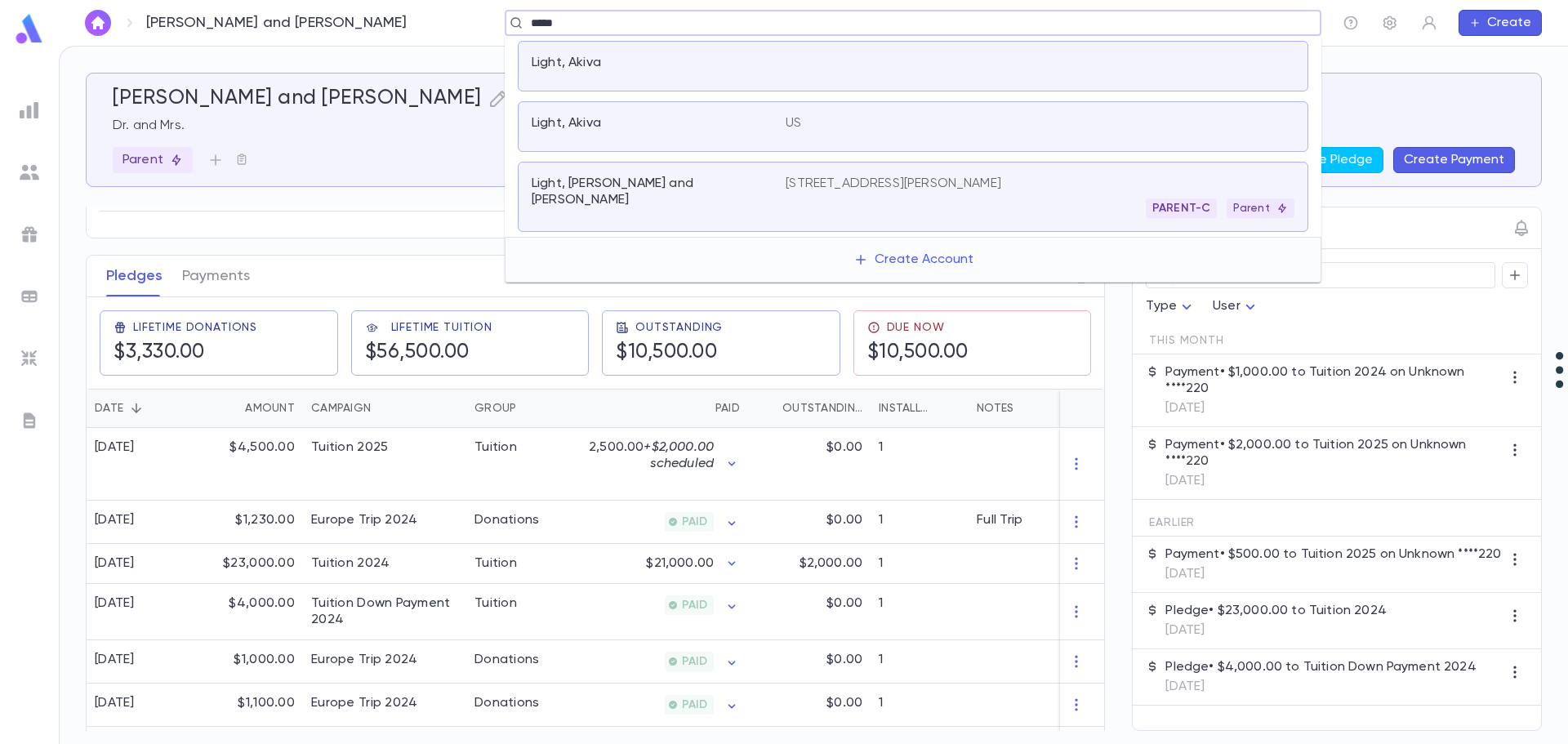
click at [616, 183] on p "Light, [PERSON_NAME] and [PERSON_NAME]" at bounding box center [648, 192] width 235 height 33
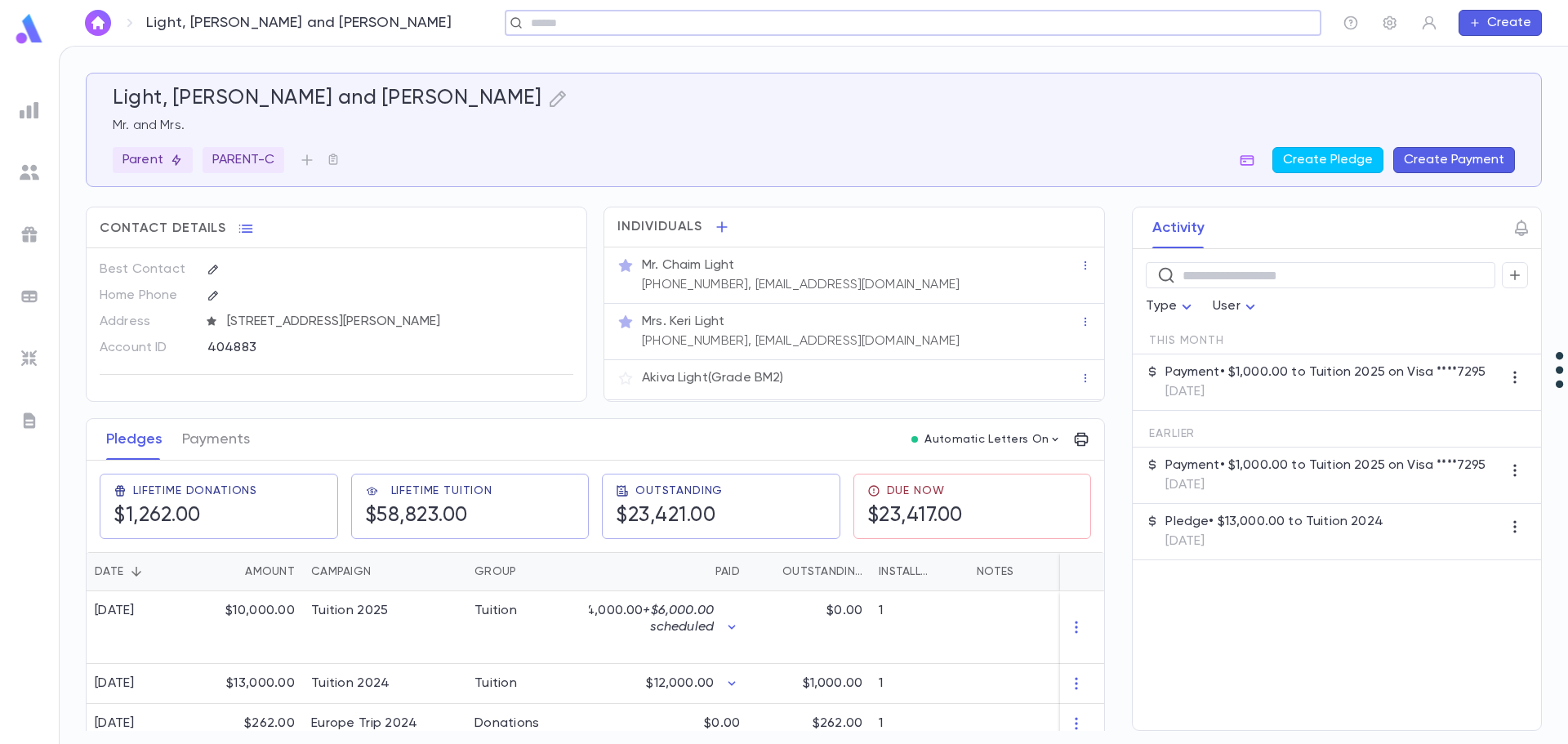
scroll to position [245, 0]
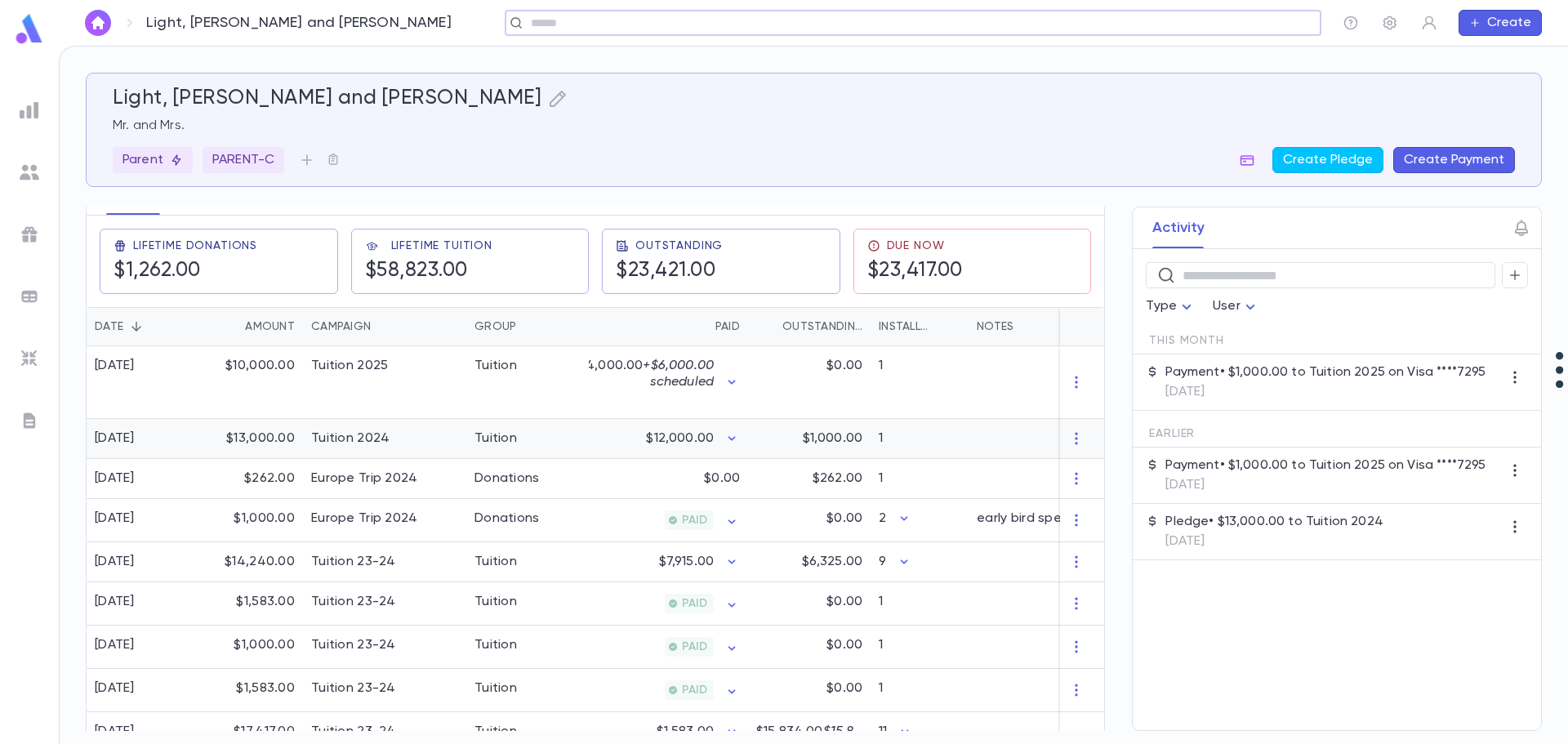
click at [583, 435] on div "Tuition" at bounding box center [527, 439] width 123 height 40
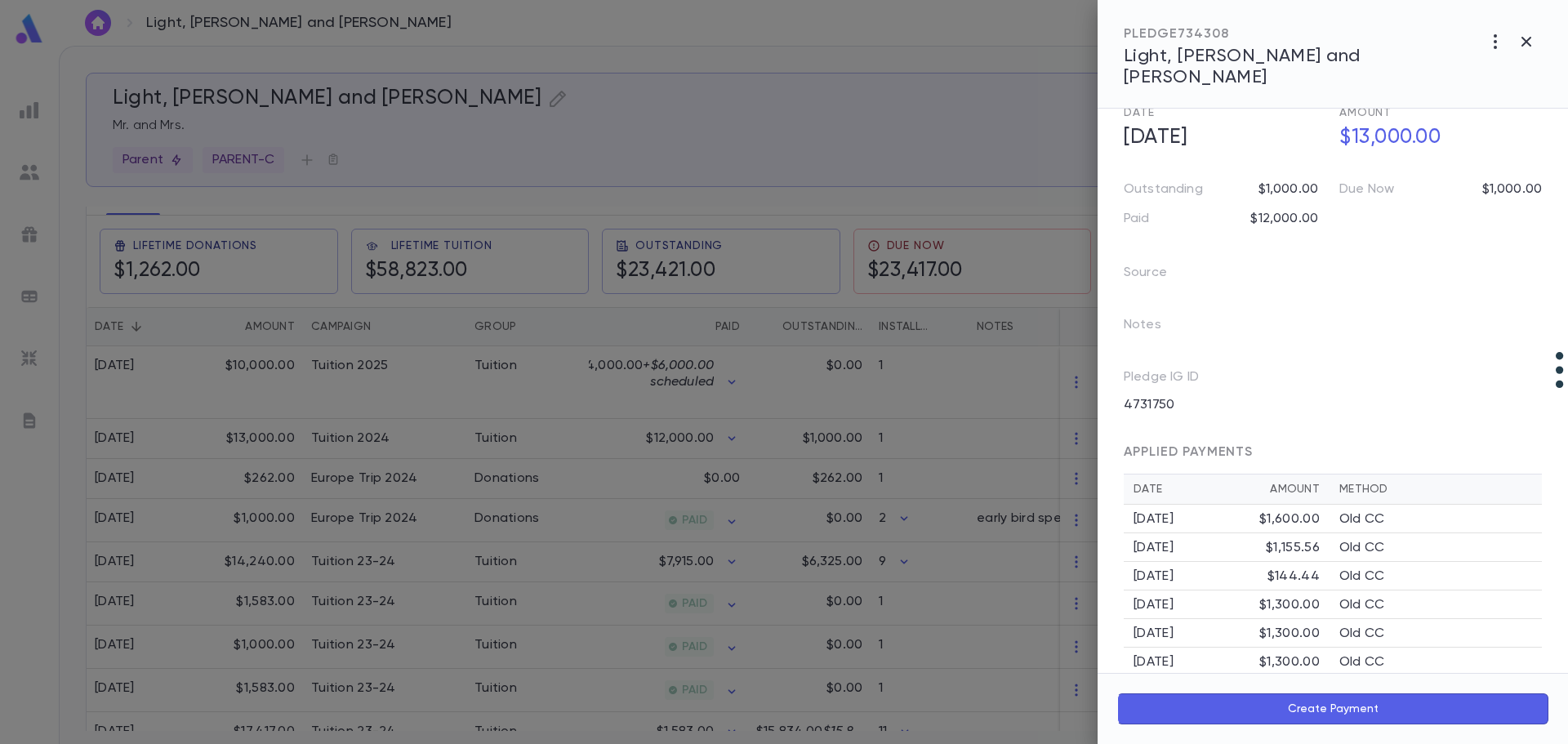
scroll to position [245, 0]
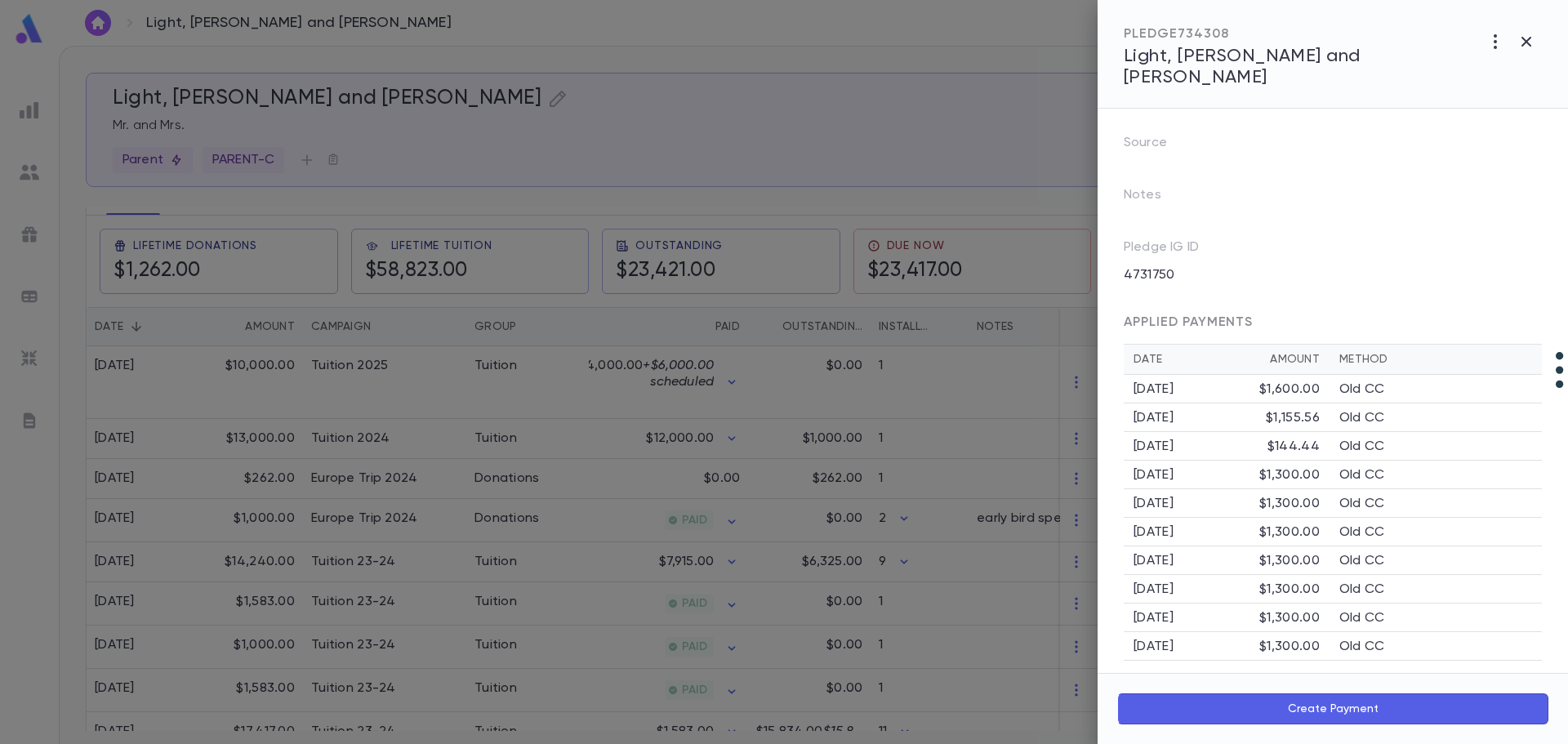
click at [492, 435] on div at bounding box center [784, 372] width 1568 height 744
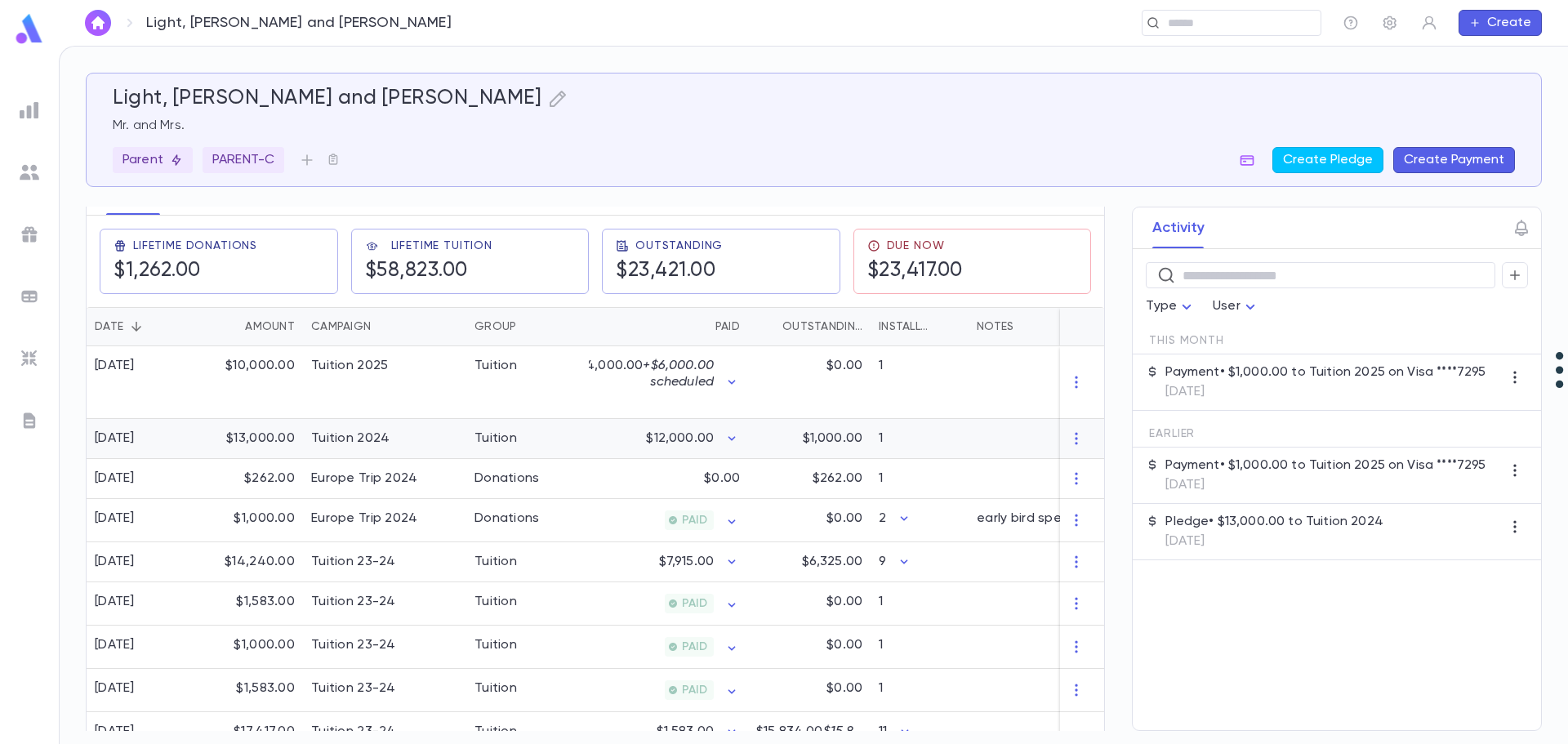
click at [492, 435] on div "Tuition" at bounding box center [496, 438] width 43 height 16
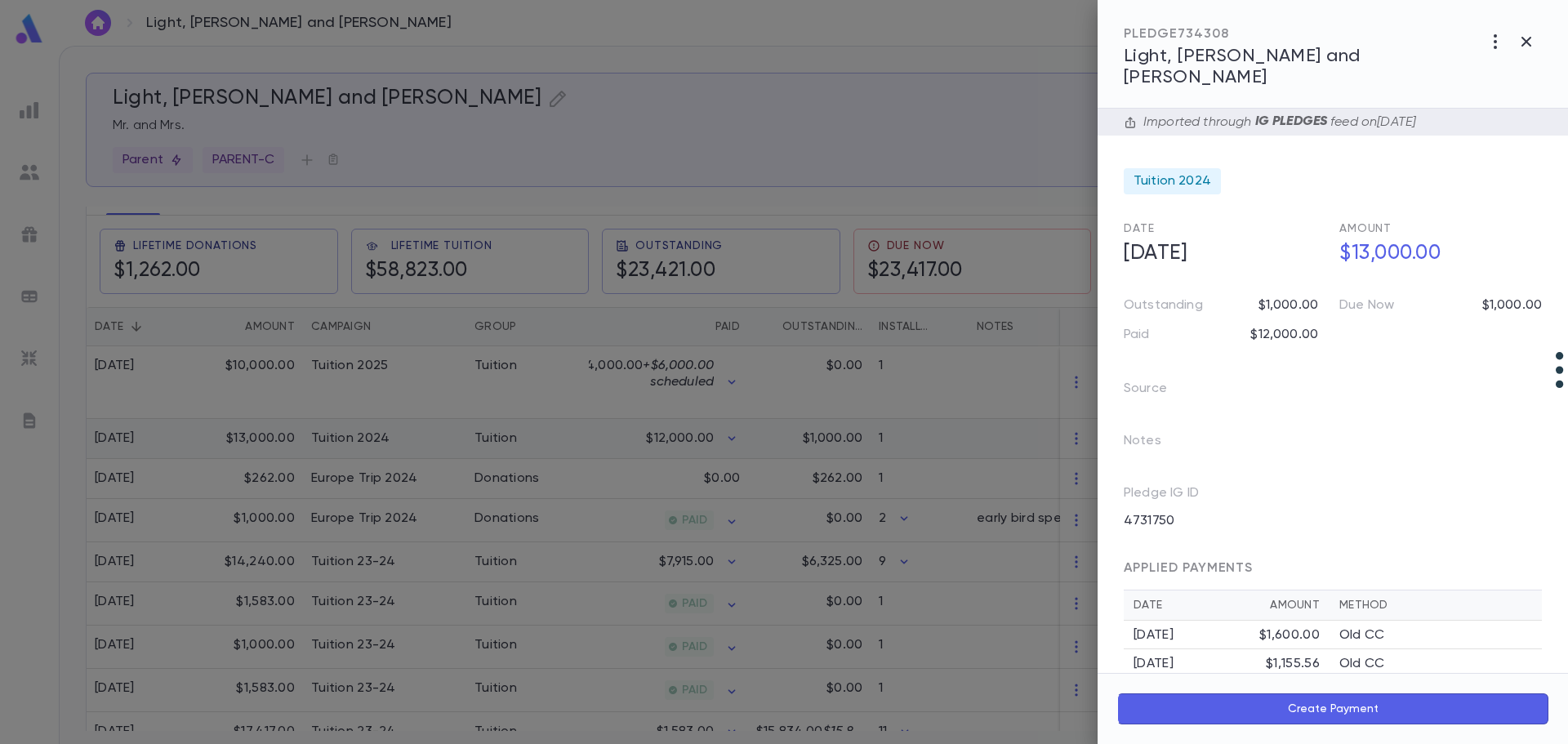
click at [492, 435] on div at bounding box center [784, 372] width 1568 height 744
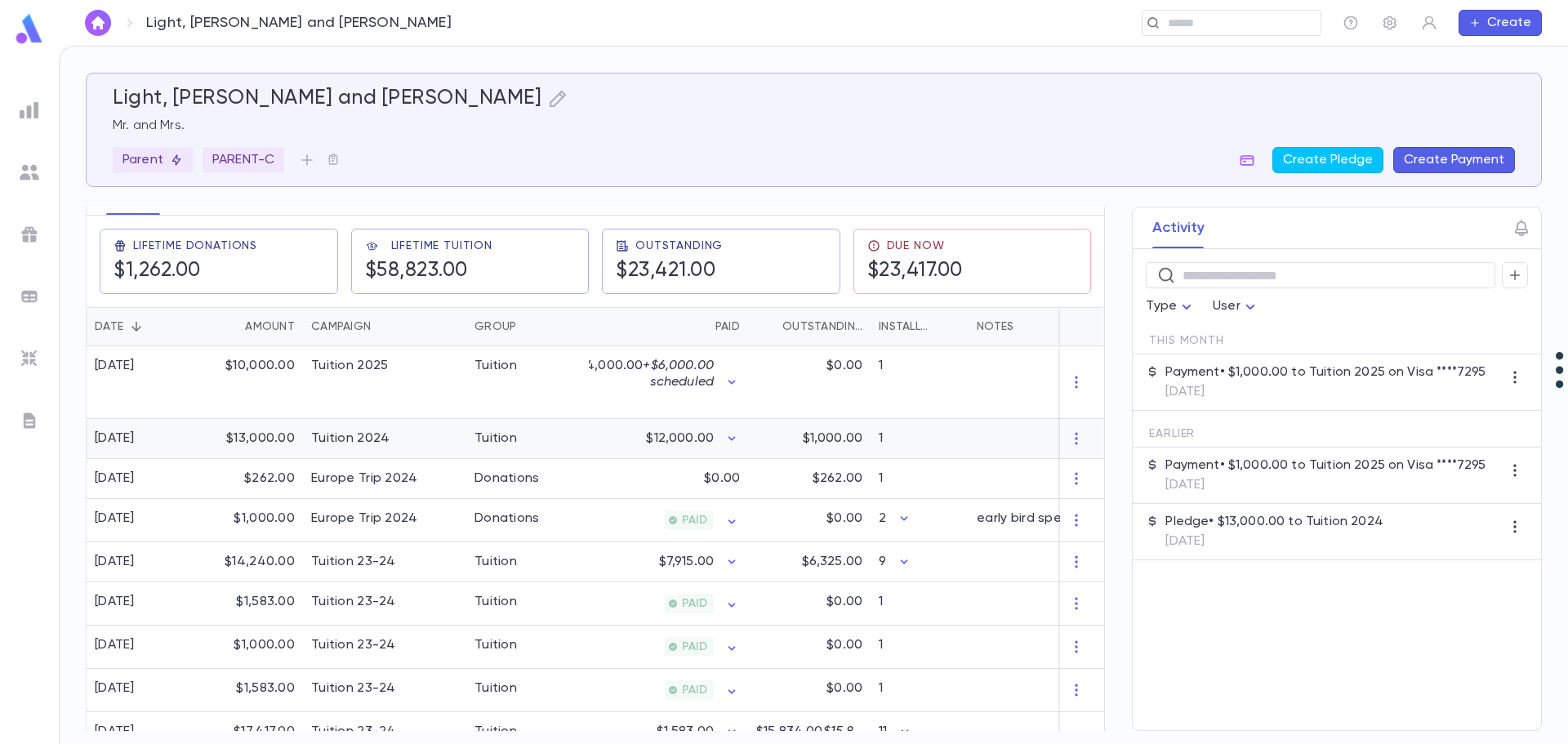
click at [492, 435] on div "Tuition" at bounding box center [496, 438] width 43 height 16
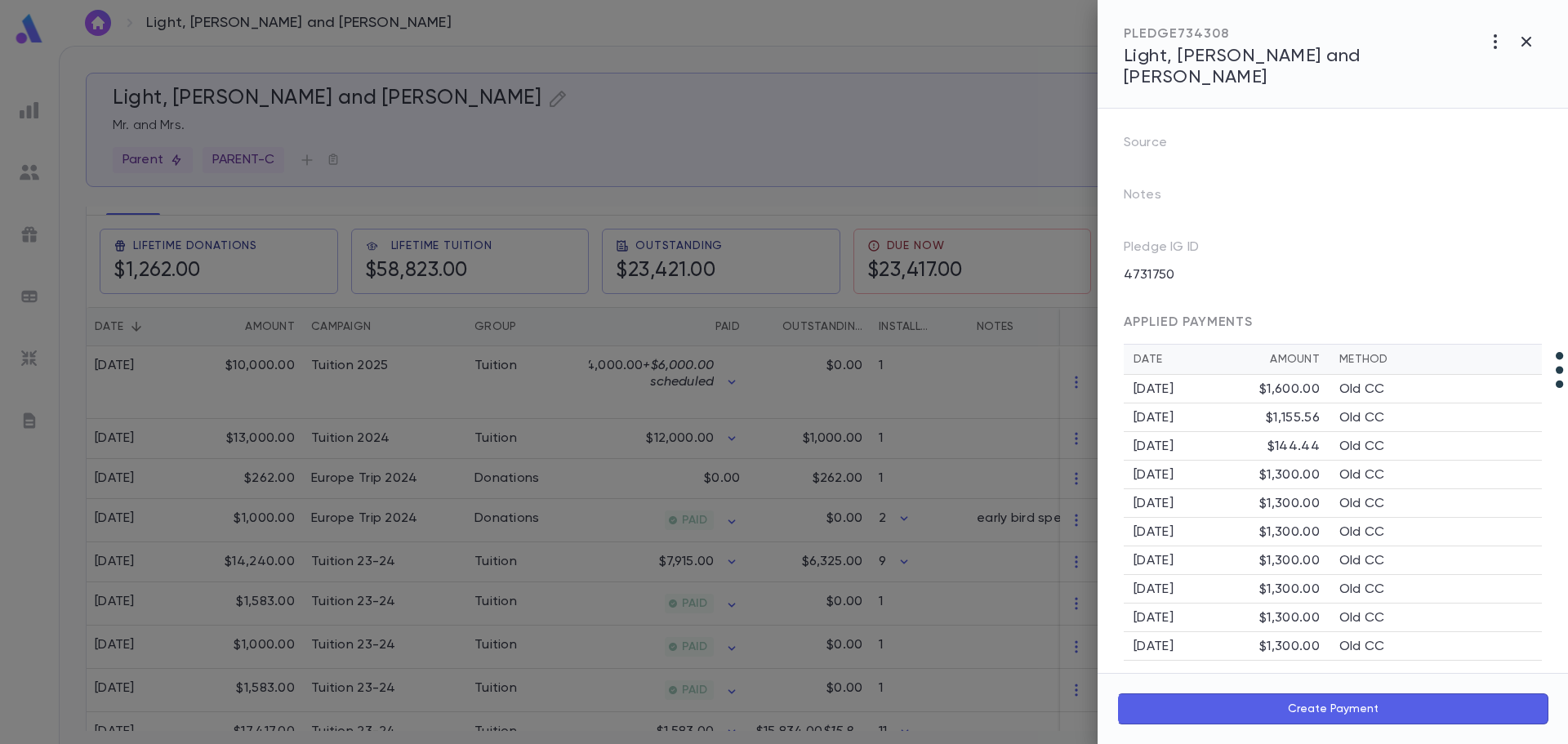
click at [364, 380] on div at bounding box center [784, 372] width 1568 height 744
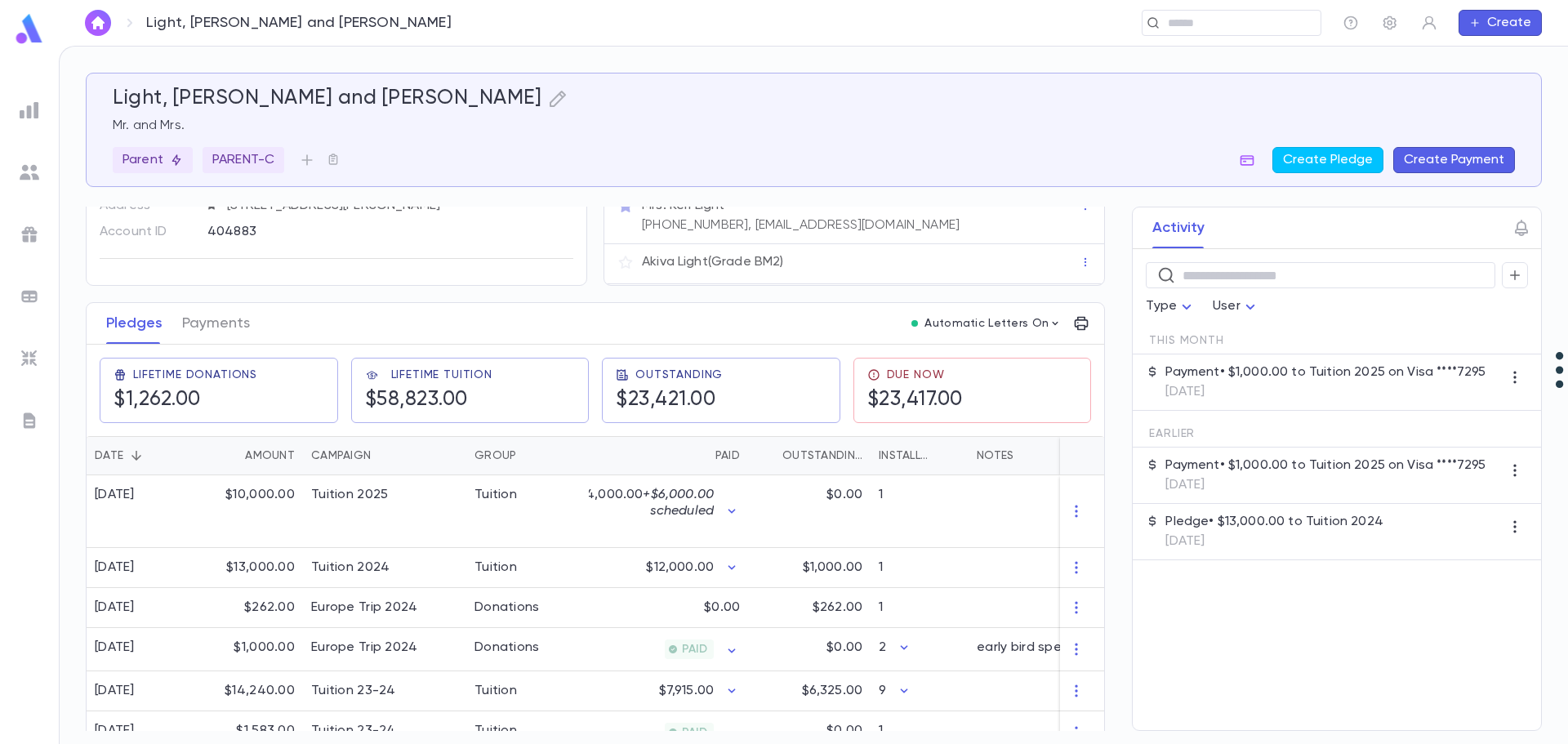
scroll to position [0, 0]
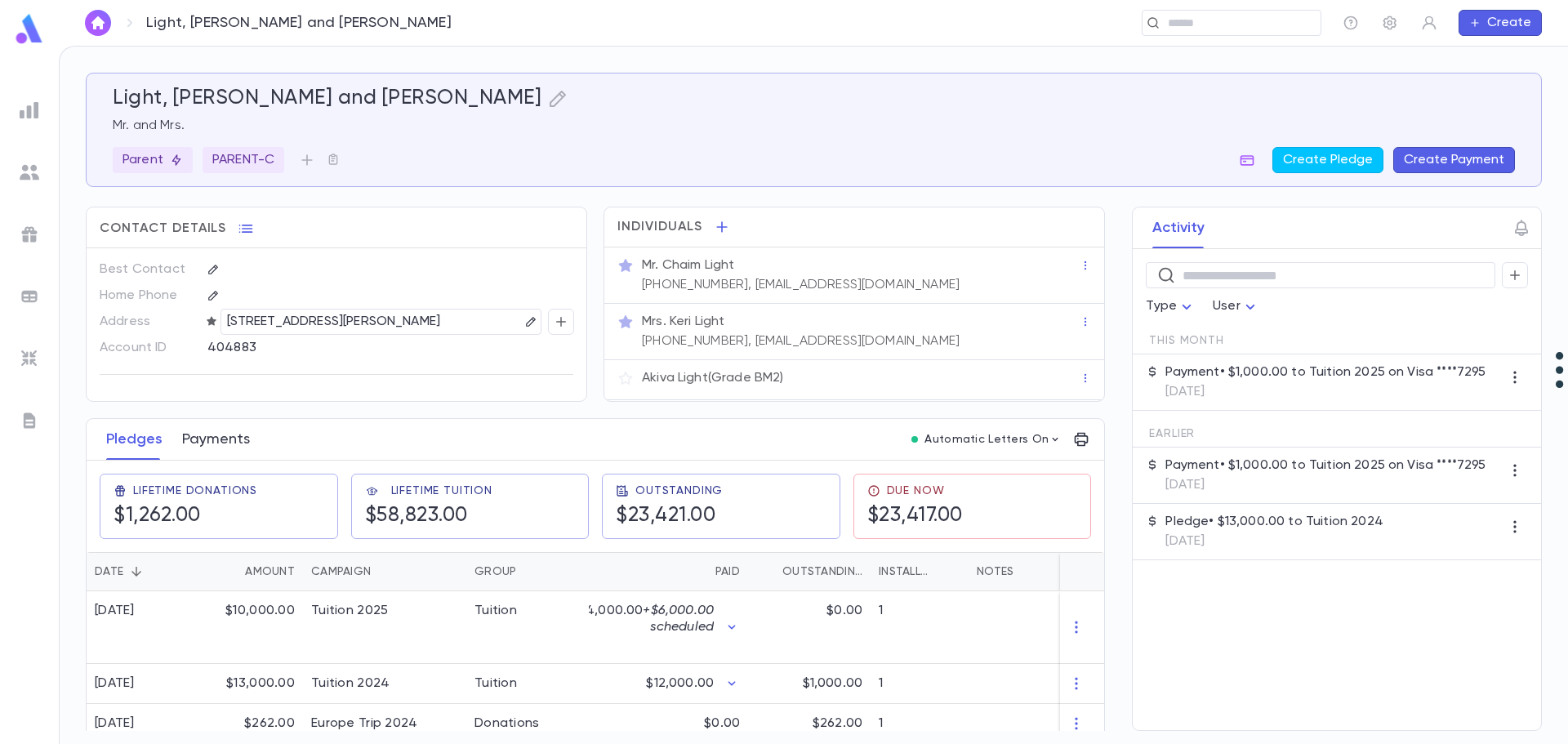
click at [213, 445] on button "Payments" at bounding box center [215, 440] width 68 height 41
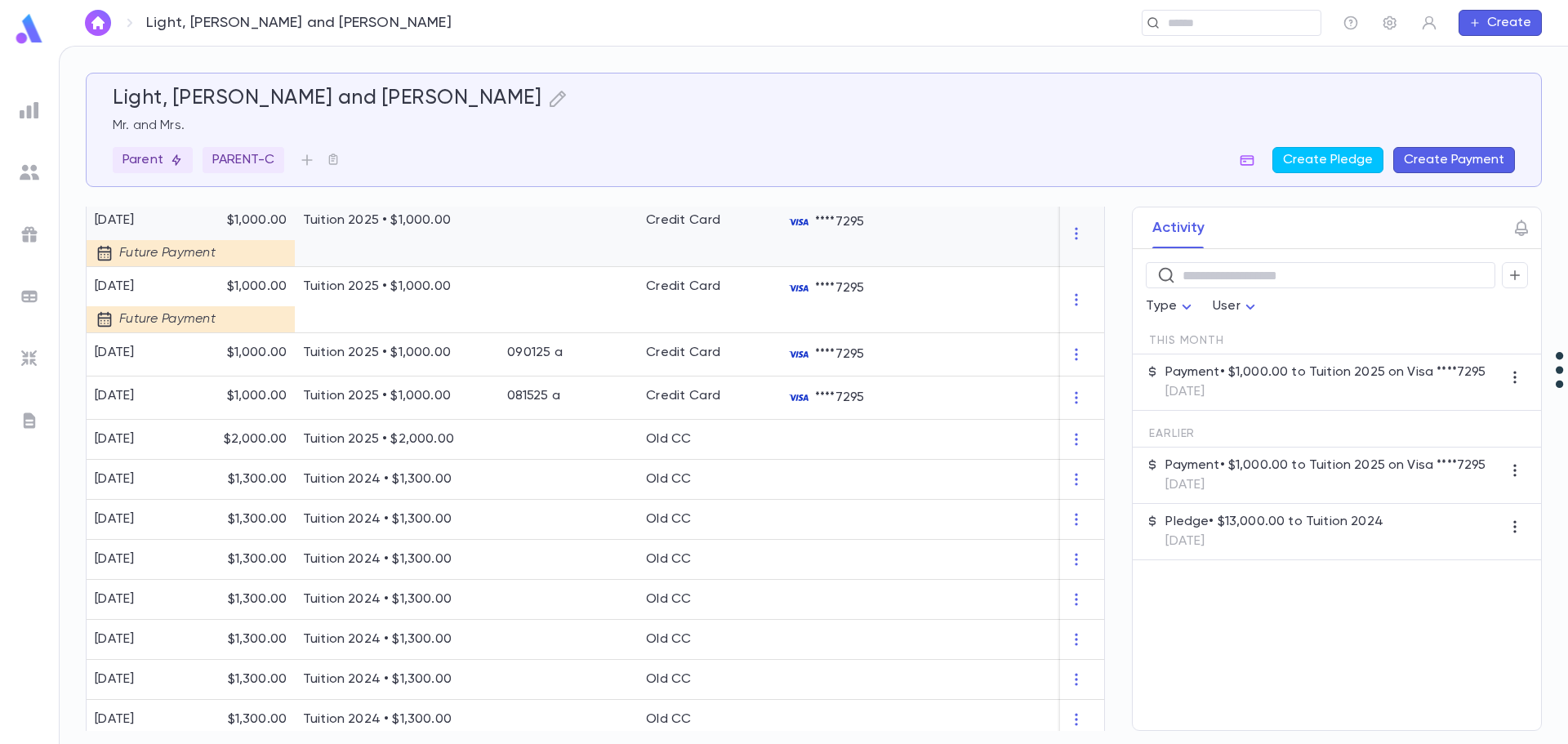
scroll to position [1062, 0]
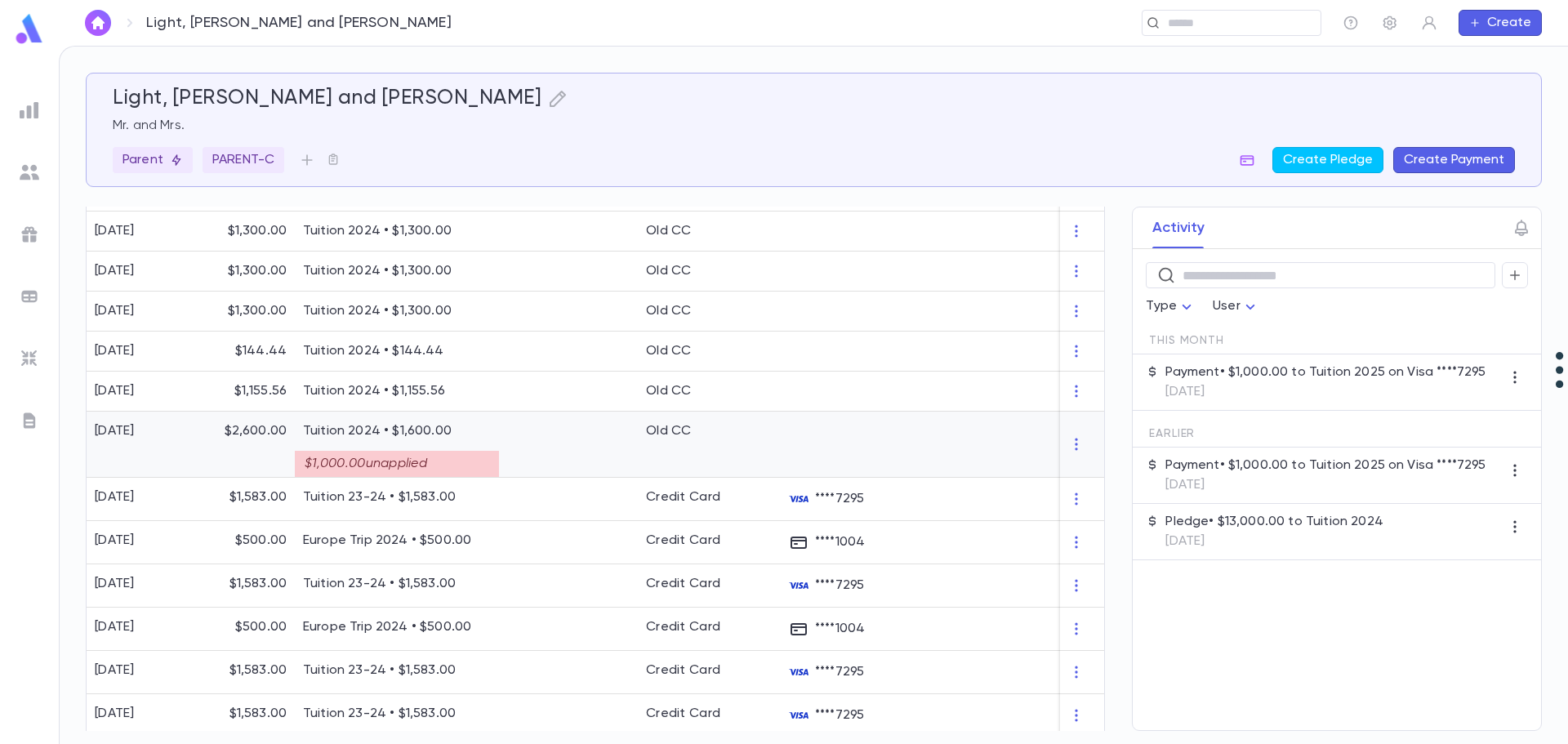
click at [441, 459] on div "$1,000.00 unapplied" at bounding box center [396, 464] width 204 height 26
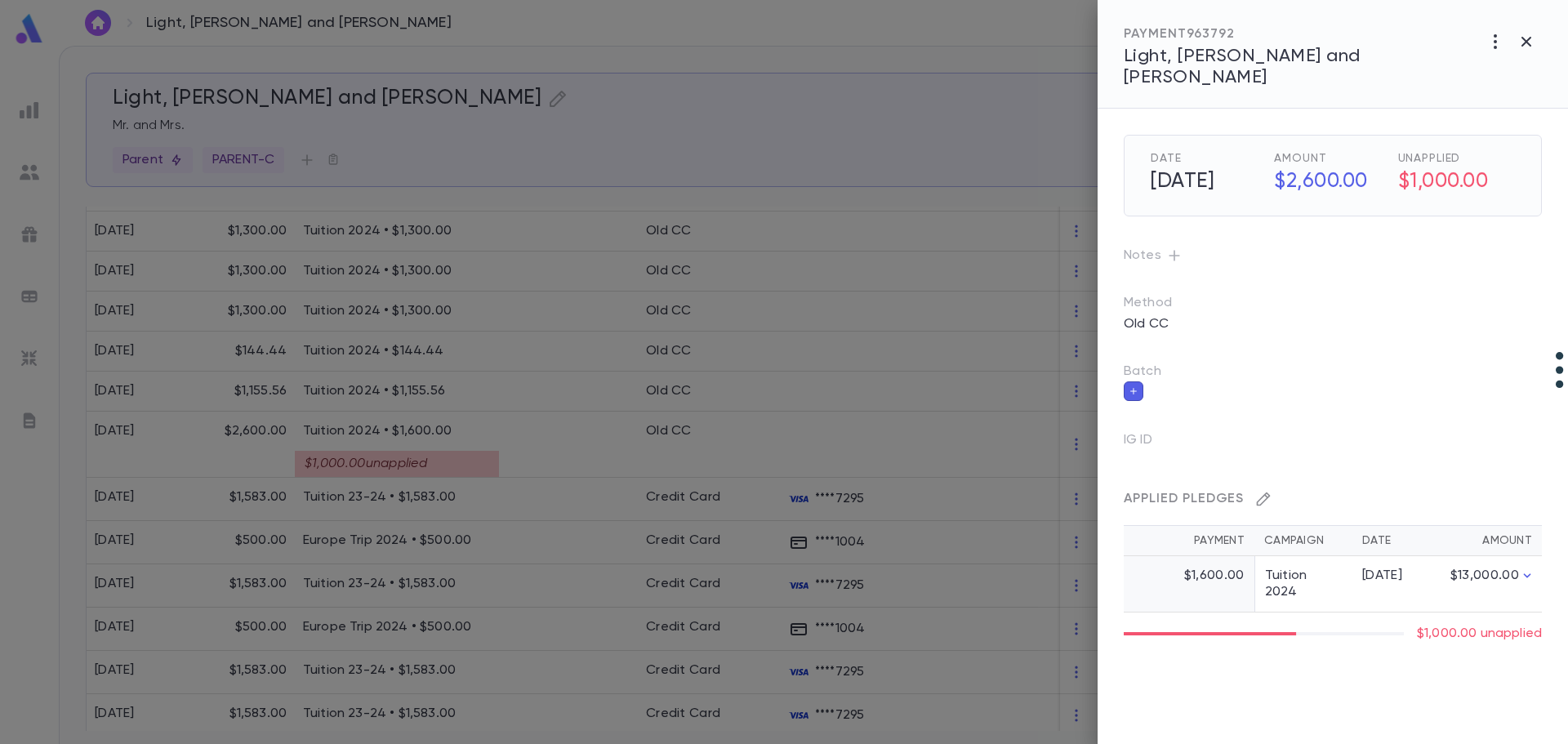
click at [1270, 491] on icon "button" at bounding box center [1263, 499] width 16 height 16
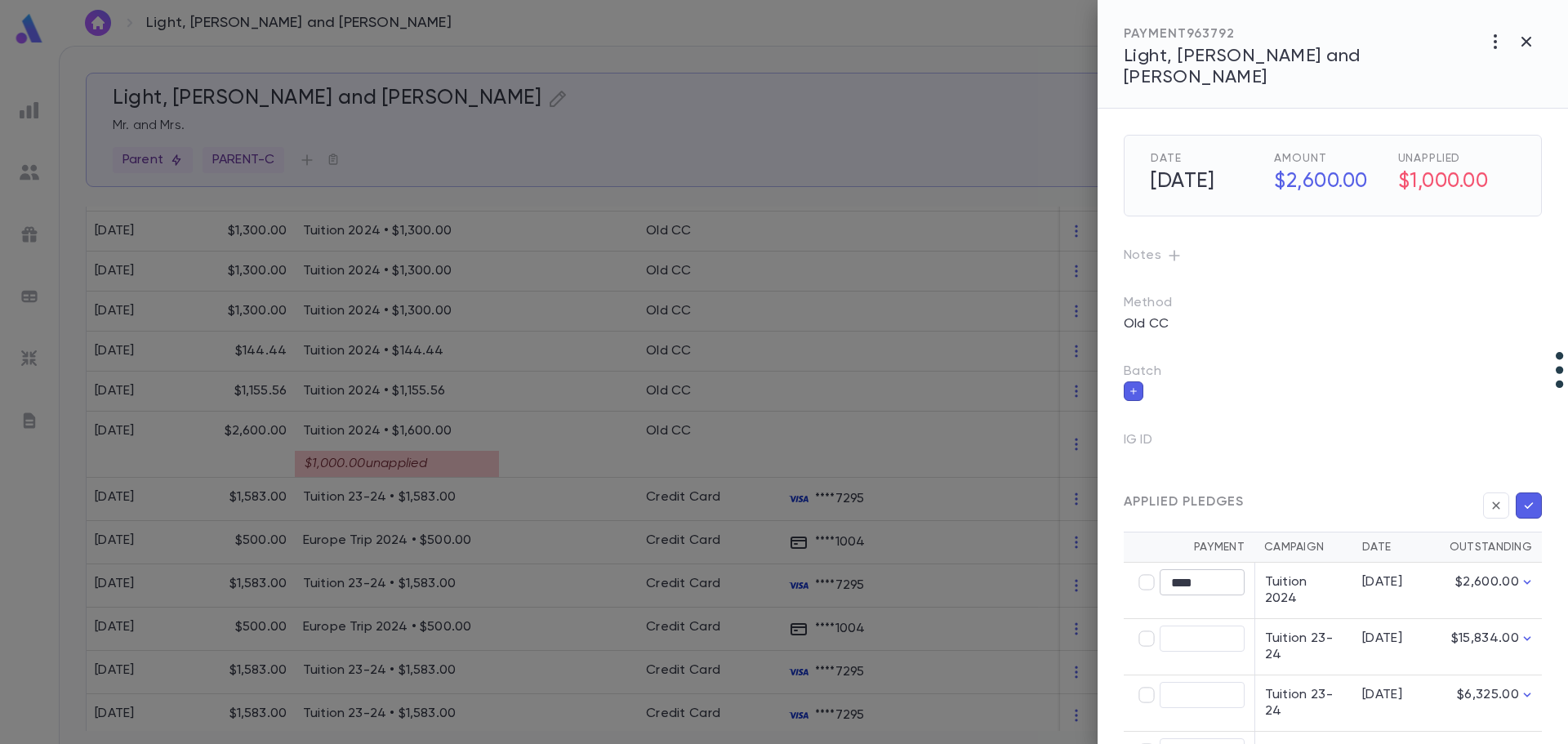
type input "********"
click at [1522, 498] on icon "button" at bounding box center [1528, 505] width 14 height 16
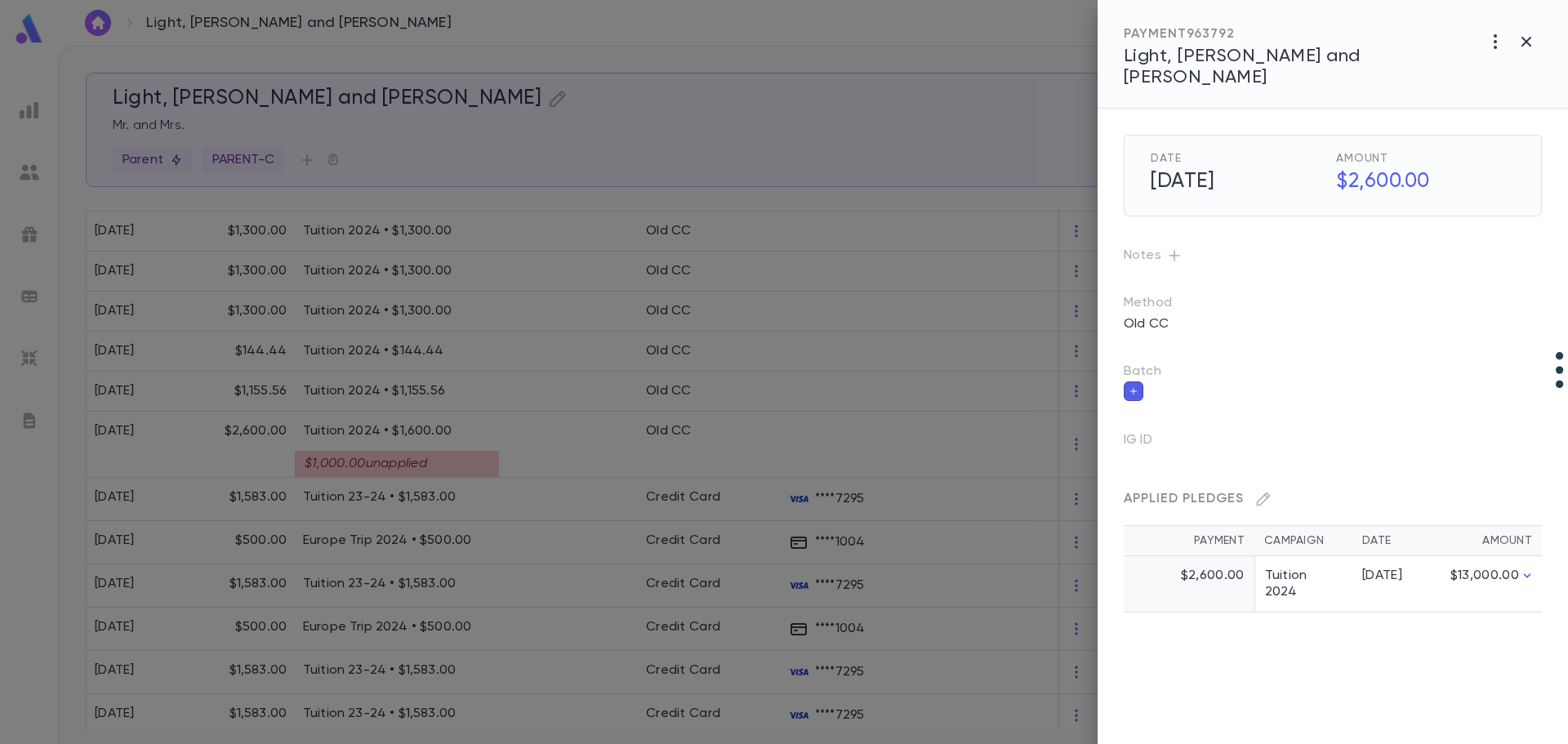
click at [790, 451] on div at bounding box center [784, 372] width 1568 height 744
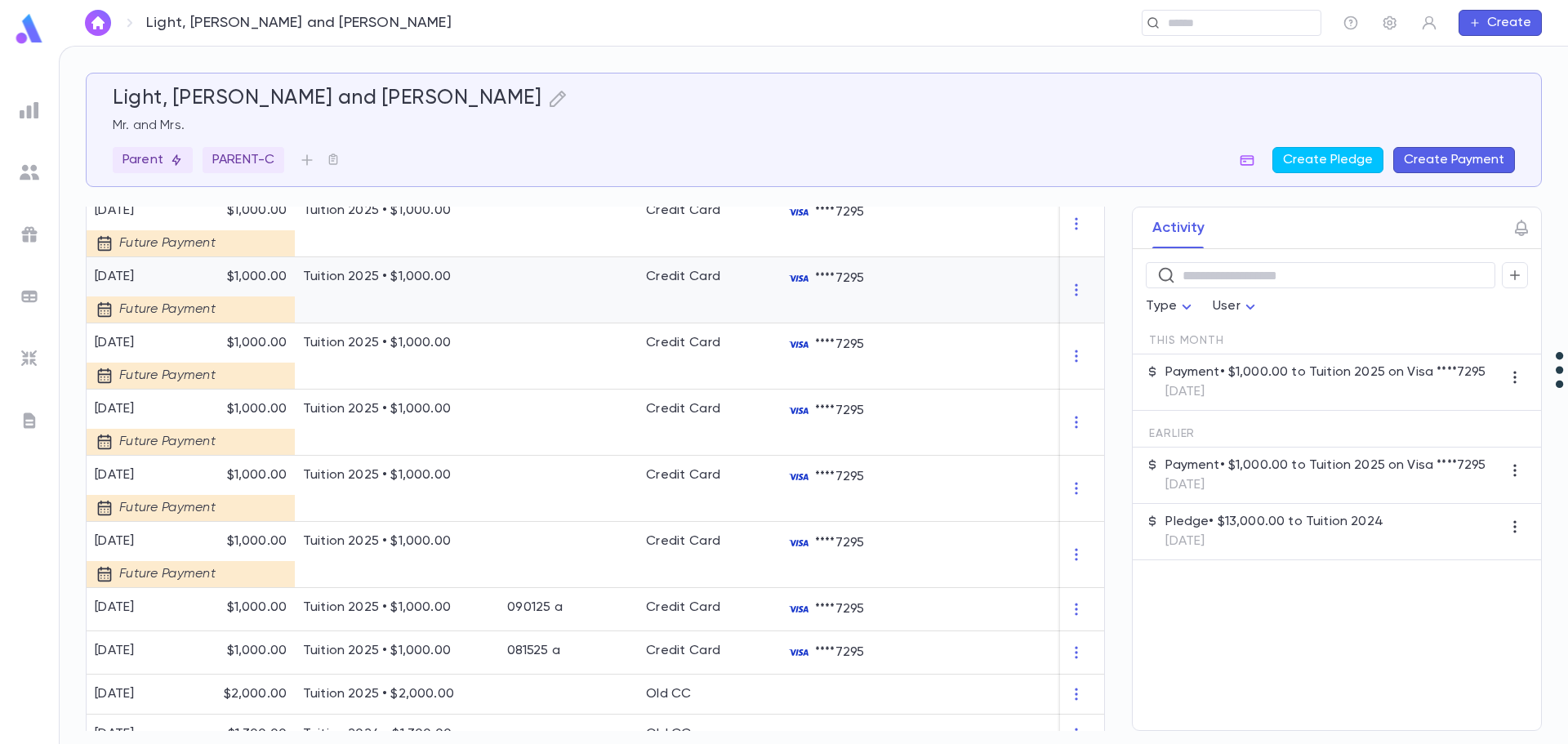
scroll to position [0, 0]
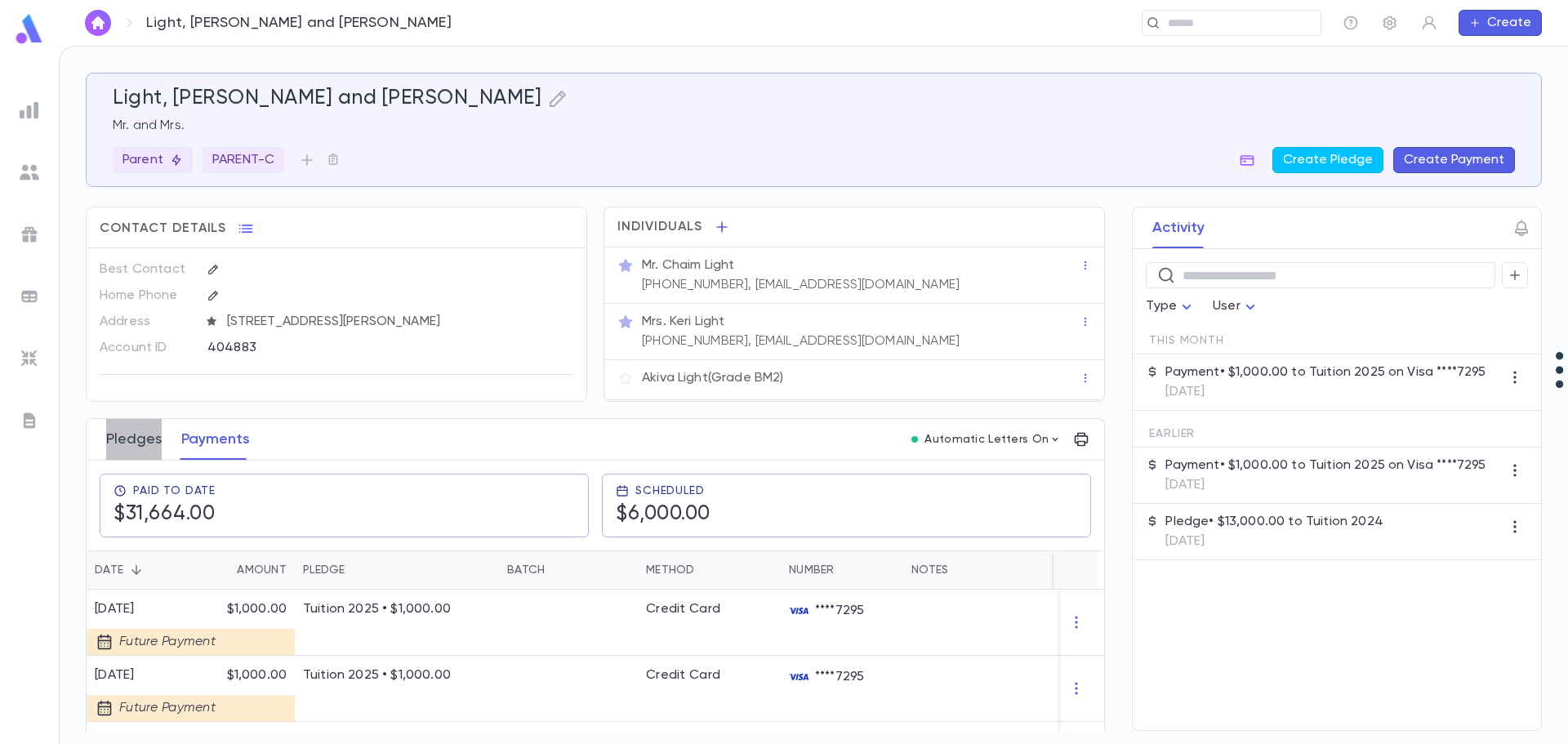
click at [147, 436] on button "Pledges" at bounding box center [133, 440] width 55 height 41
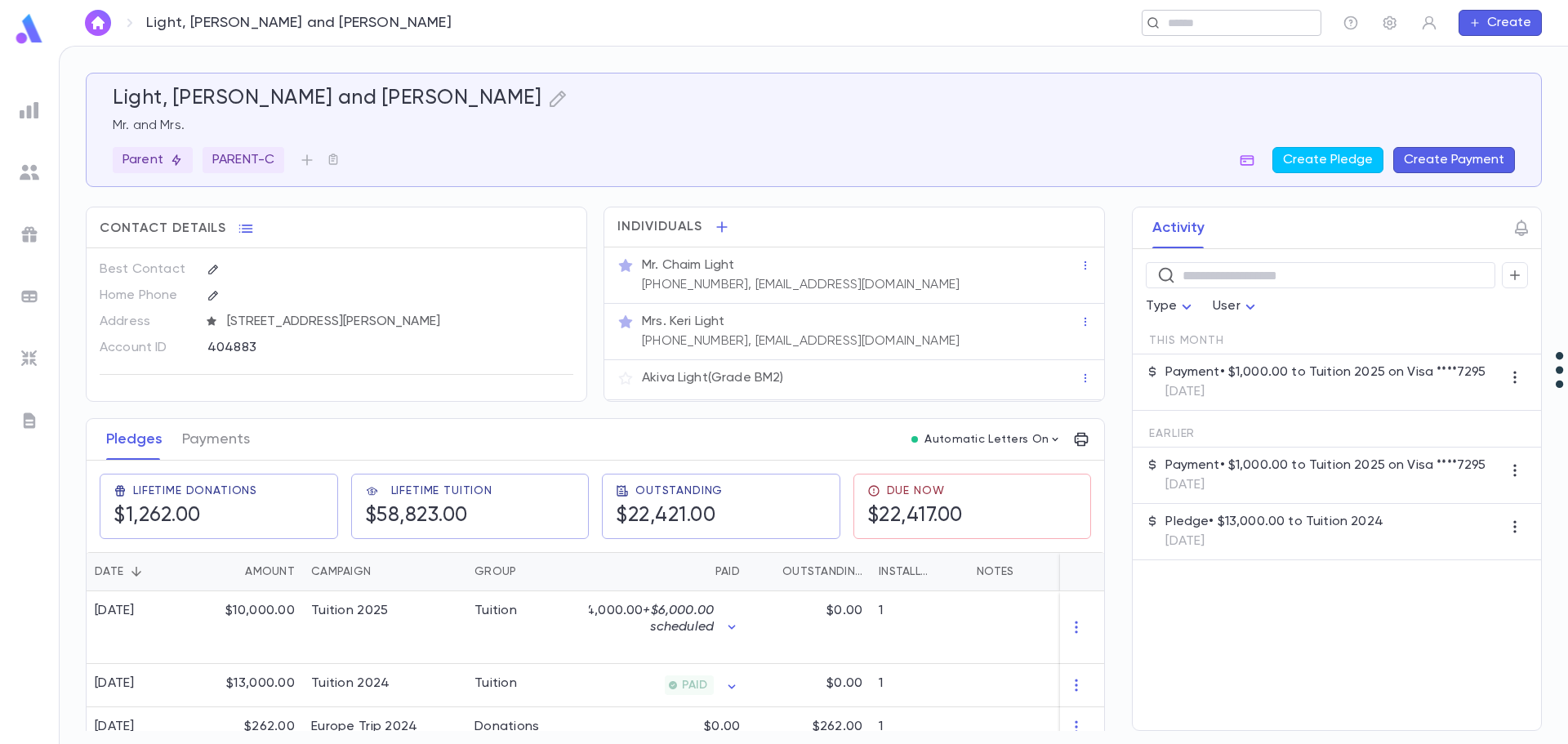
click at [1193, 13] on div "​" at bounding box center [1232, 22] width 180 height 26
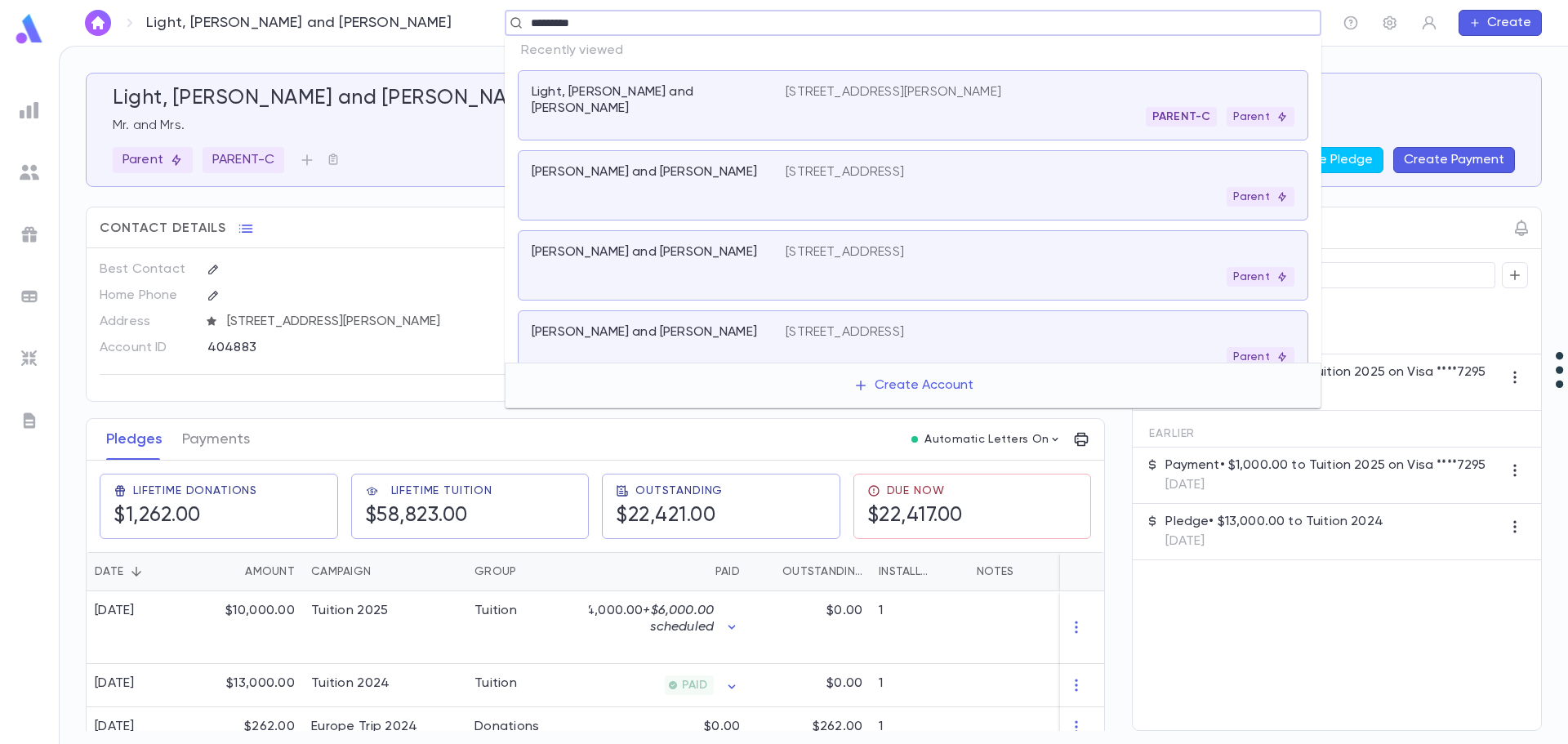
type input "**********"
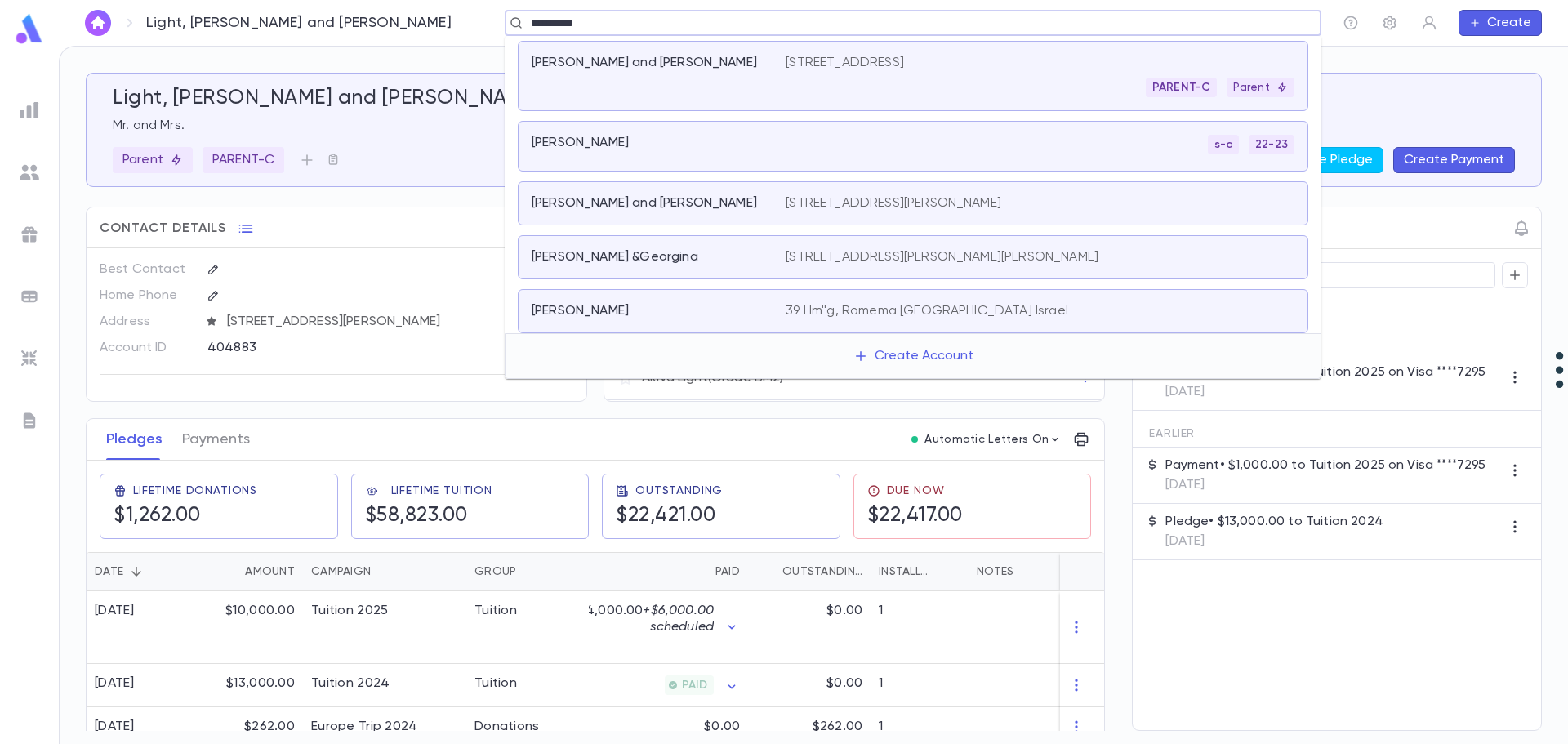
click at [822, 56] on p "[STREET_ADDRESS]" at bounding box center [844, 63] width 119 height 16
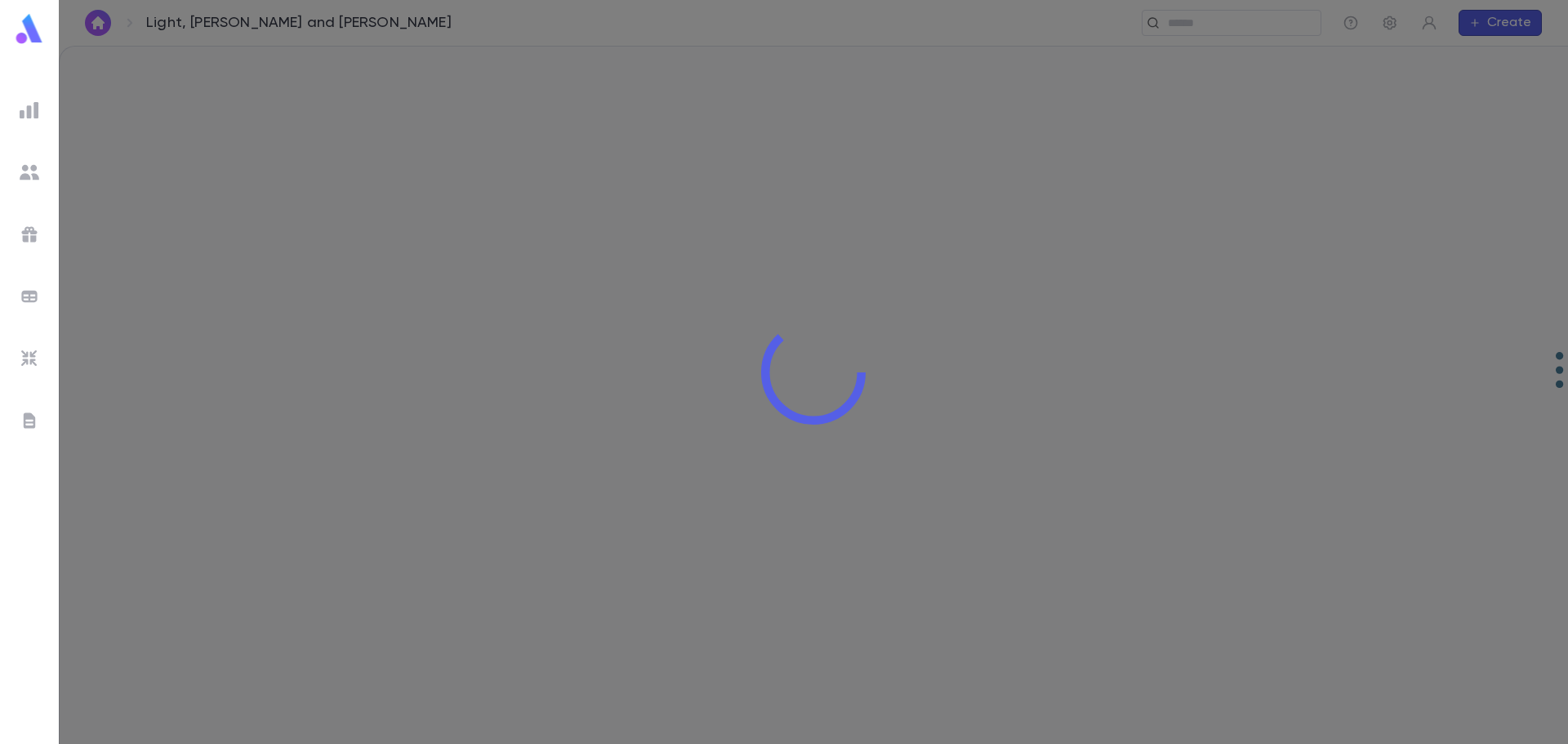
click at [822, 56] on div at bounding box center [813, 372] width 1509 height 744
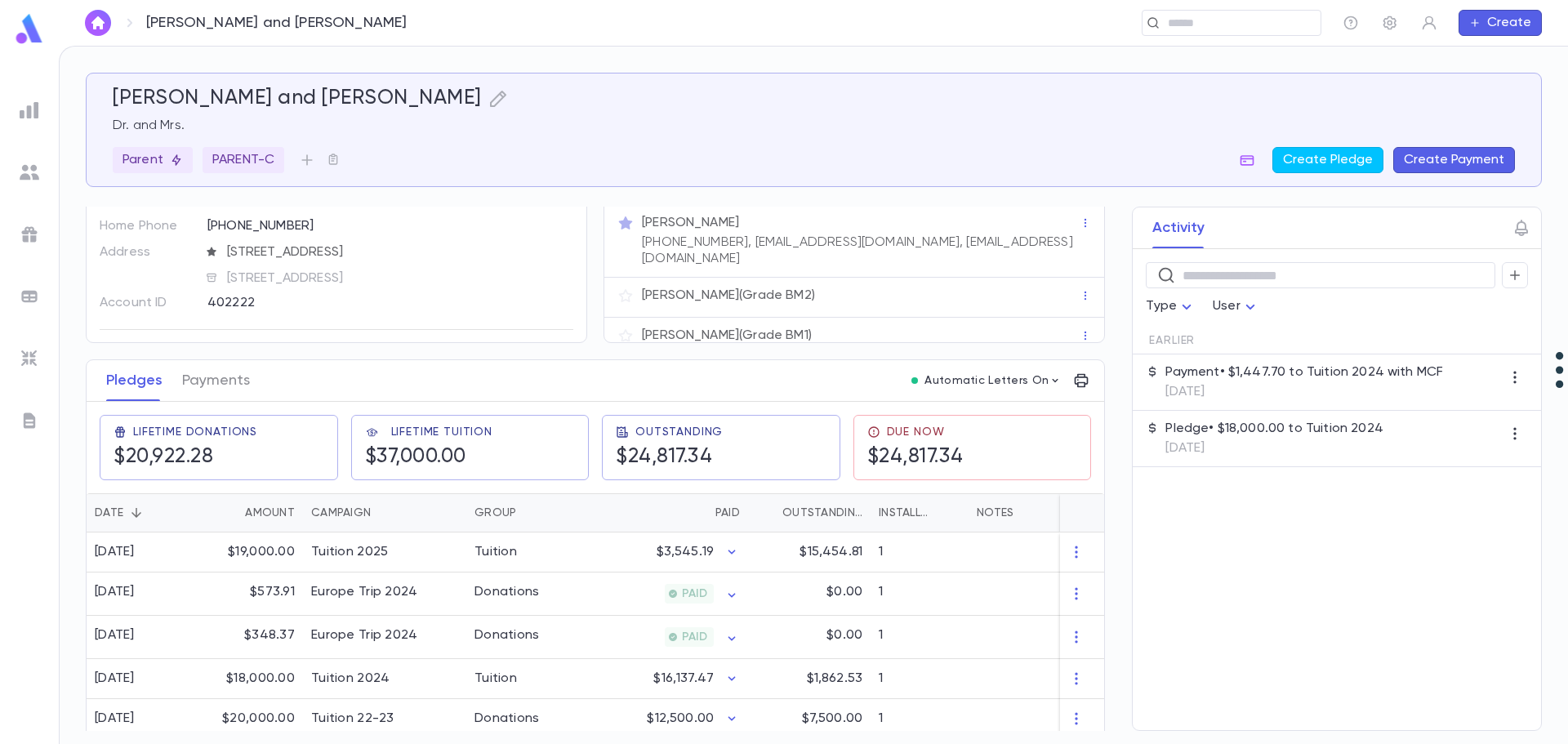
scroll to position [85, 0]
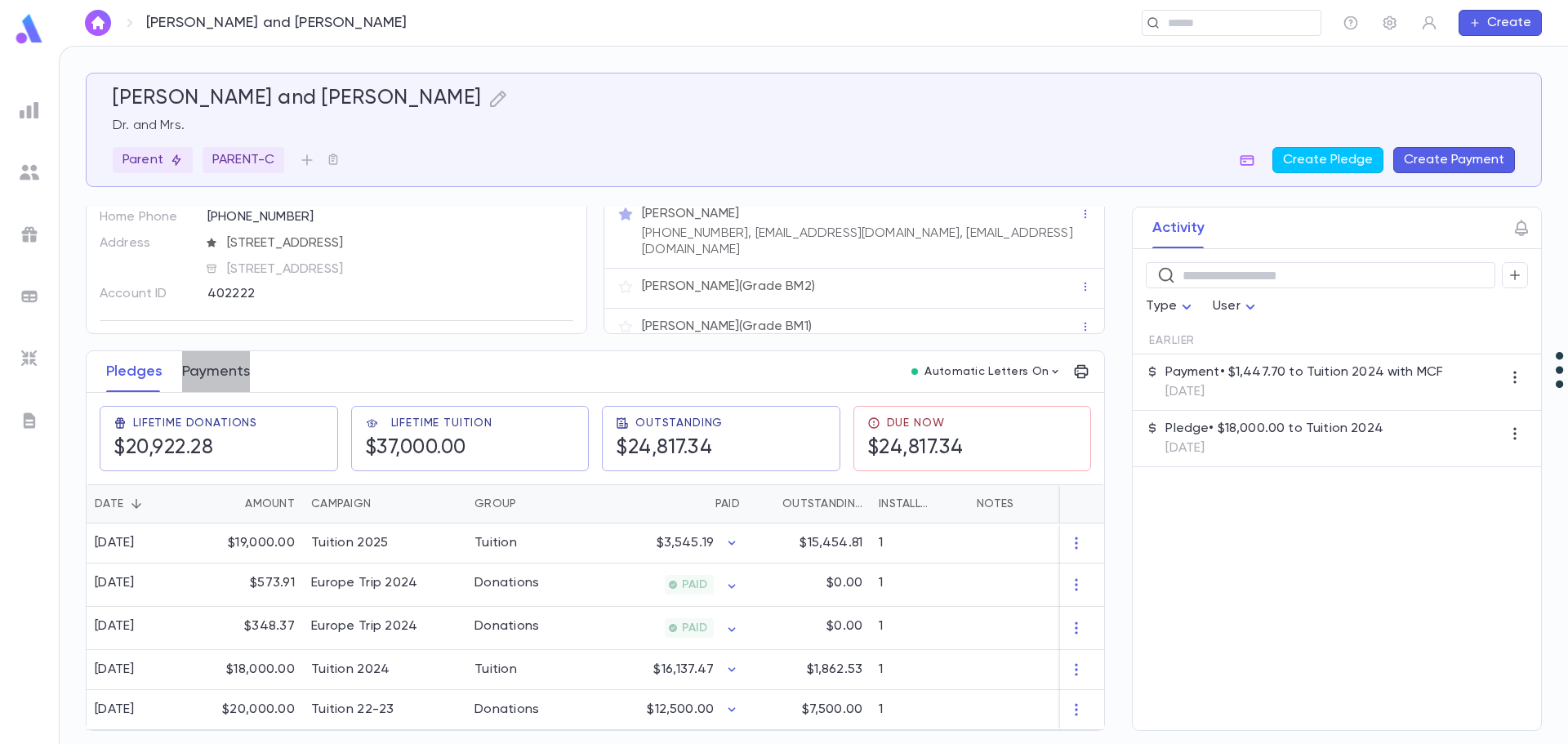
click at [218, 364] on button "Payments" at bounding box center [215, 371] width 68 height 41
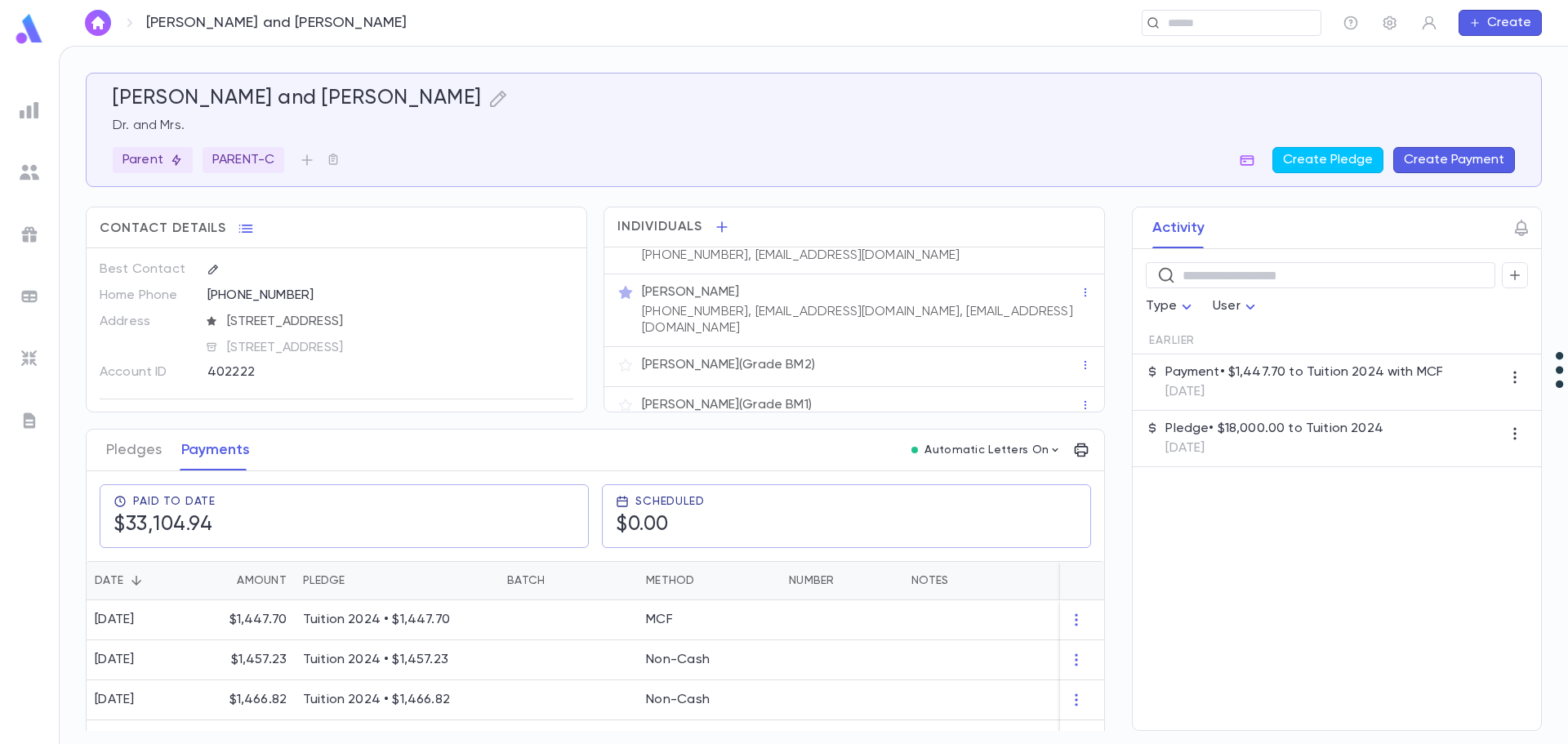
click at [1427, 157] on button "Create Payment" at bounding box center [1454, 159] width 122 height 26
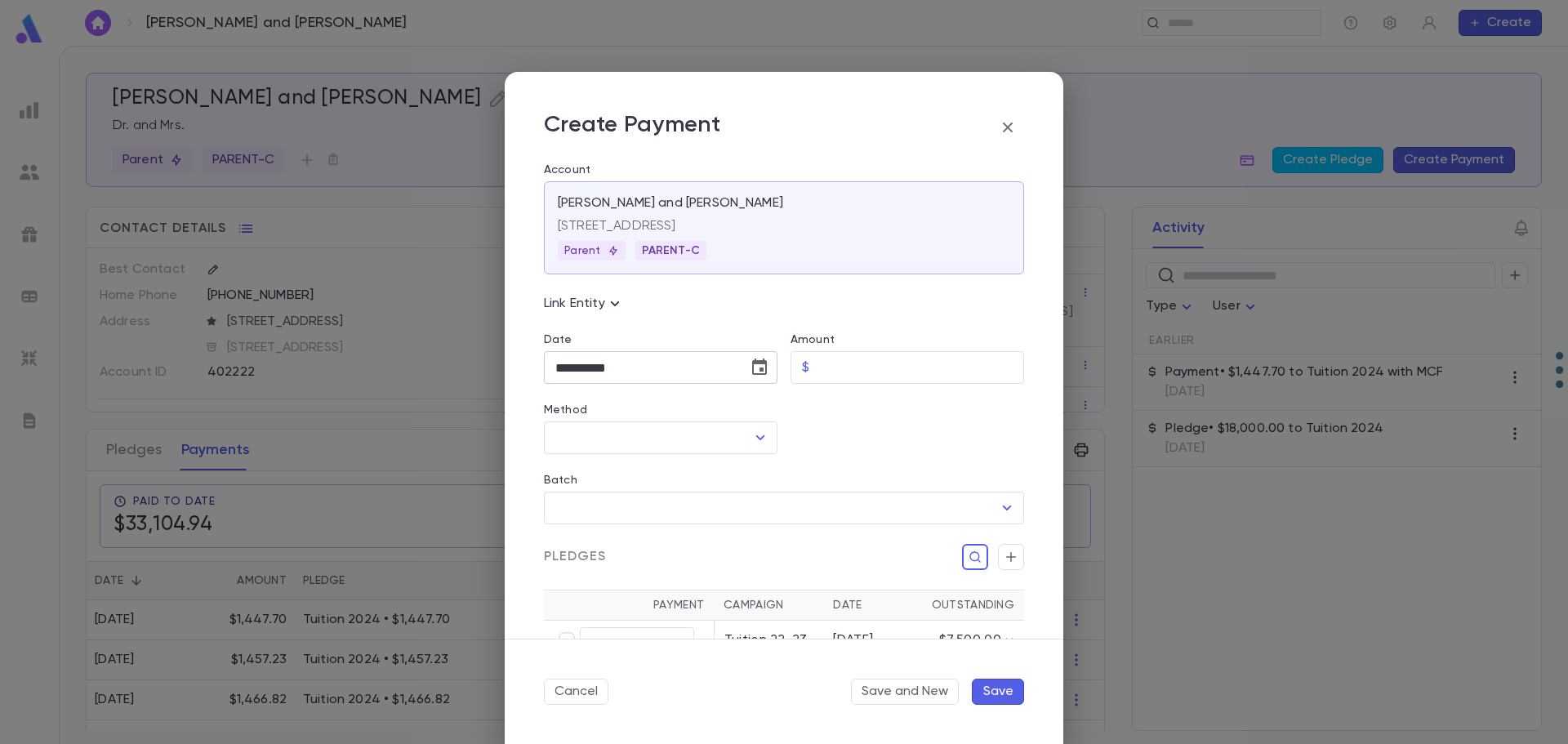
click at [756, 368] on icon "Choose date, selected date is Sep 18, 2025" at bounding box center [758, 366] width 14 height 16
click at [573, 482] on button "1" at bounding box center [573, 476] width 29 height 29
type input "**********"
click at [856, 370] on input "Amount" at bounding box center [920, 367] width 209 height 32
type input "********"
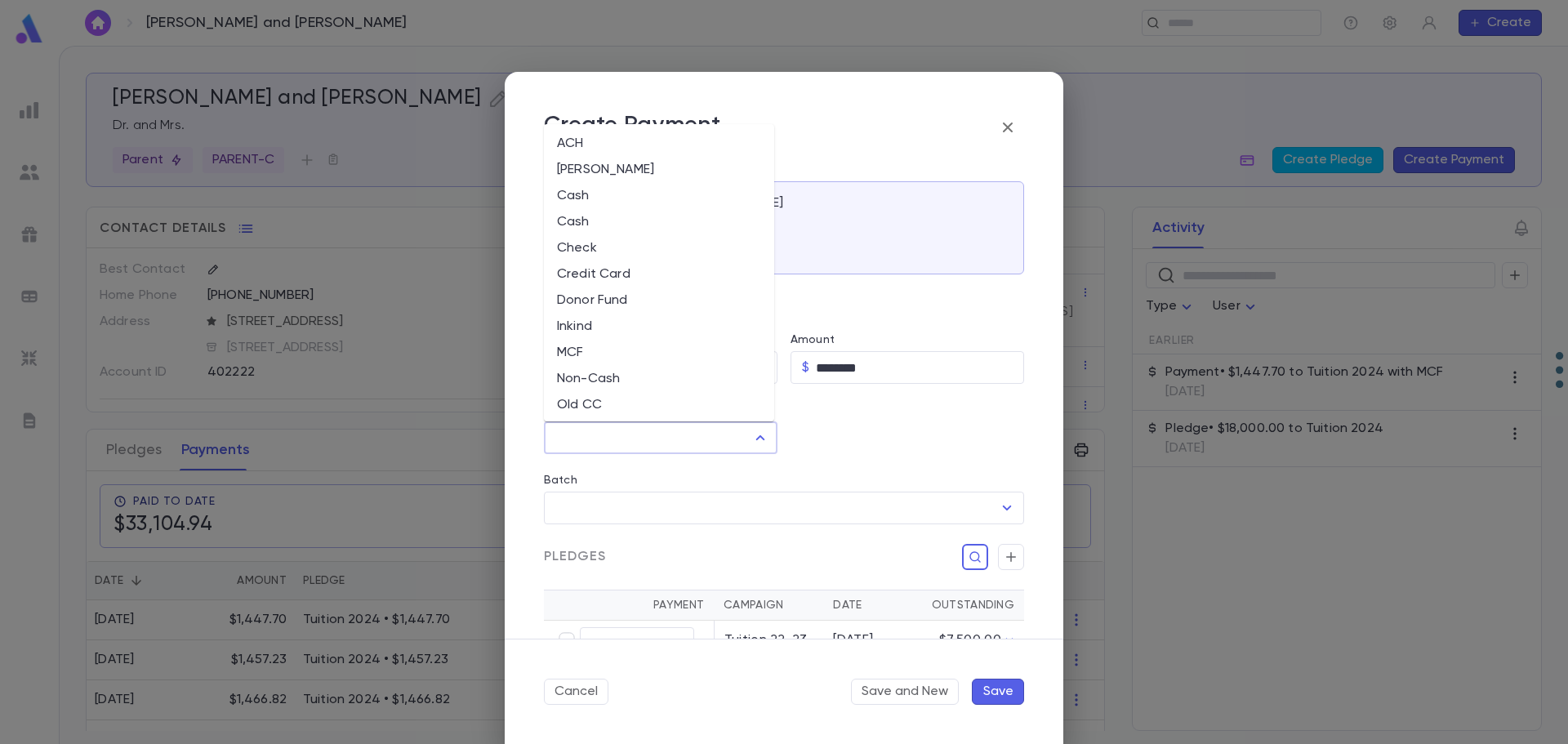
click at [688, 429] on input "Method" at bounding box center [647, 438] width 194 height 31
click at [652, 291] on li "Relief" at bounding box center [659, 294] width 230 height 26
type input "******"
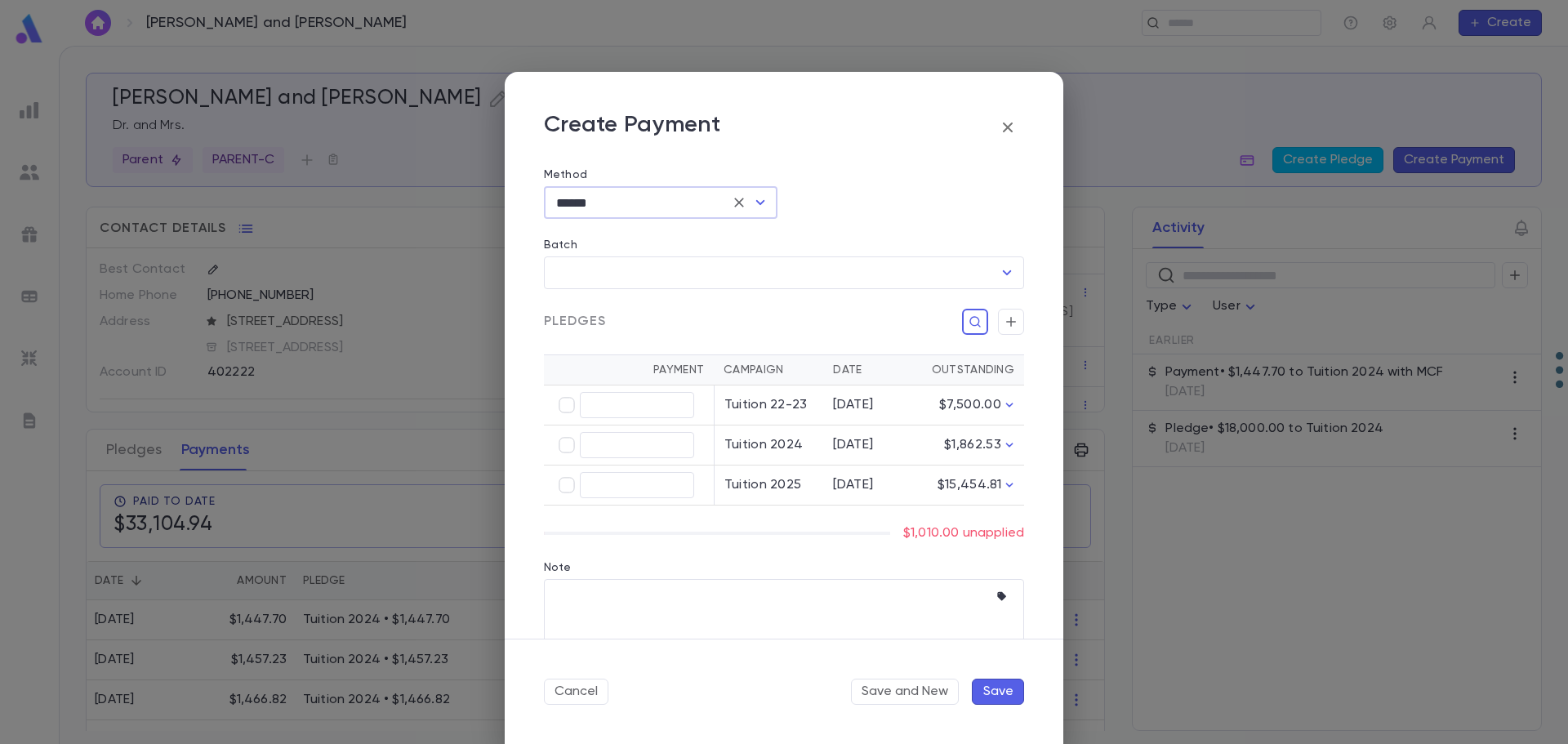
scroll to position [245, 0]
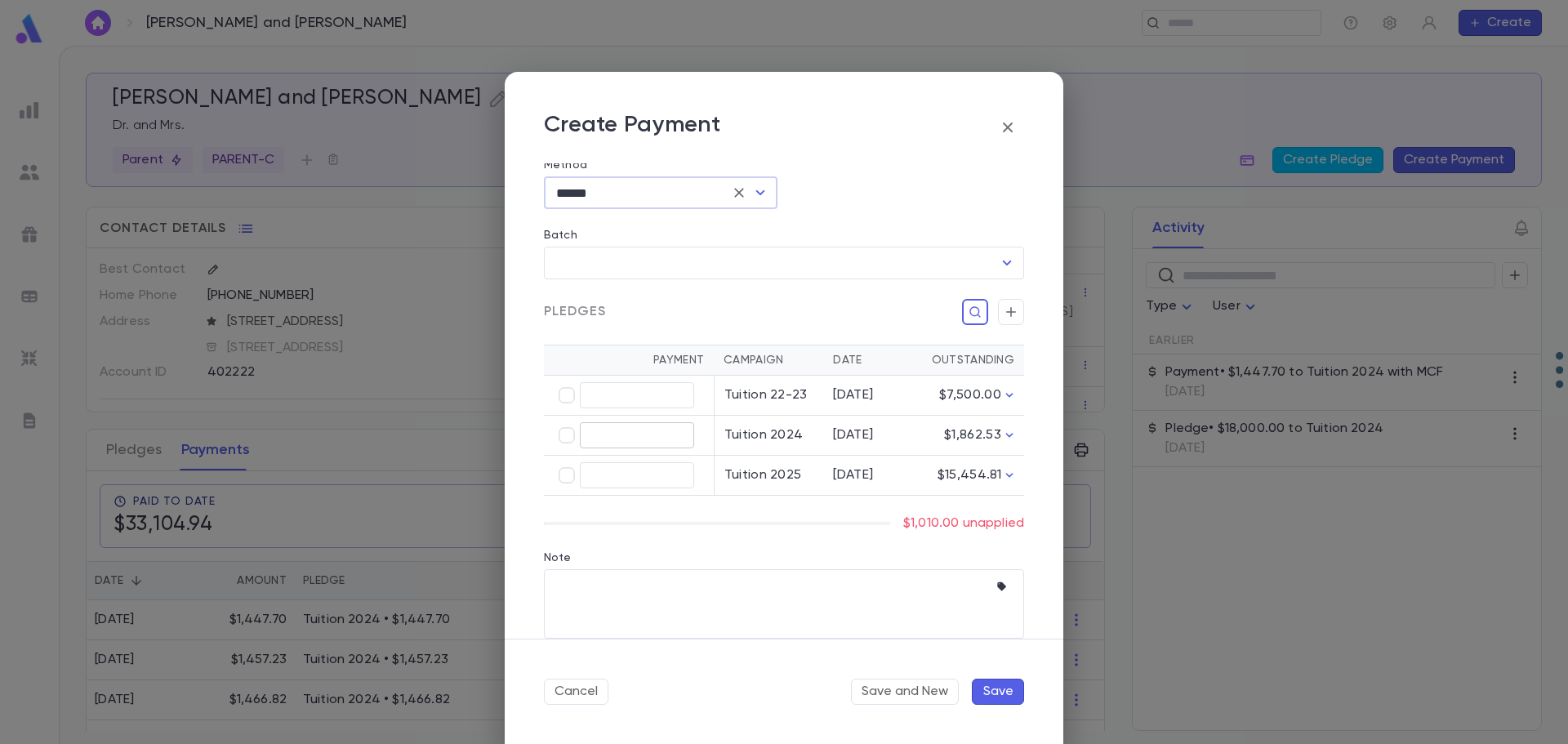
type input "********"
click at [619, 604] on textarea "Note" at bounding box center [772, 607] width 433 height 70
paste textarea "**********"
type textarea "**********"
click at [1005, 694] on button "Save" at bounding box center [998, 691] width 52 height 26
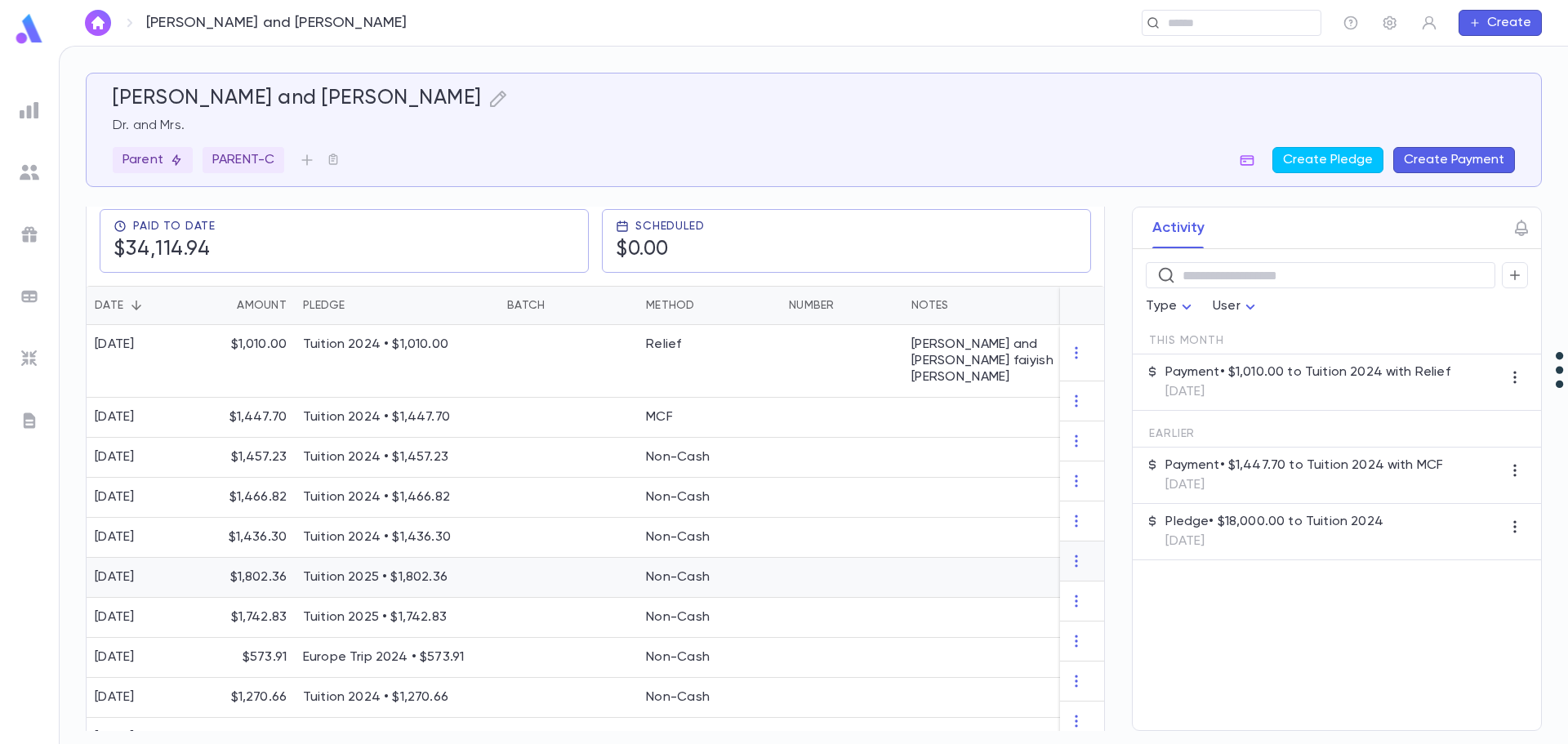
scroll to position [163, 0]
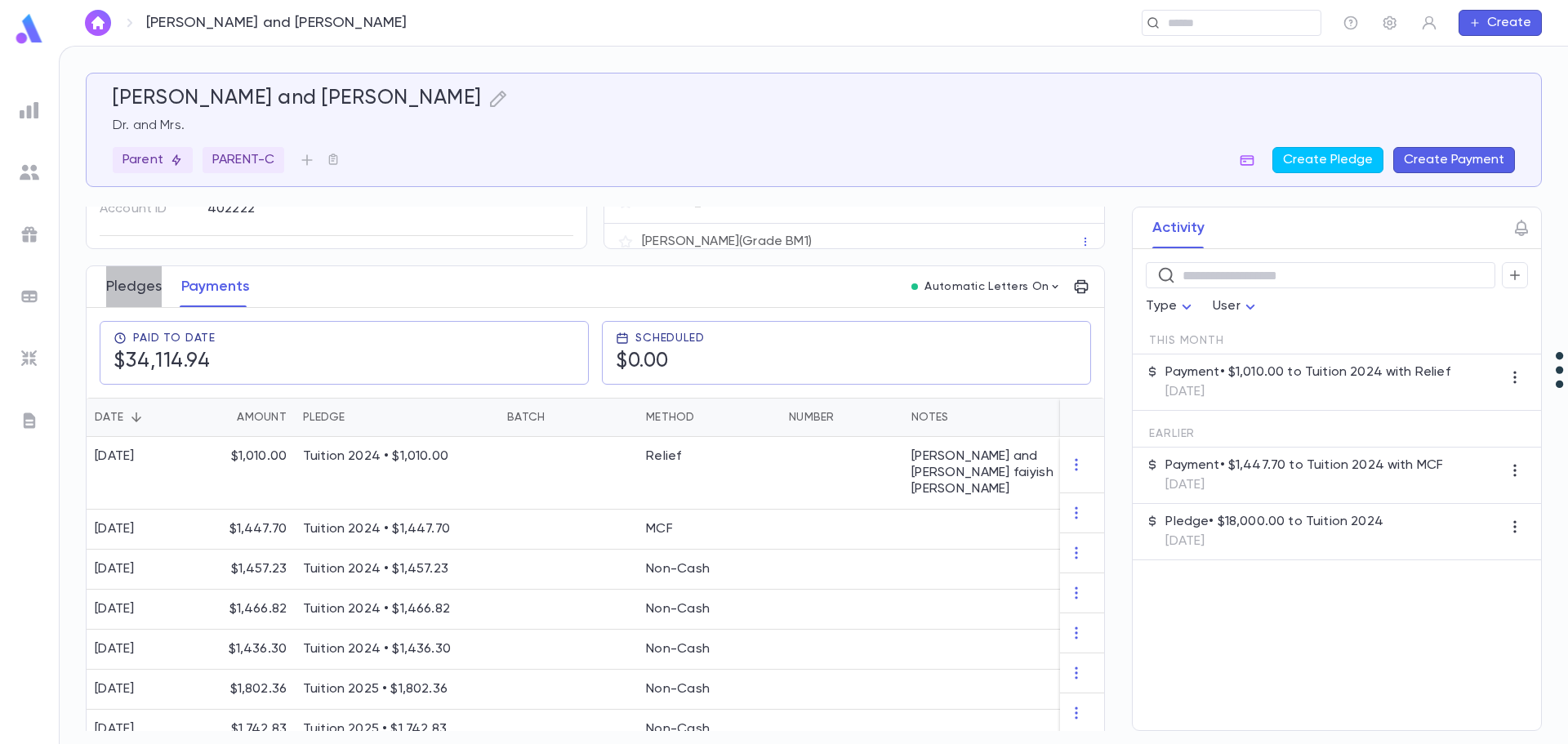
click at [145, 282] on button "Pledges" at bounding box center [133, 287] width 55 height 41
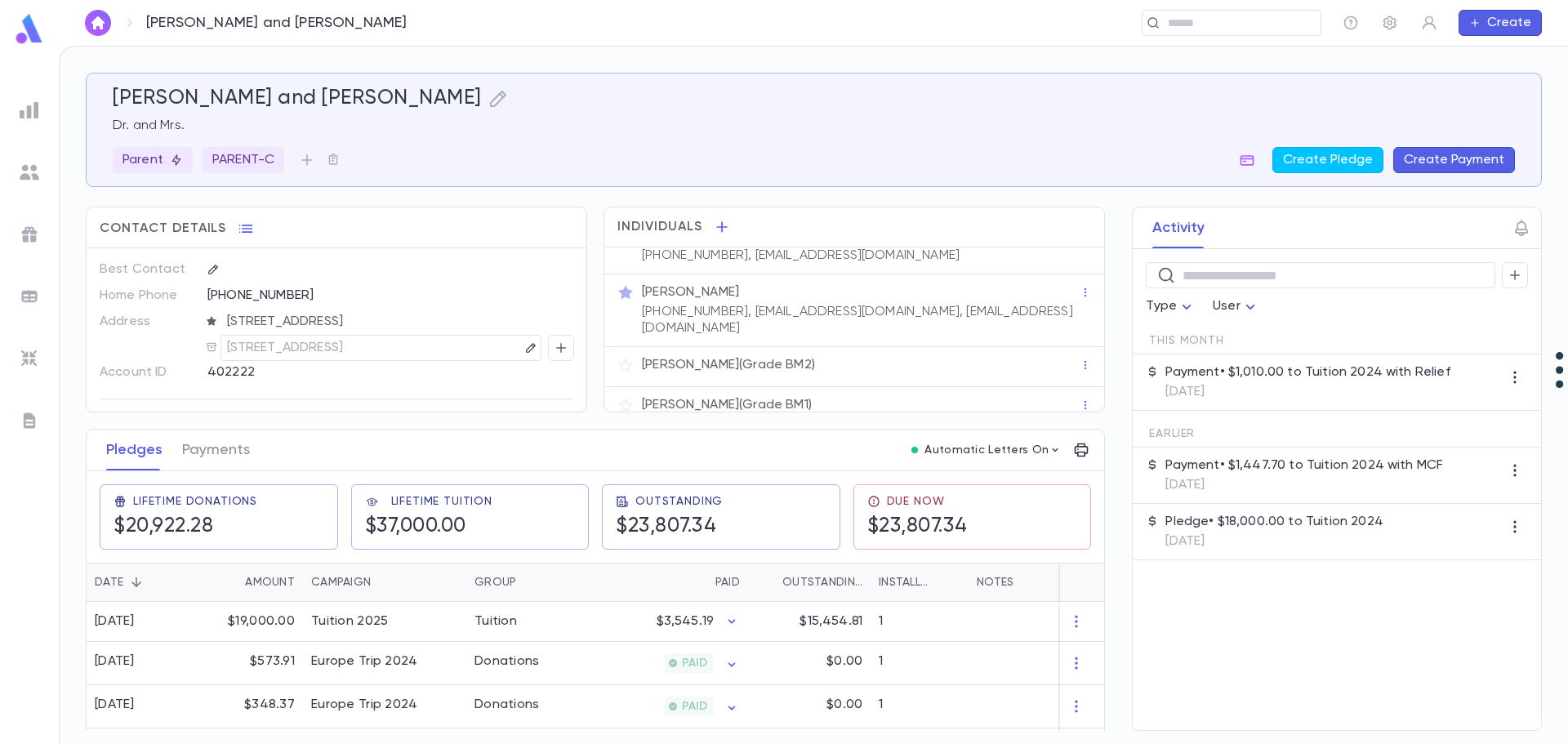
scroll to position [85, 0]
